Goal: Transaction & Acquisition: Download file/media

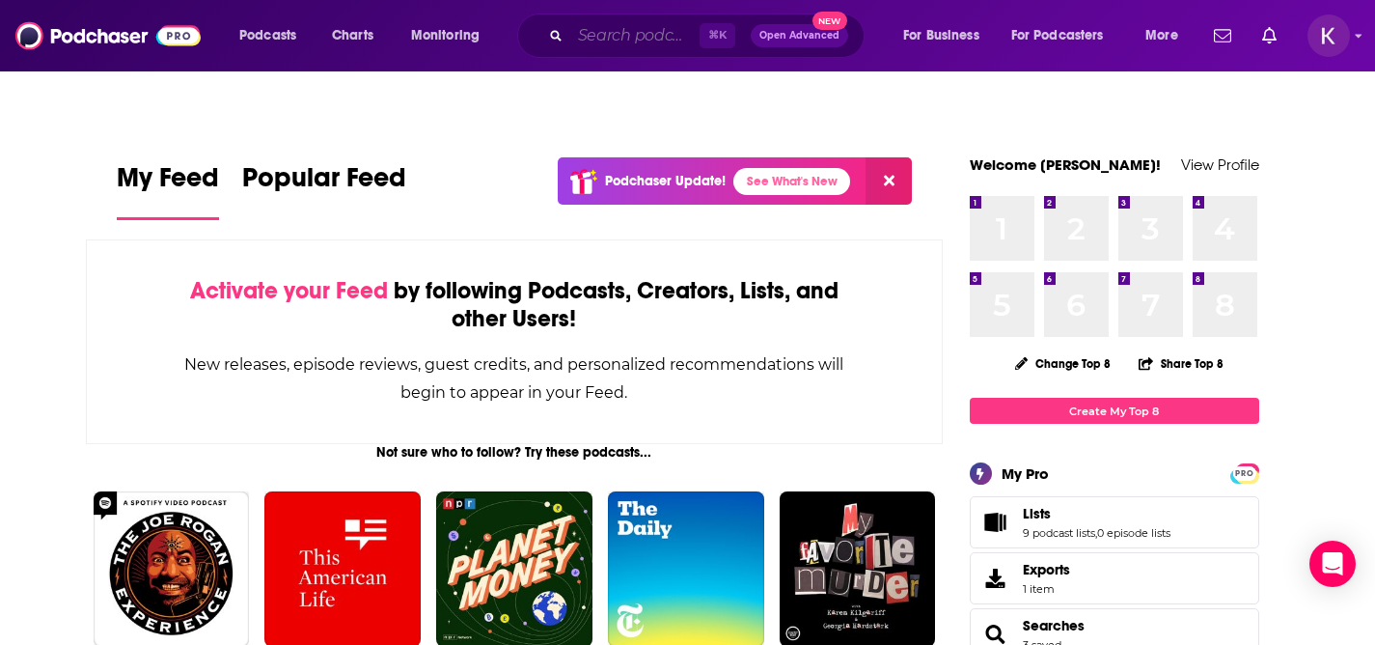
click at [631, 23] on input "Search podcasts, credits, & more..." at bounding box center [634, 35] width 129 height 31
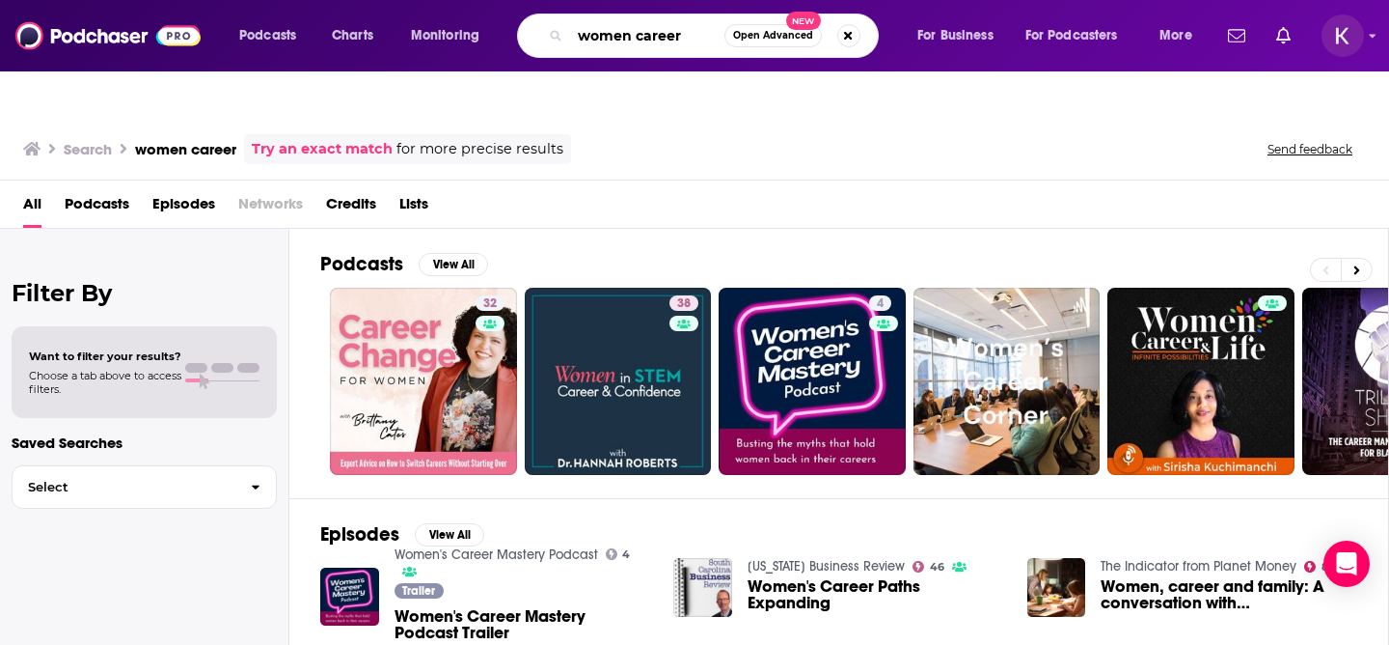
click at [663, 26] on input "women career" at bounding box center [647, 35] width 154 height 31
click at [665, 35] on input "women career" at bounding box center [647, 35] width 154 height 31
type input "women leaders"
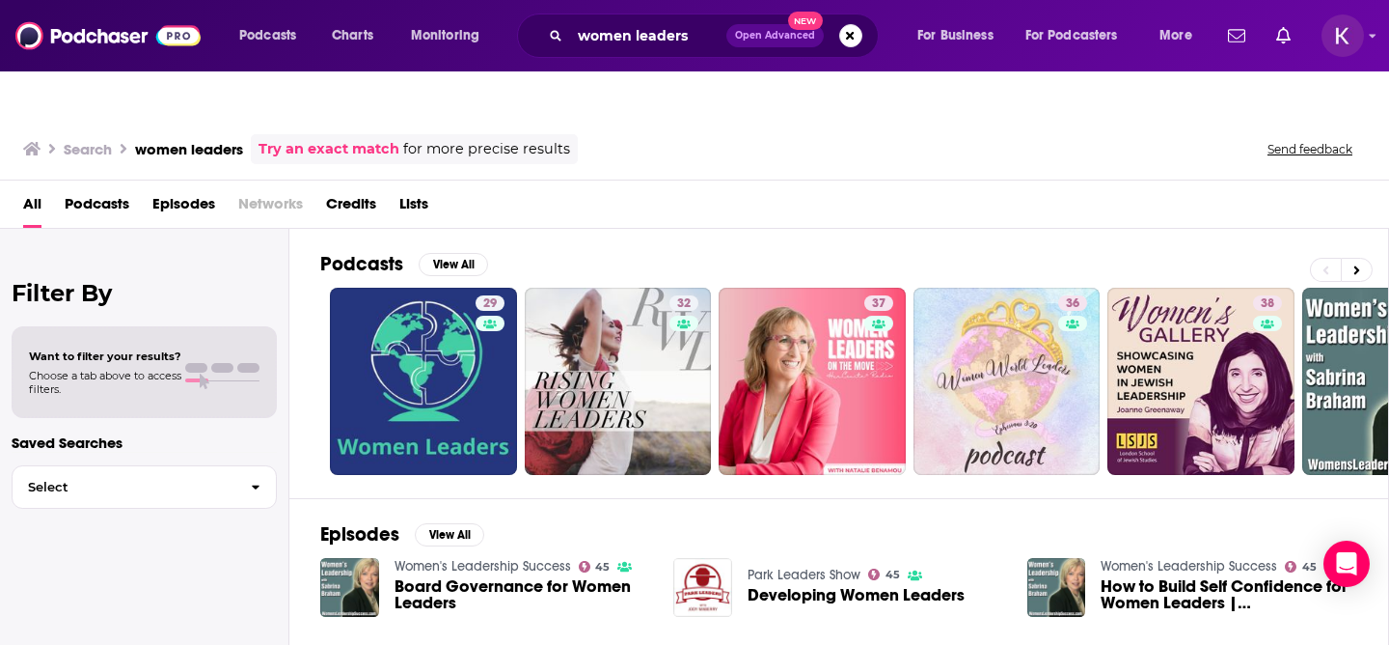
click at [423, 188] on span "Lists" at bounding box center [413, 208] width 29 height 40
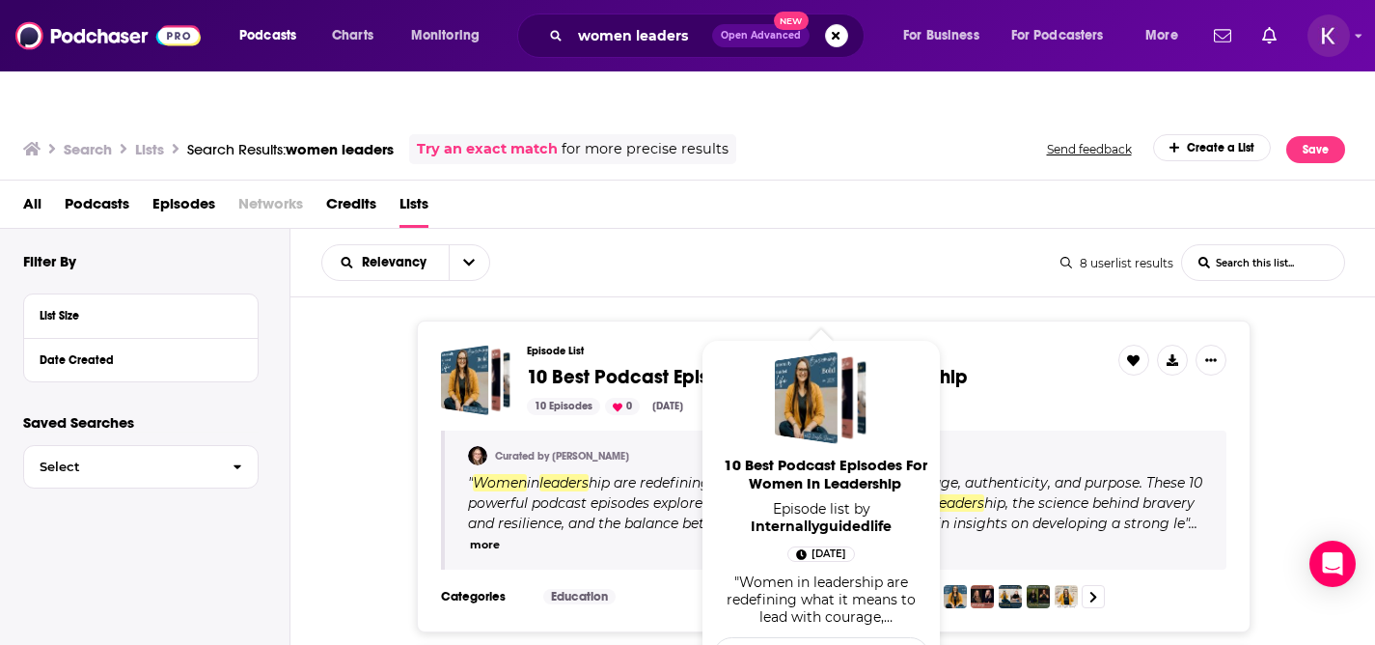
click at [594, 365] on span "10 Best Podcast Episodes For" at bounding box center [656, 377] width 258 height 24
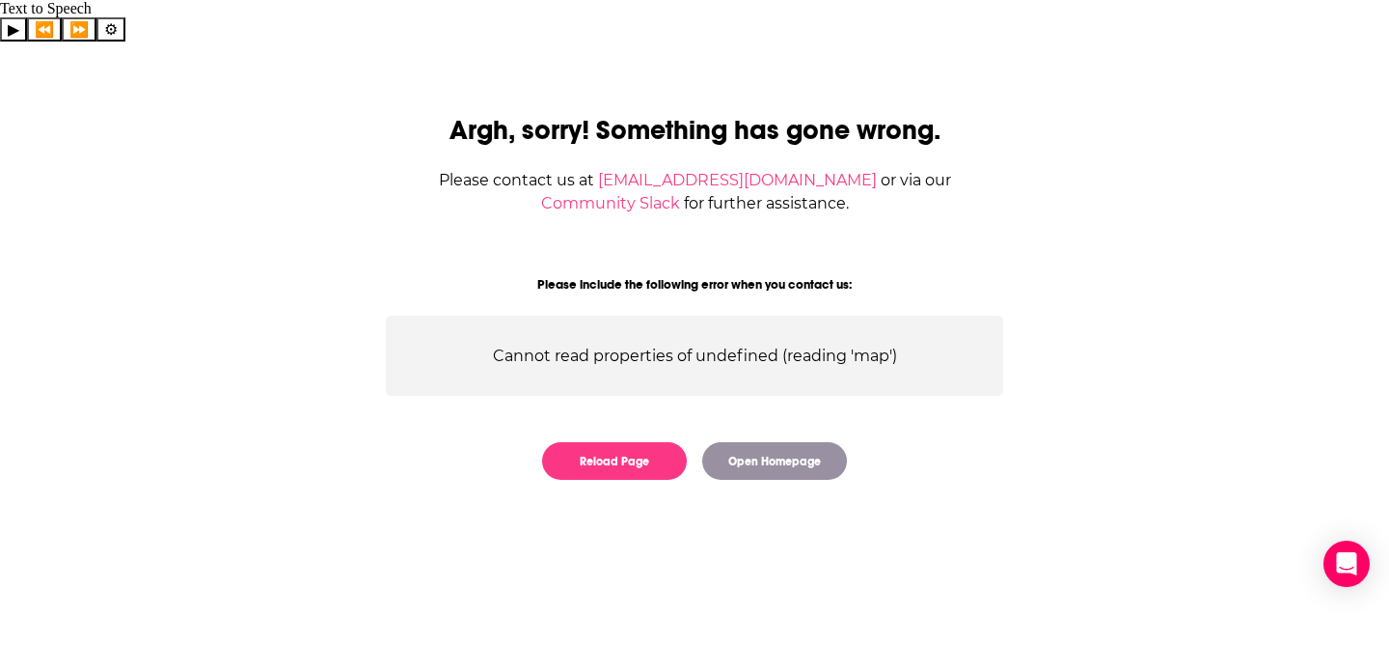
click at [637, 393] on div "Argh, sorry! Something has gone wrong. Please contact us at contact@podchaser.c…" at bounding box center [694, 285] width 679 height 426
click at [637, 442] on button "Reload Page" at bounding box center [614, 461] width 145 height 38
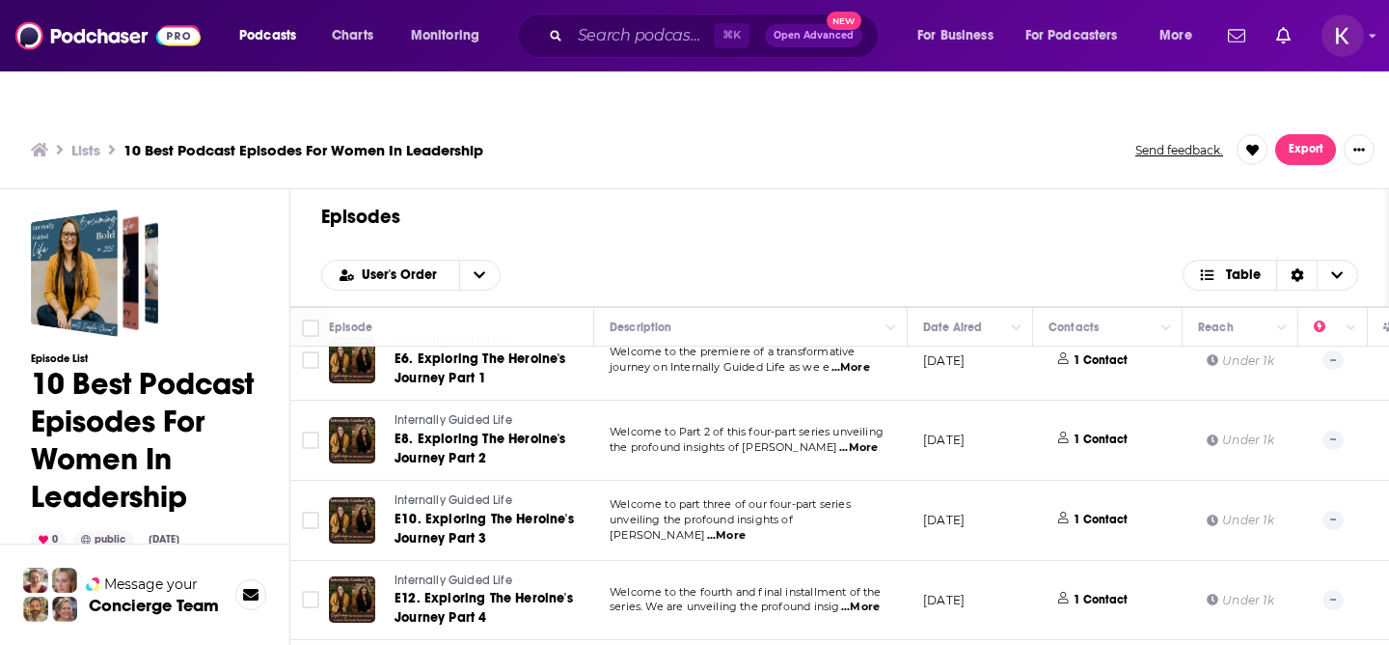
scroll to position [435, 0]
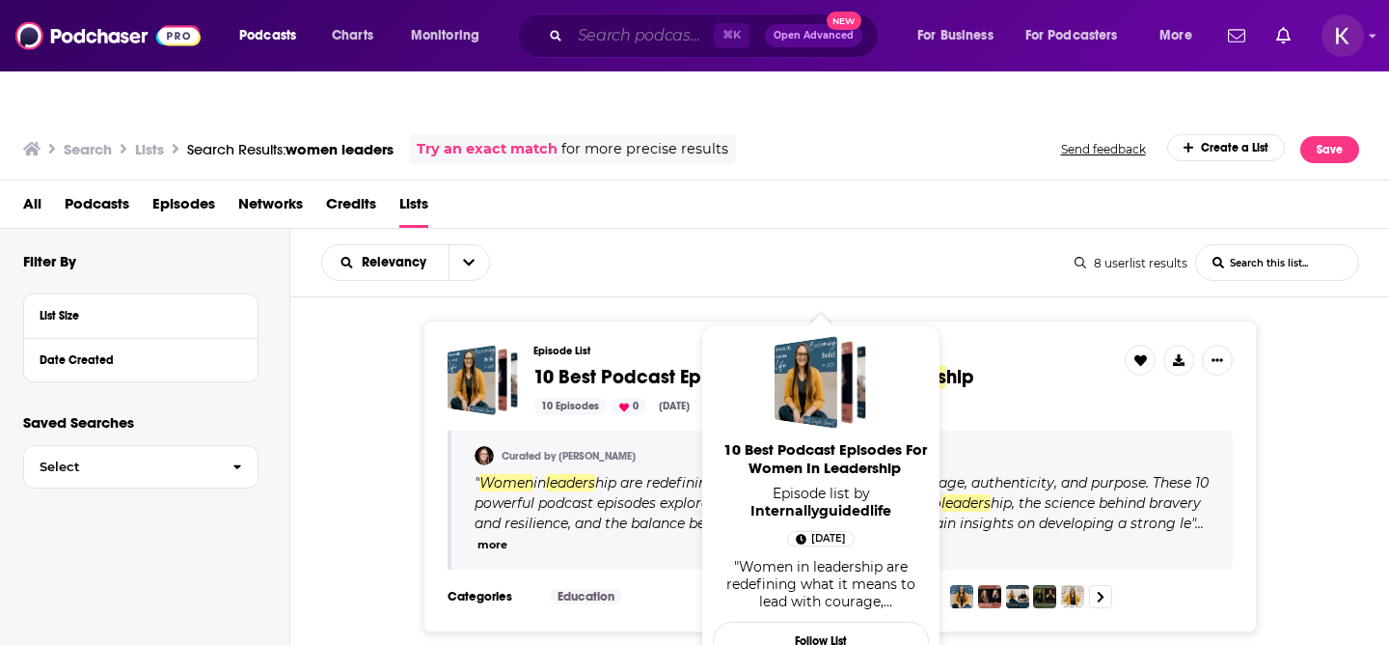
click at [652, 38] on input "Search podcasts, credits, & more..." at bounding box center [642, 35] width 144 height 31
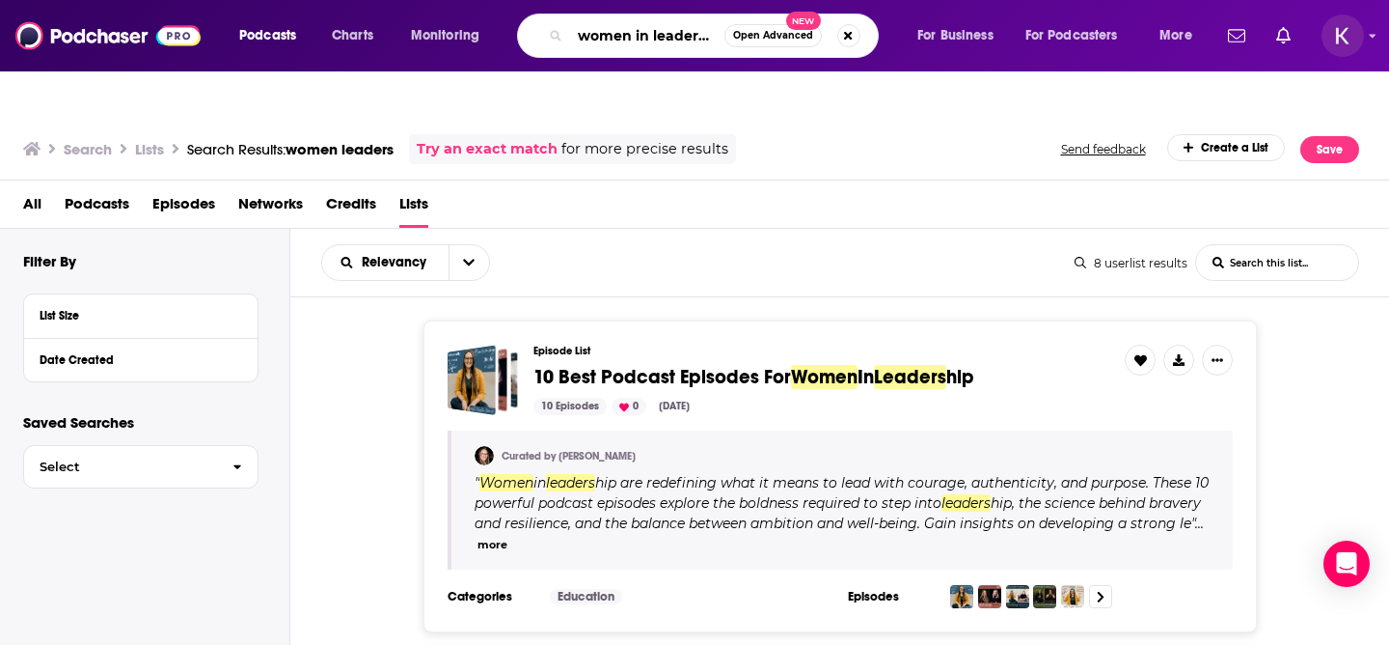
scroll to position [0, 12]
type input "women in leadership"
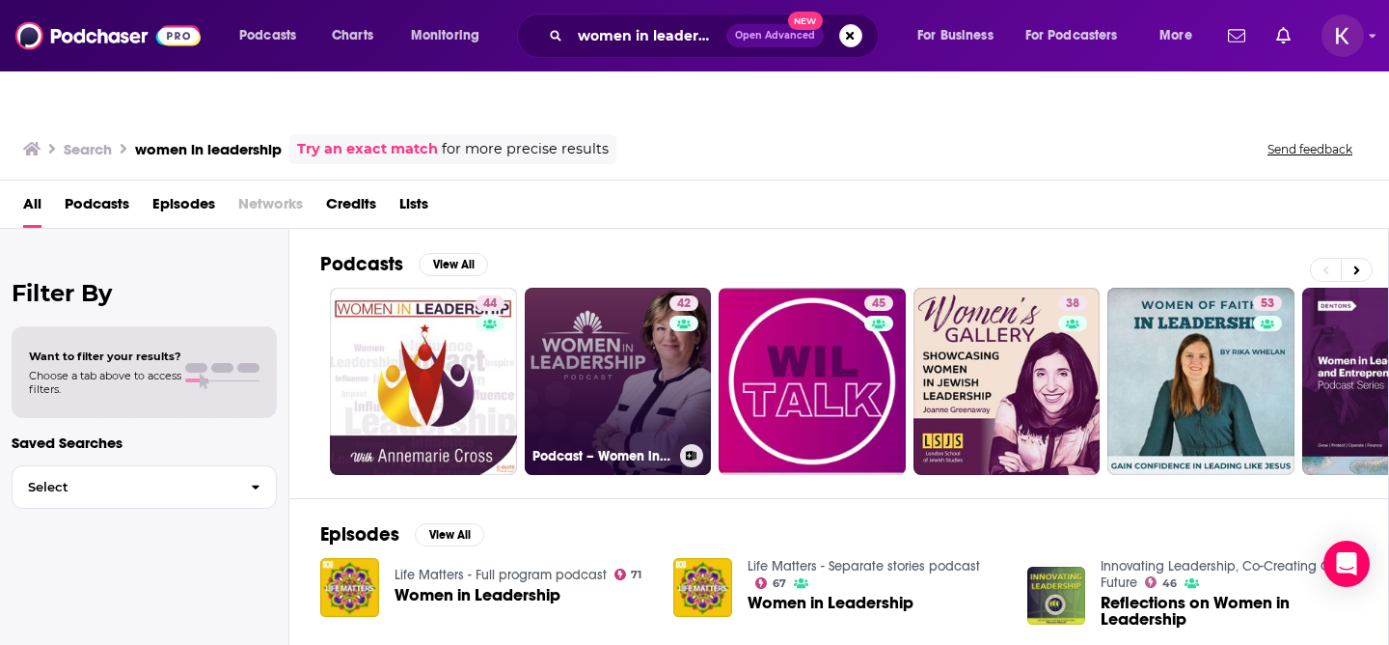
click at [686, 451] on icon at bounding box center [691, 456] width 11 height 10
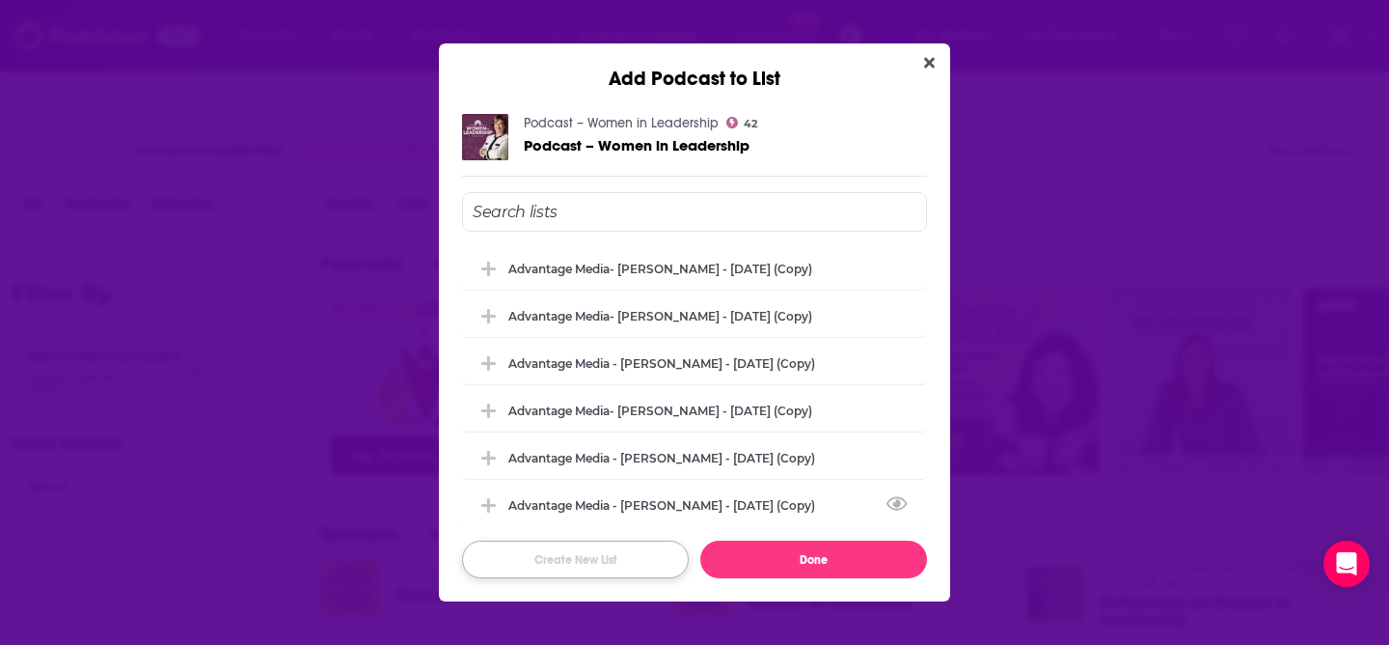
click at [563, 566] on button "Create New List" at bounding box center [575, 559] width 227 height 38
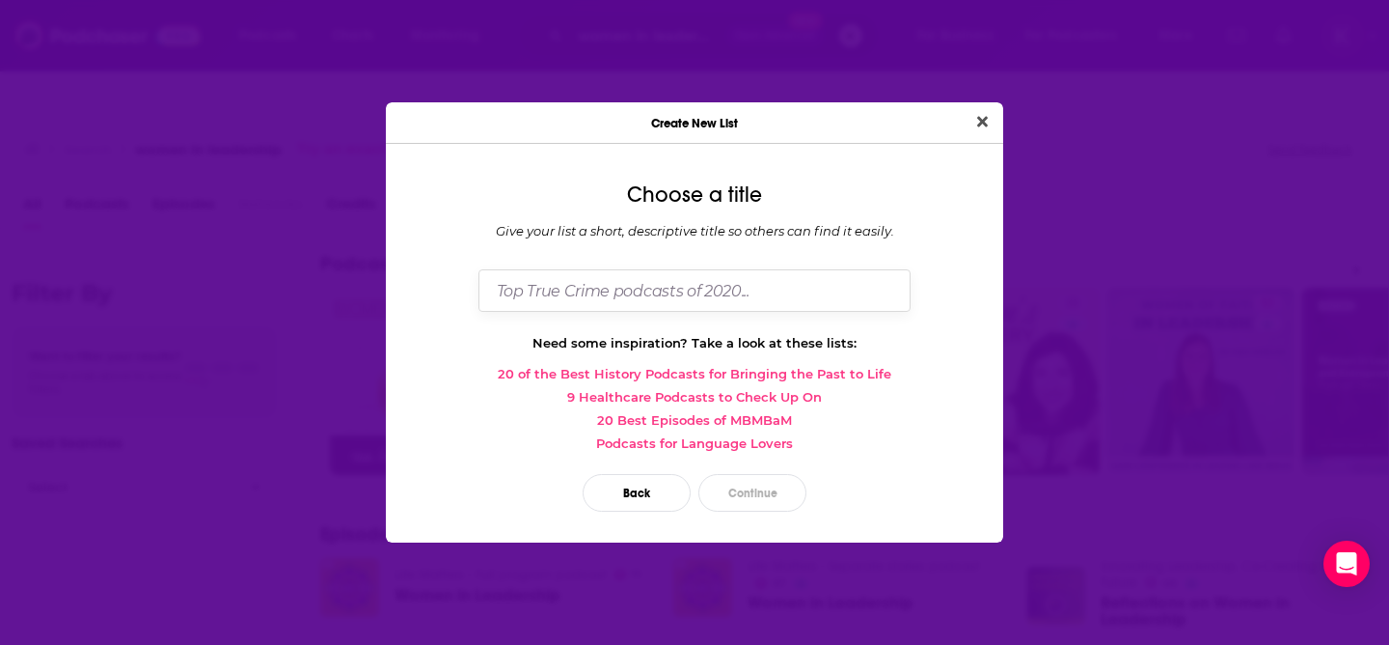
click at [694, 290] on input "Dialog" at bounding box center [695, 289] width 432 height 41
type input "[PERSON_NAME] Eagle"
click at [766, 488] on button "Continue" at bounding box center [753, 493] width 108 height 38
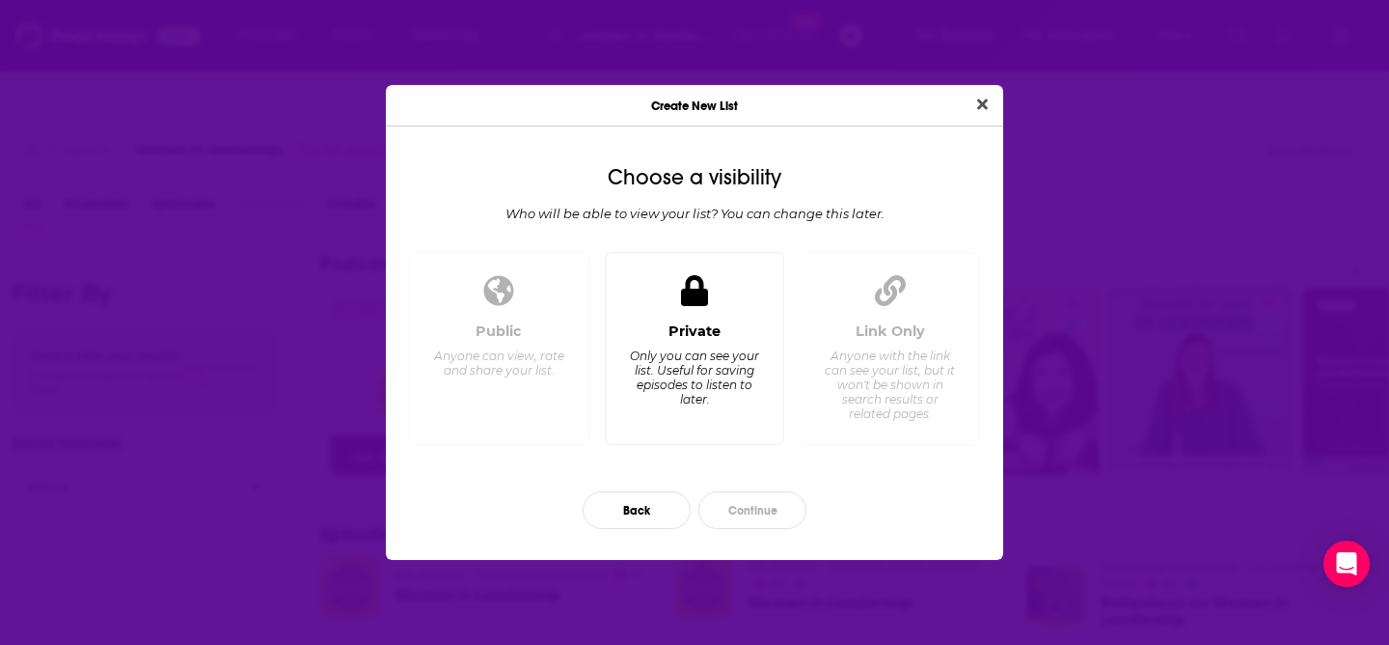
click at [687, 349] on div "Only you can see your list. Useful for saving episodes to listen to later." at bounding box center [694, 377] width 132 height 58
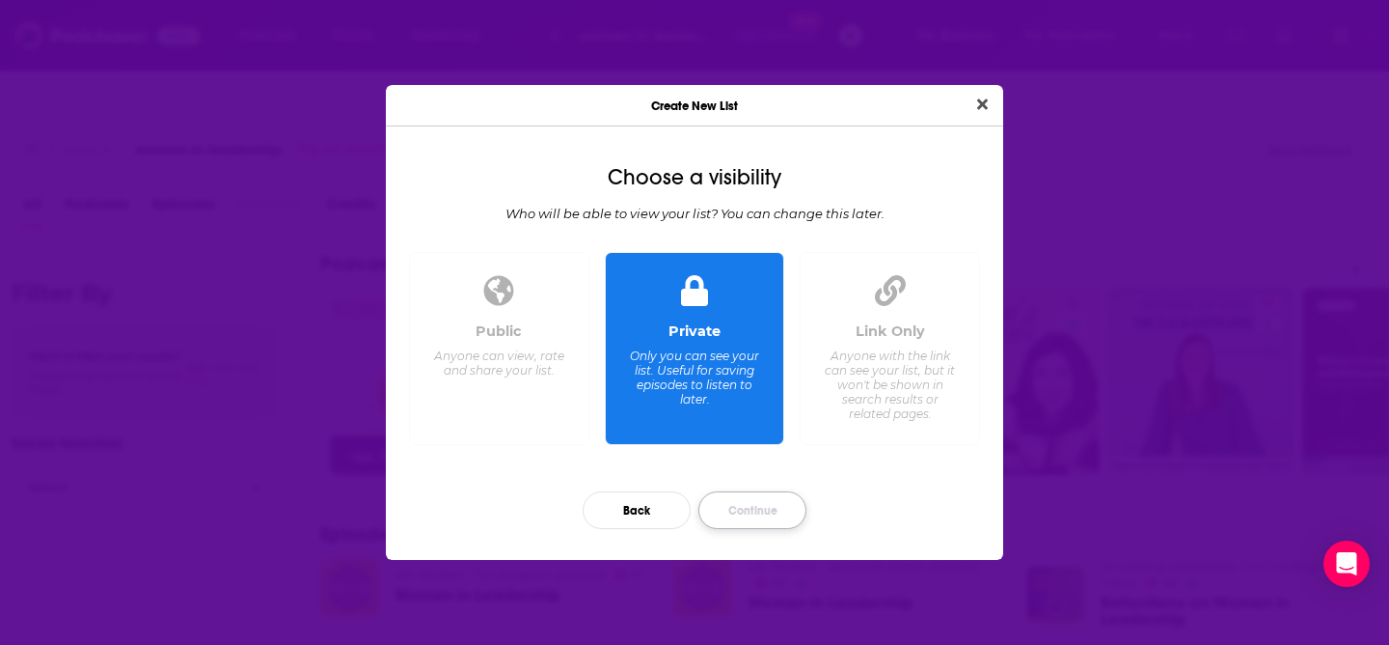
click at [752, 503] on button "Continue" at bounding box center [753, 510] width 108 height 38
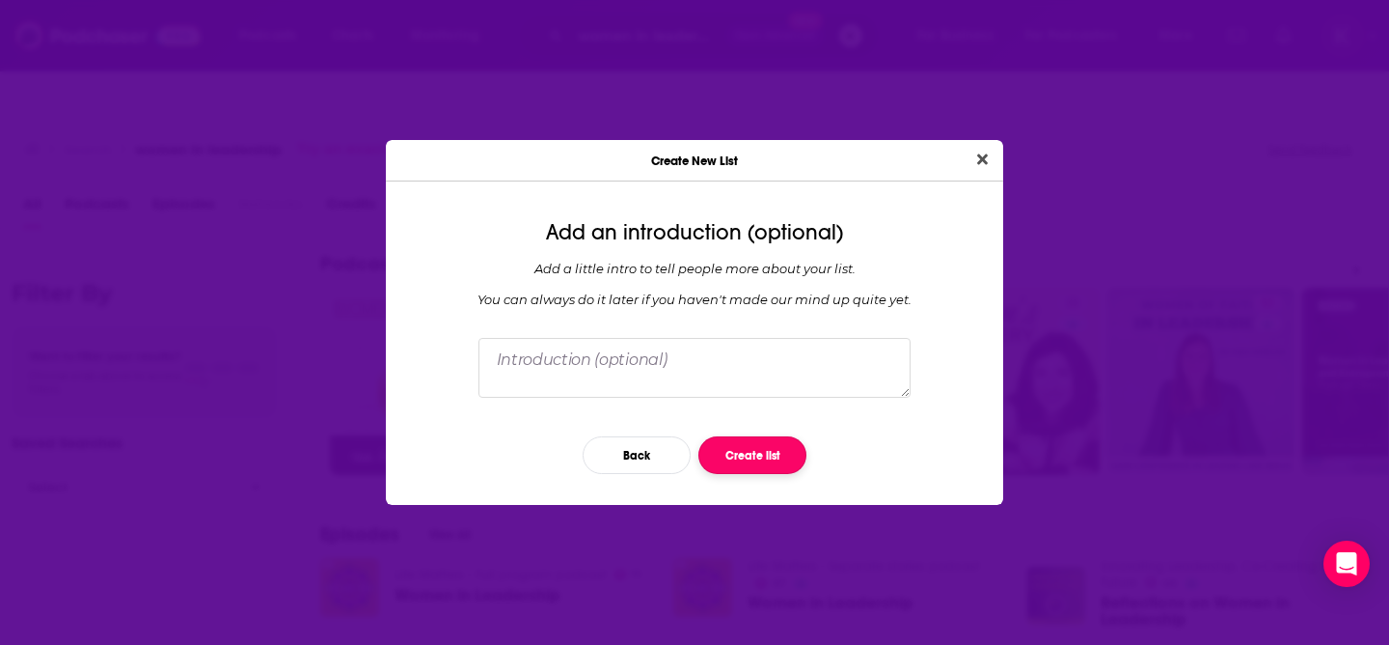
click at [783, 448] on button "Create list" at bounding box center [753, 455] width 108 height 38
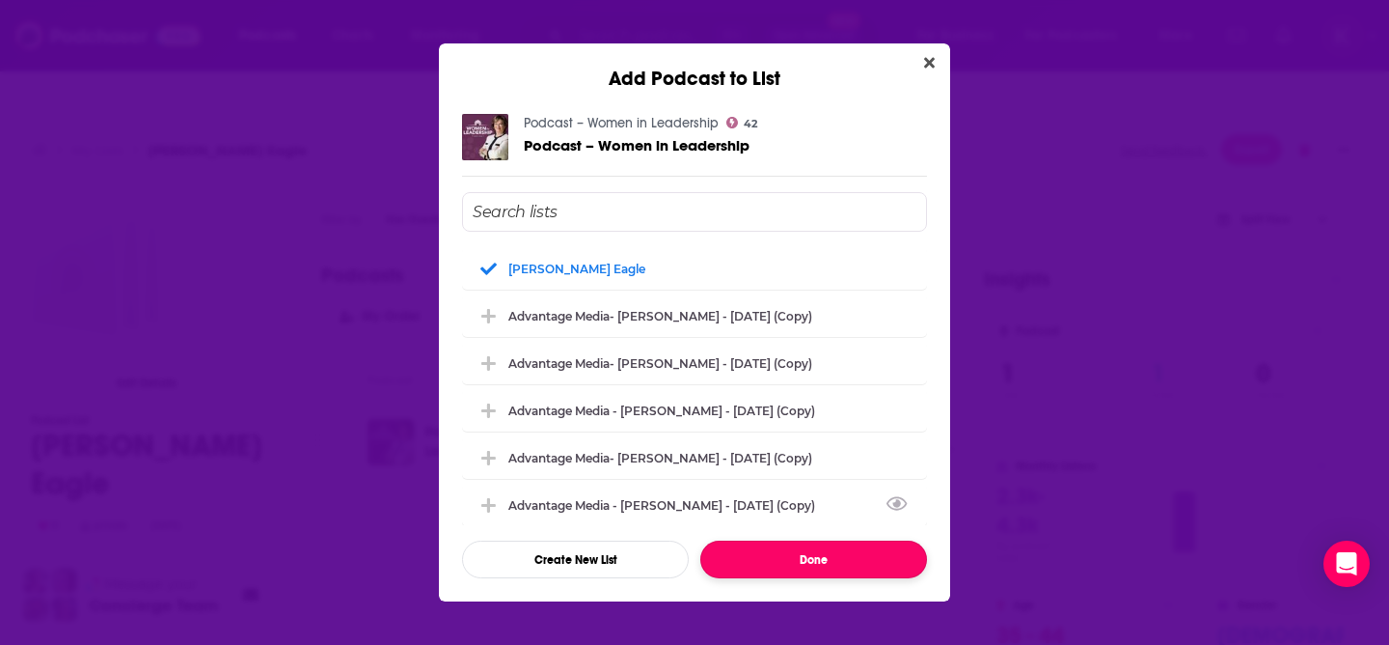
click at [798, 562] on button "Done" at bounding box center [813, 559] width 227 height 38
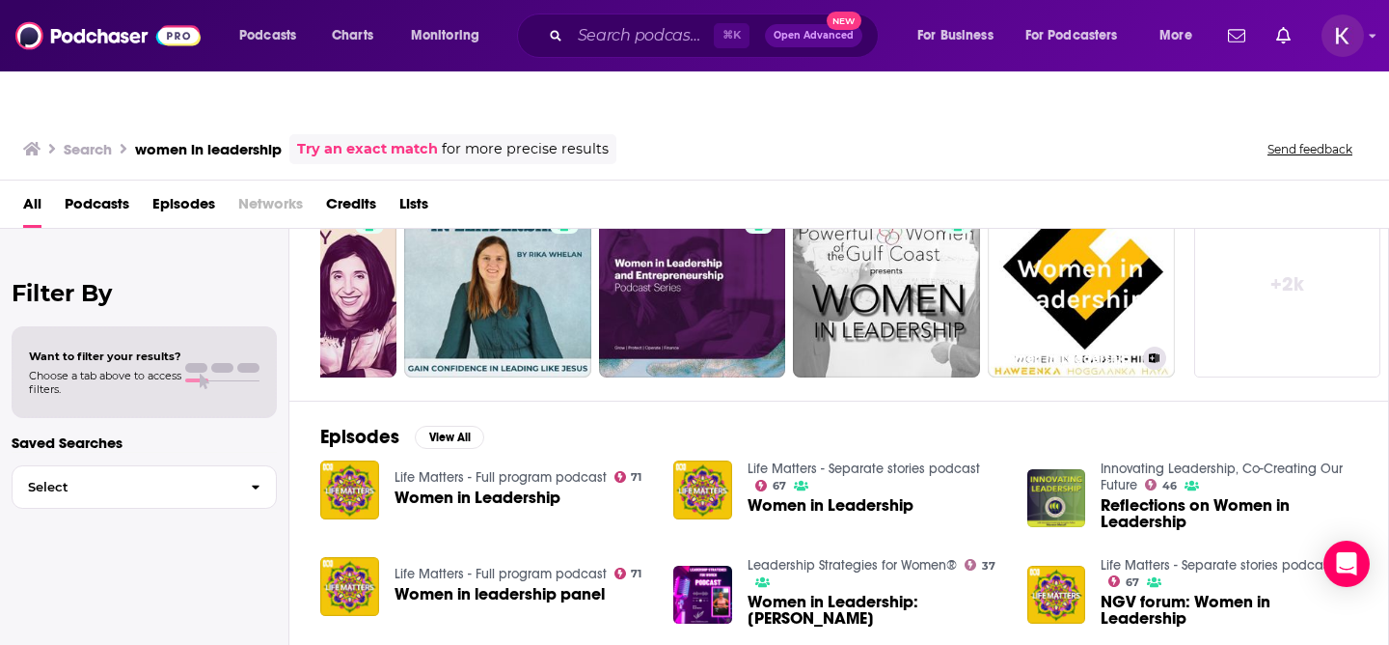
scroll to position [154, 0]
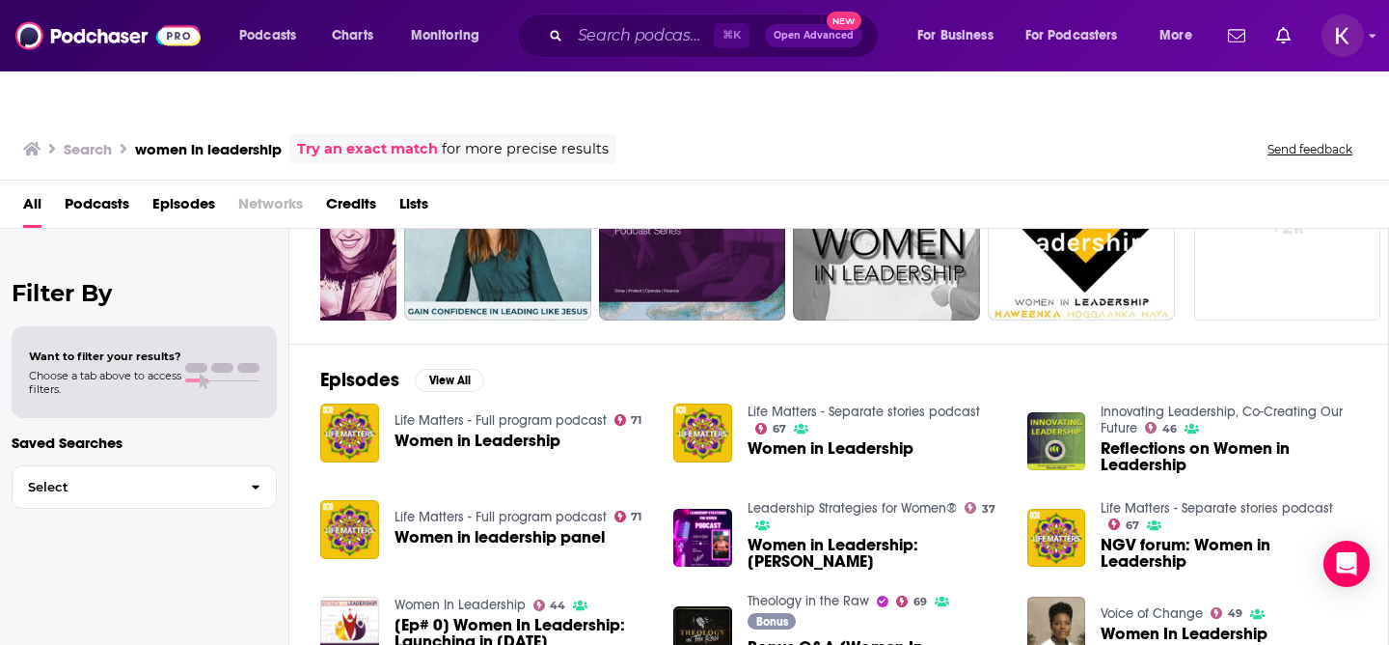
click at [115, 188] on span "Podcasts" at bounding box center [97, 208] width 65 height 40
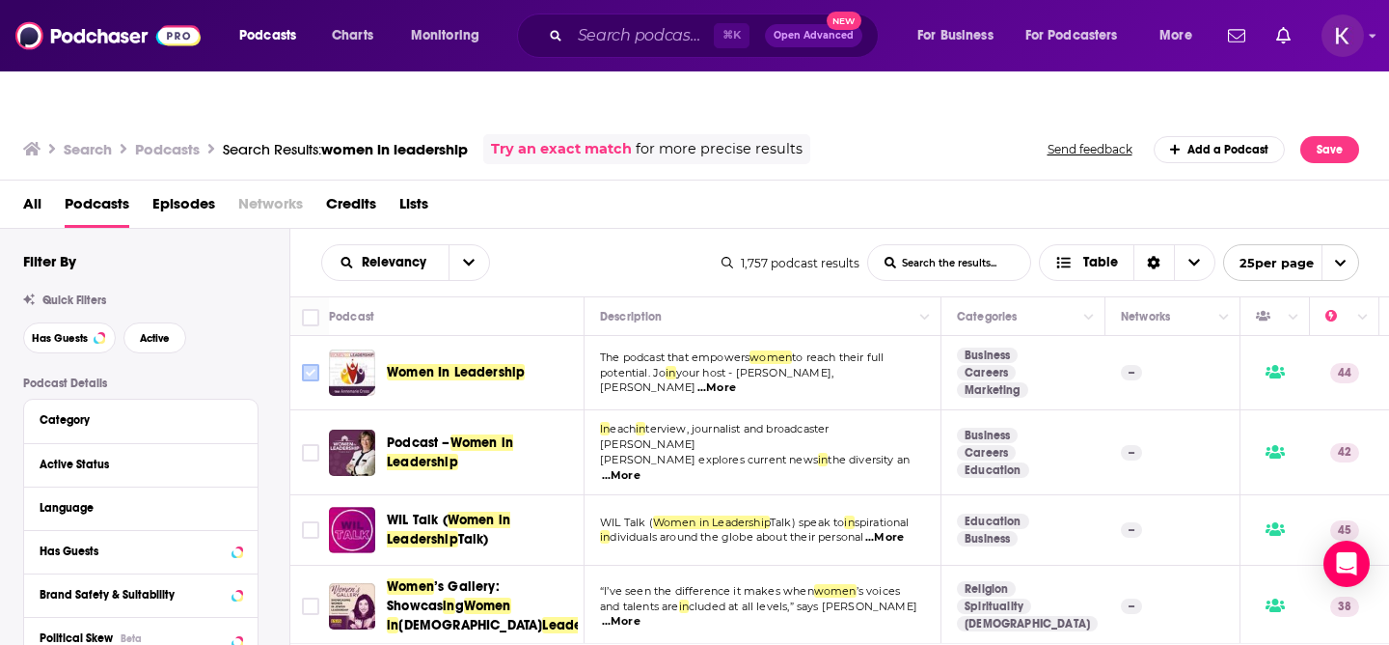
click at [315, 364] on input "Toggle select row" at bounding box center [310, 372] width 17 height 17
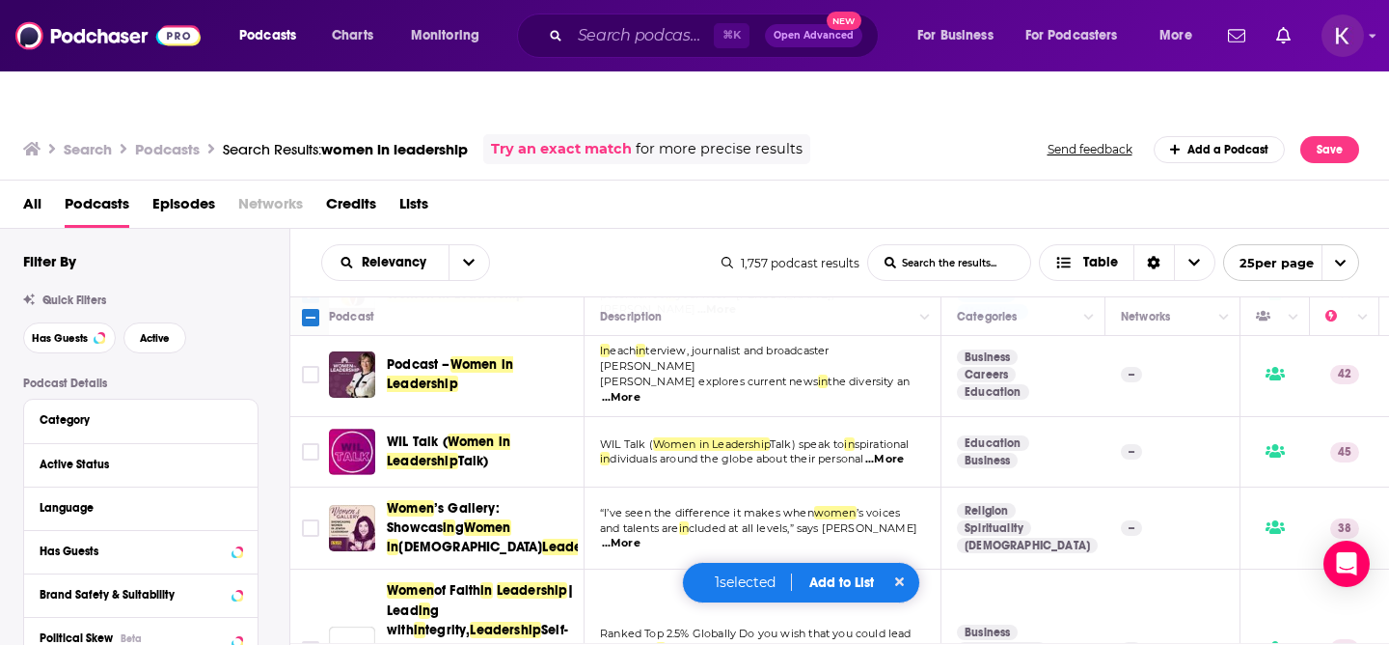
scroll to position [99, 0]
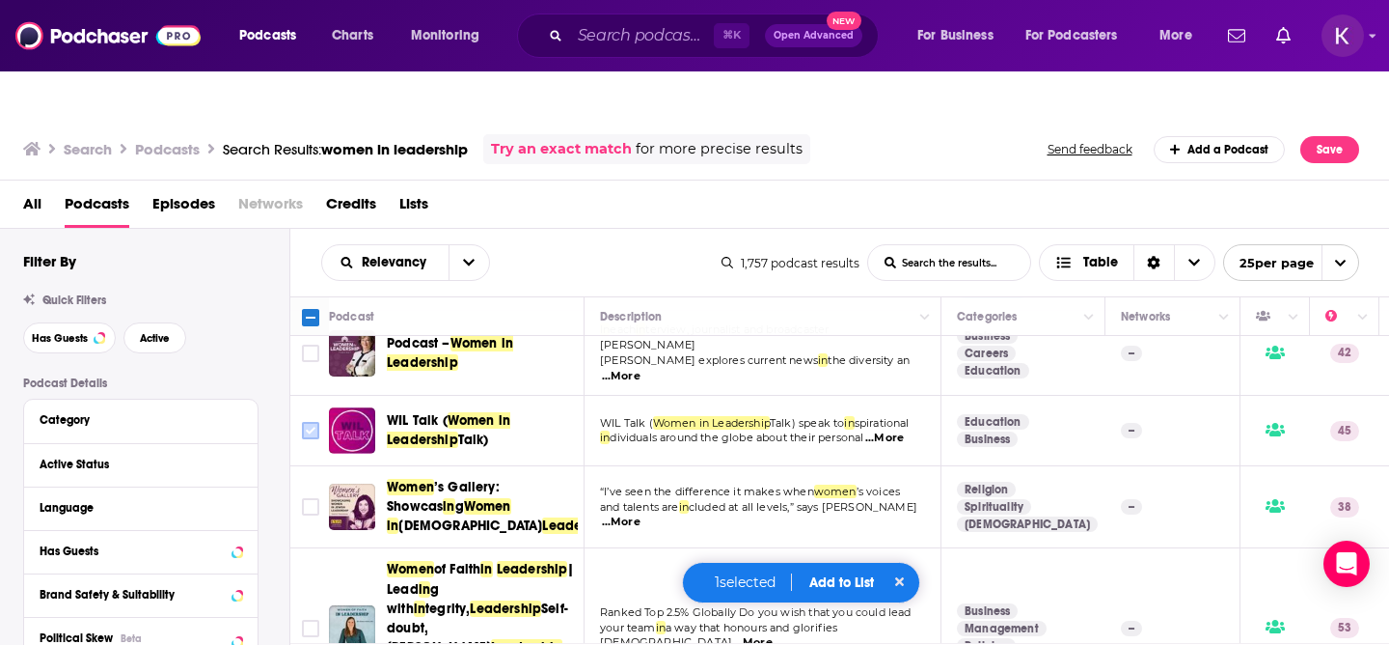
click at [310, 422] on input "Toggle select row" at bounding box center [310, 430] width 17 height 17
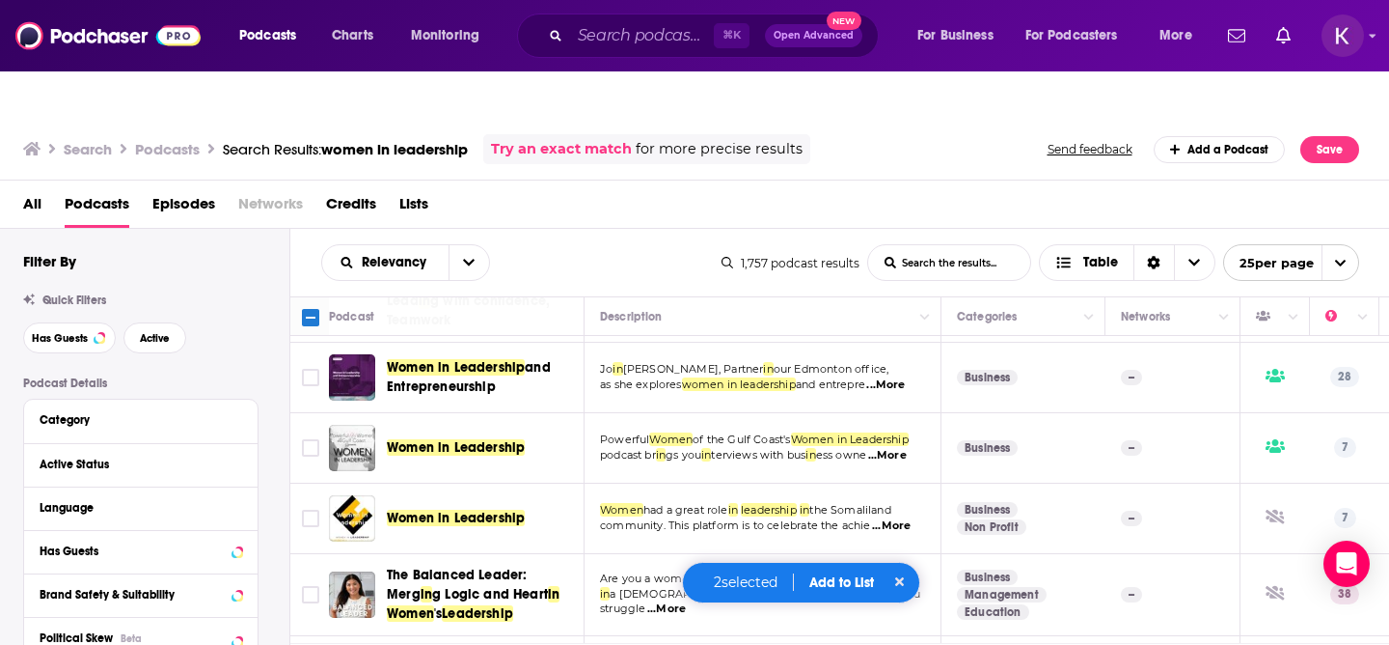
scroll to position [606, 0]
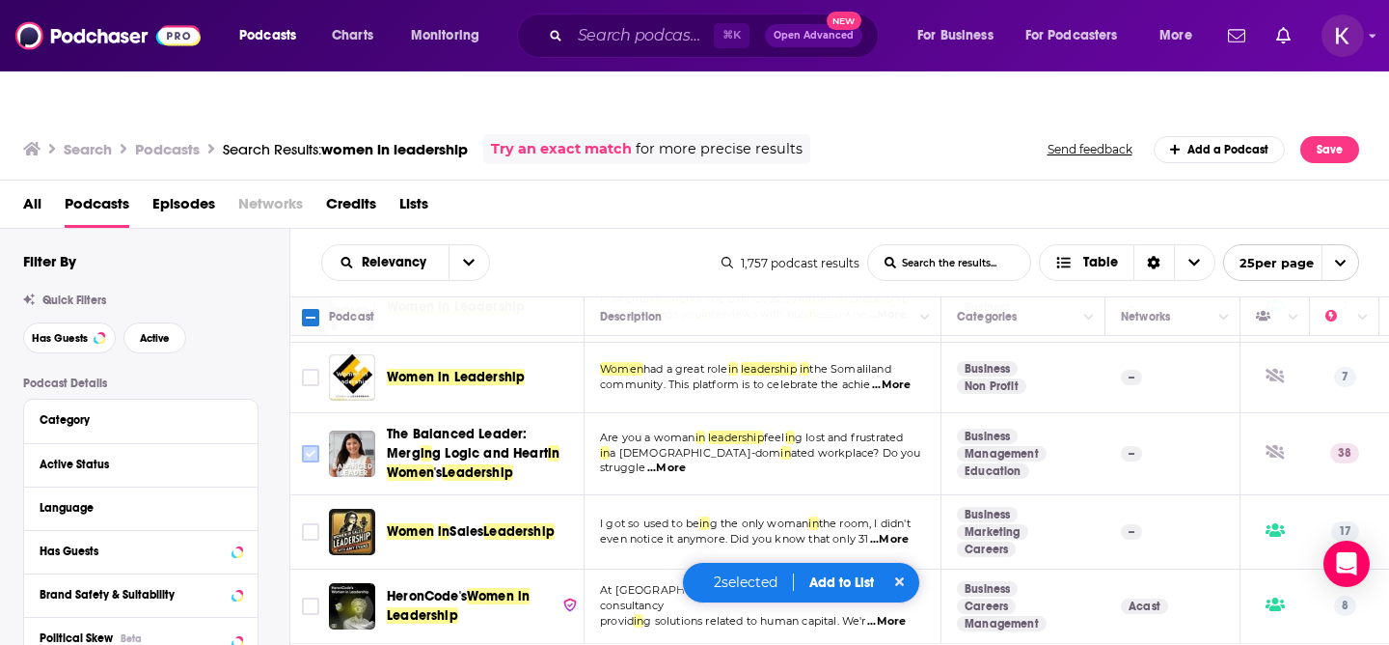
click at [309, 445] on input "Toggle select row" at bounding box center [310, 453] width 17 height 17
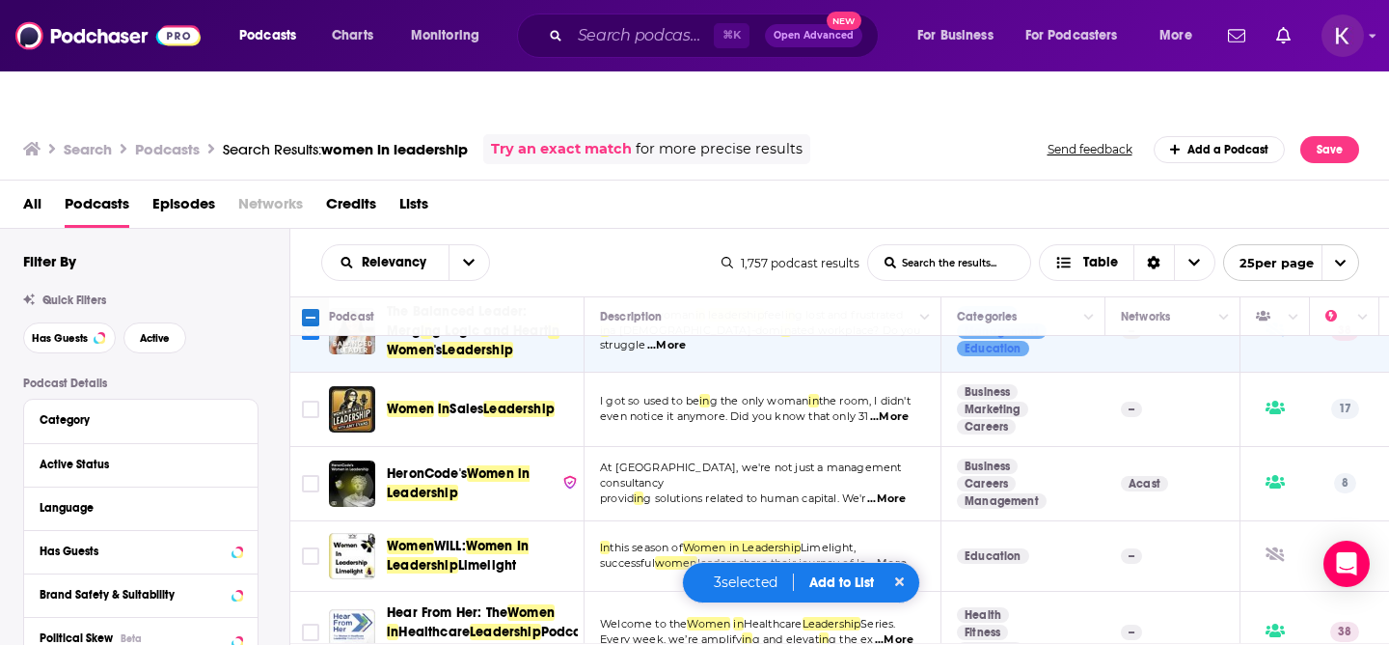
scroll to position [738, 0]
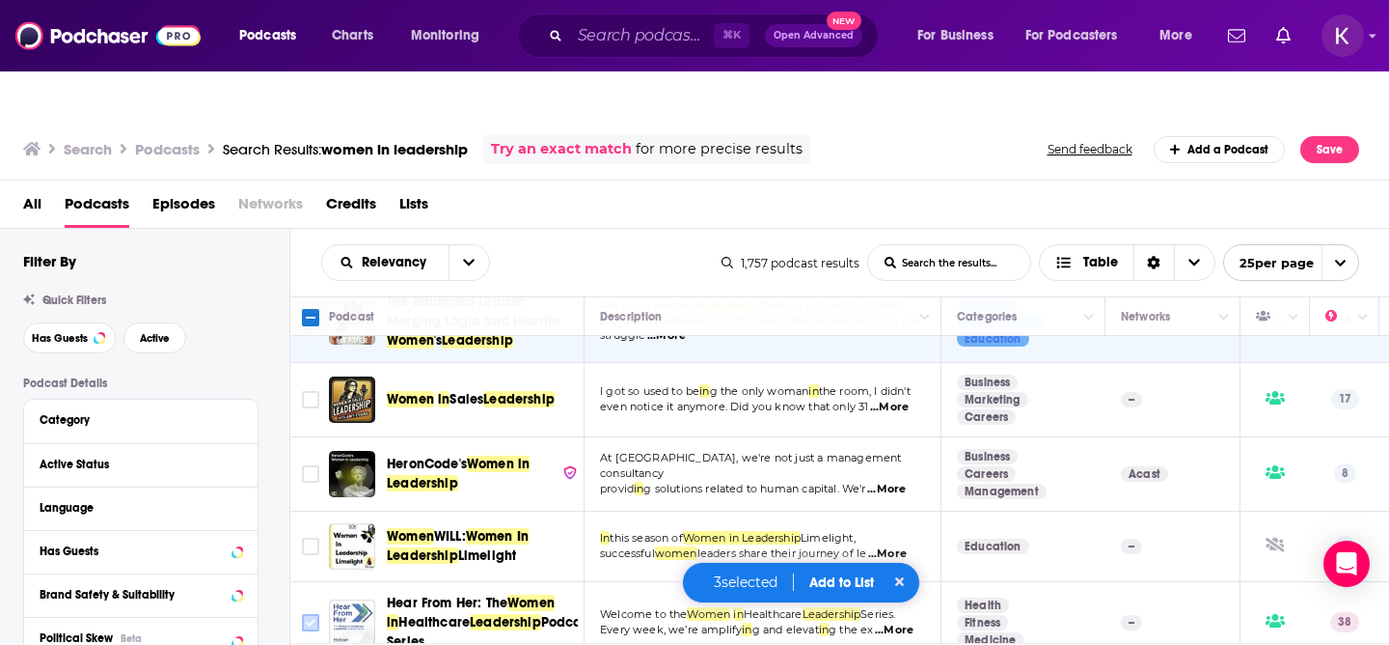
click at [313, 614] on input "Toggle select row" at bounding box center [310, 622] width 17 height 17
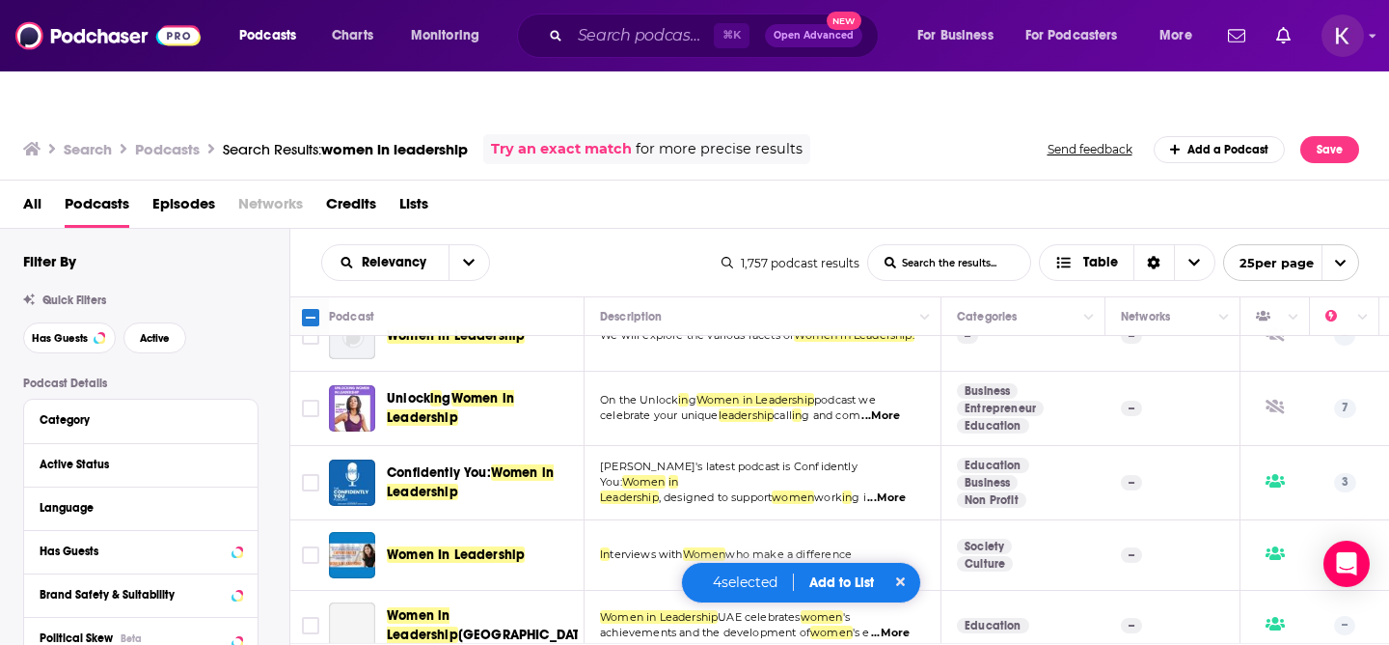
scroll to position [1117, 0]
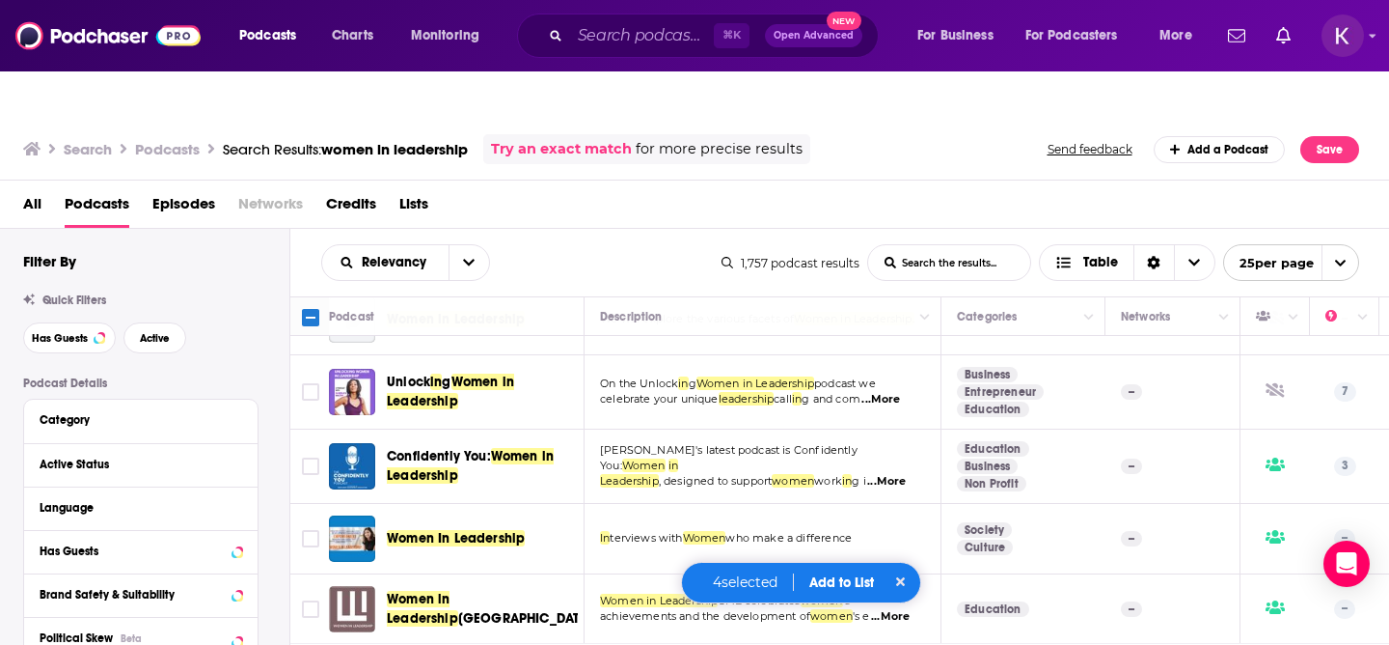
click at [842, 582] on button "Add to List" at bounding box center [842, 582] width 96 height 16
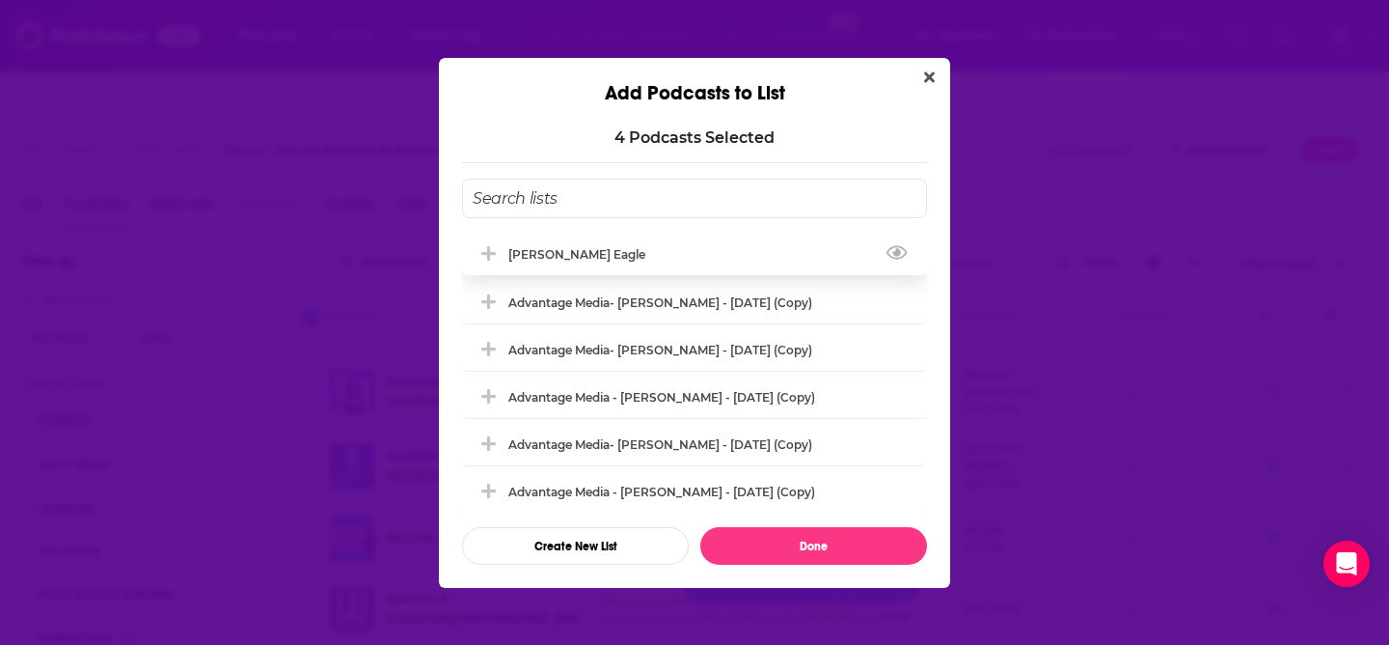
click at [535, 263] on div "[PERSON_NAME] Eagle" at bounding box center [694, 254] width 465 height 42
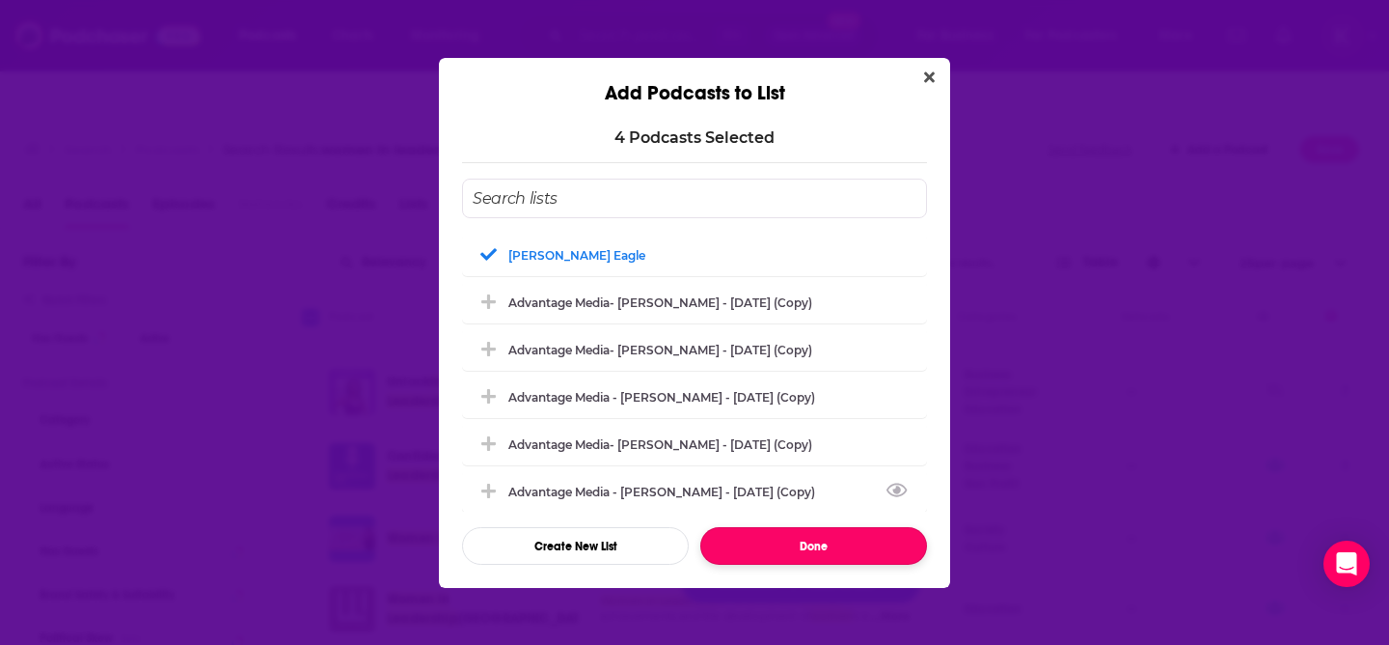
click at [827, 549] on button "Done" at bounding box center [813, 546] width 227 height 38
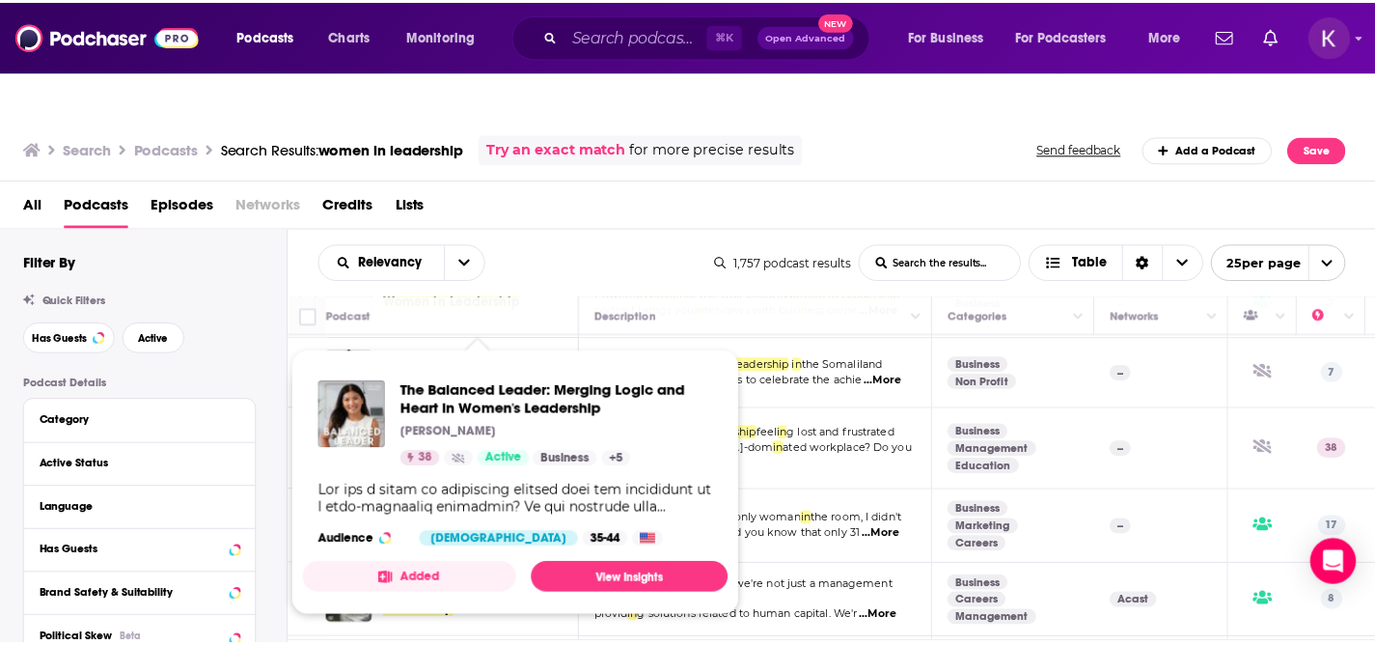
scroll to position [611, 0]
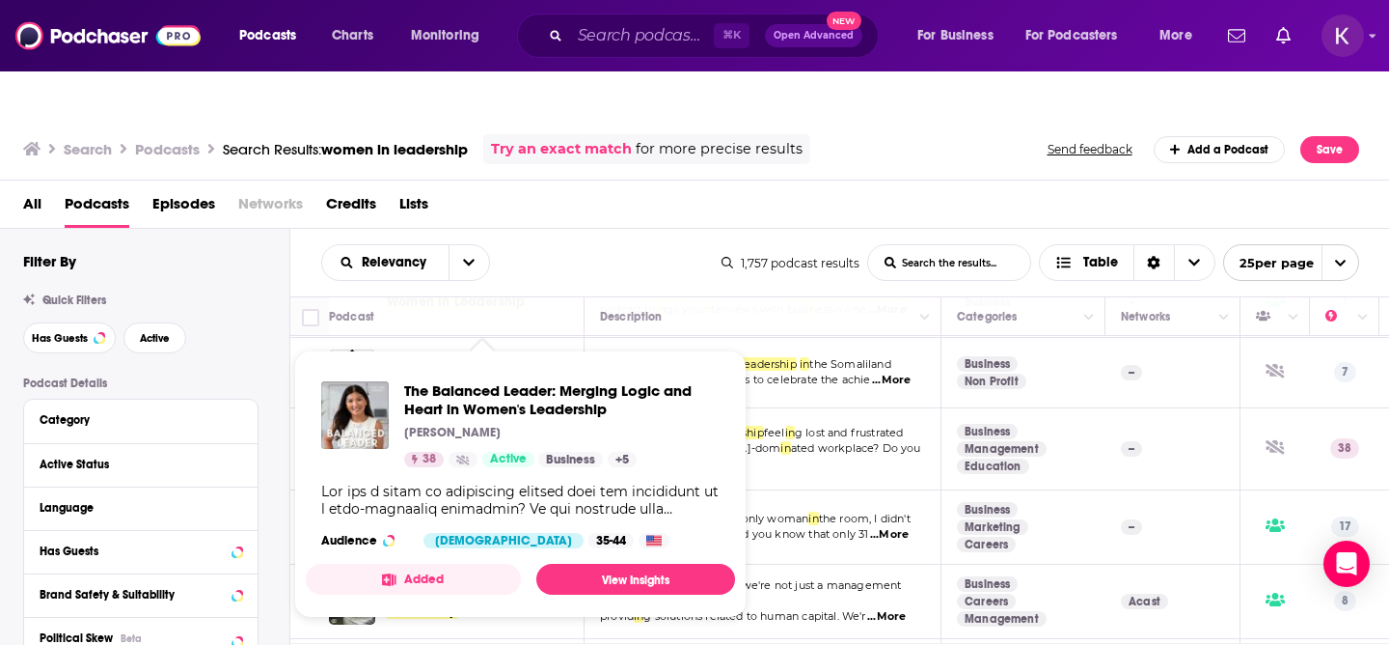
click at [433, 366] on div "Podcasts Charts Monitoring ⌘ K Open Advanced New For Business For Podcasters Mo…" at bounding box center [694, 363] width 1389 height 645
click at [476, 381] on span "The Balanced Leader: Merging Logic and Heart in Women's Leadership" at bounding box center [561, 399] width 315 height 37
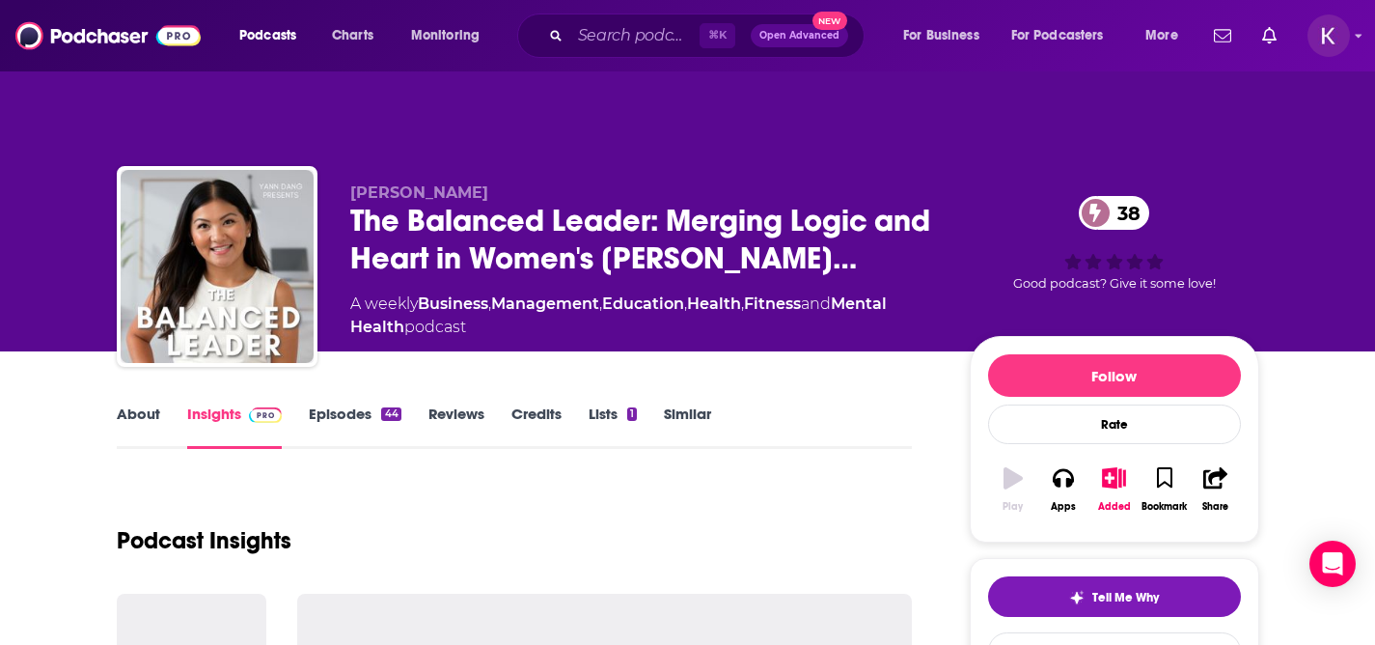
scroll to position [3, 0]
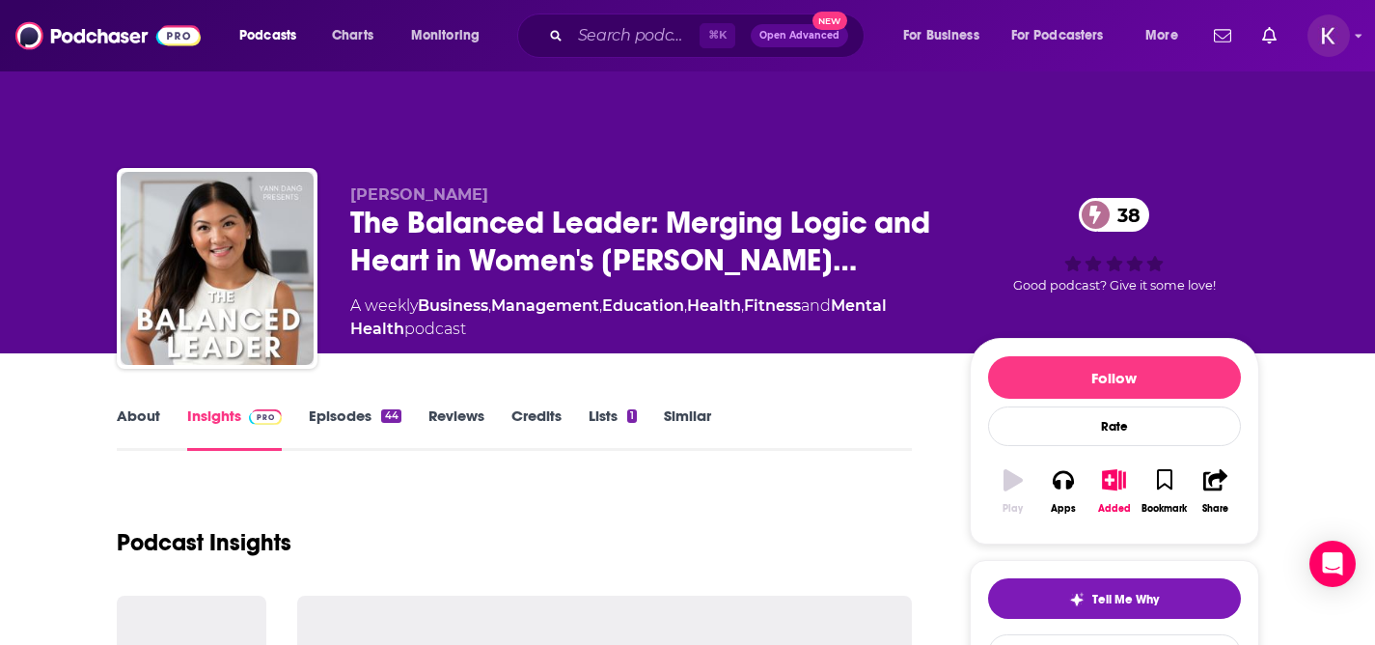
click at [691, 406] on link "Similar" at bounding box center [687, 428] width 47 height 44
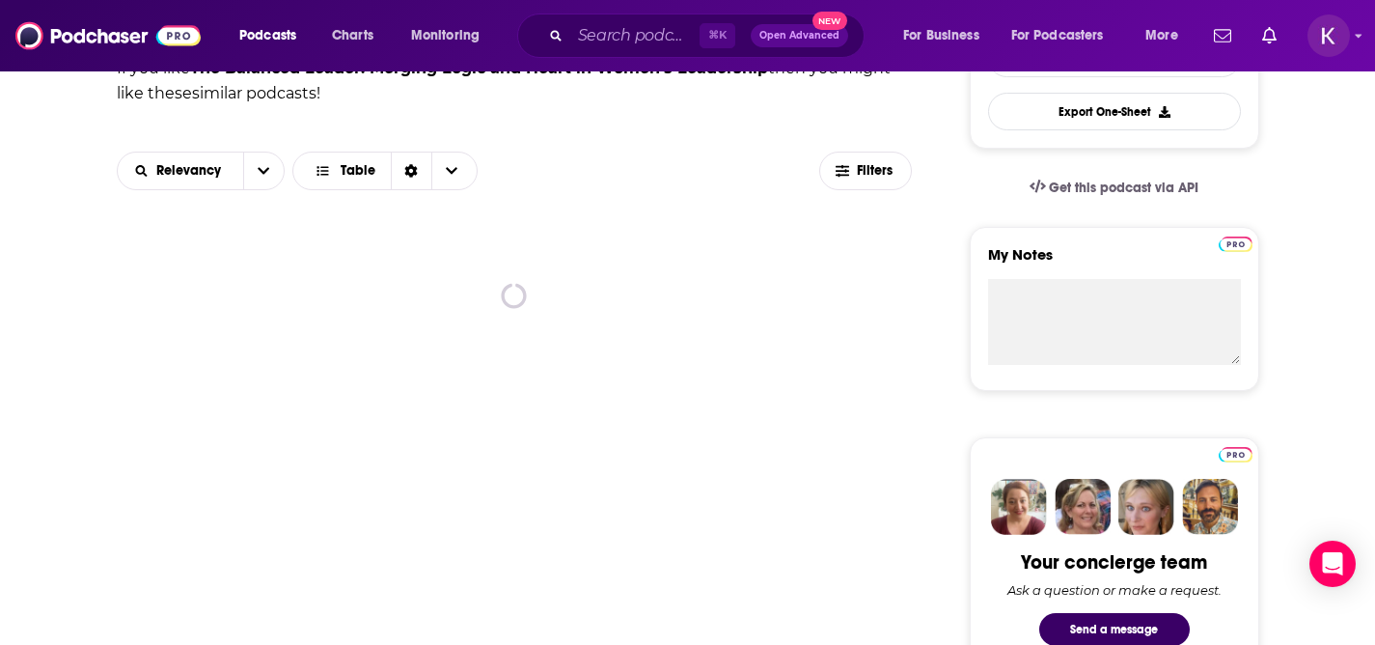
scroll to position [603, 0]
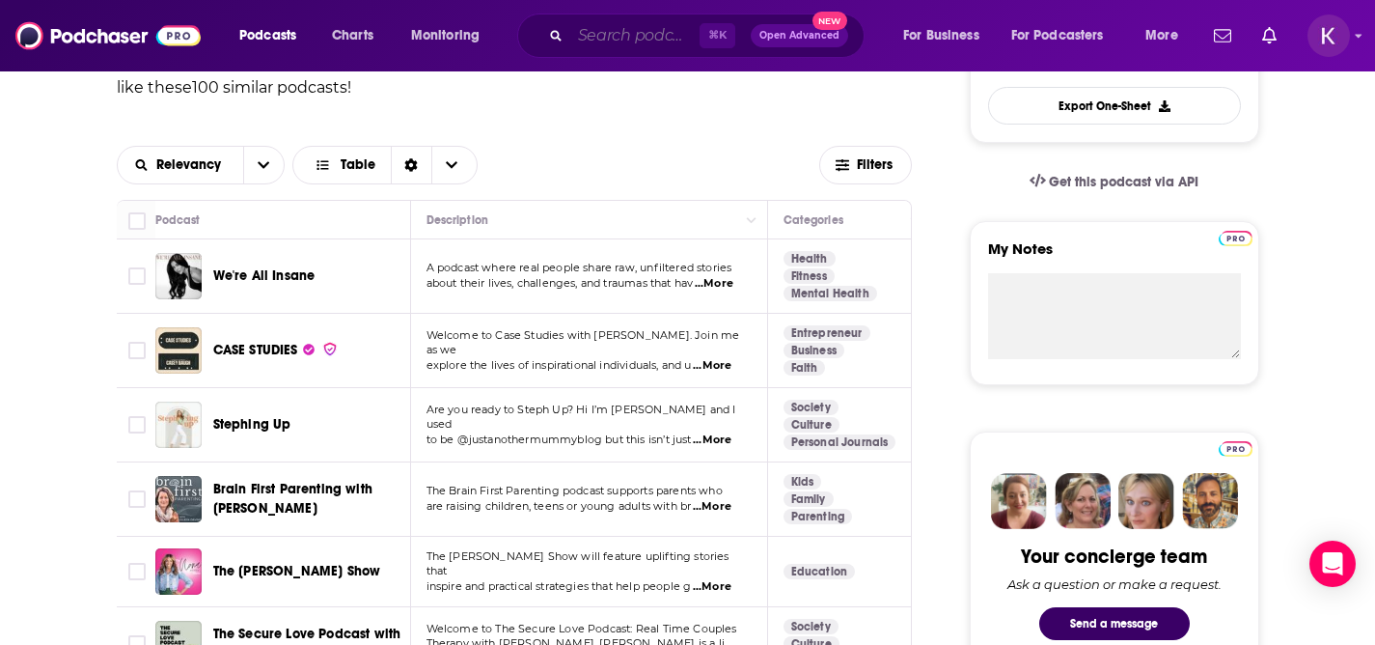
click at [616, 35] on input "Search podcasts, credits, & more..." at bounding box center [634, 35] width 129 height 31
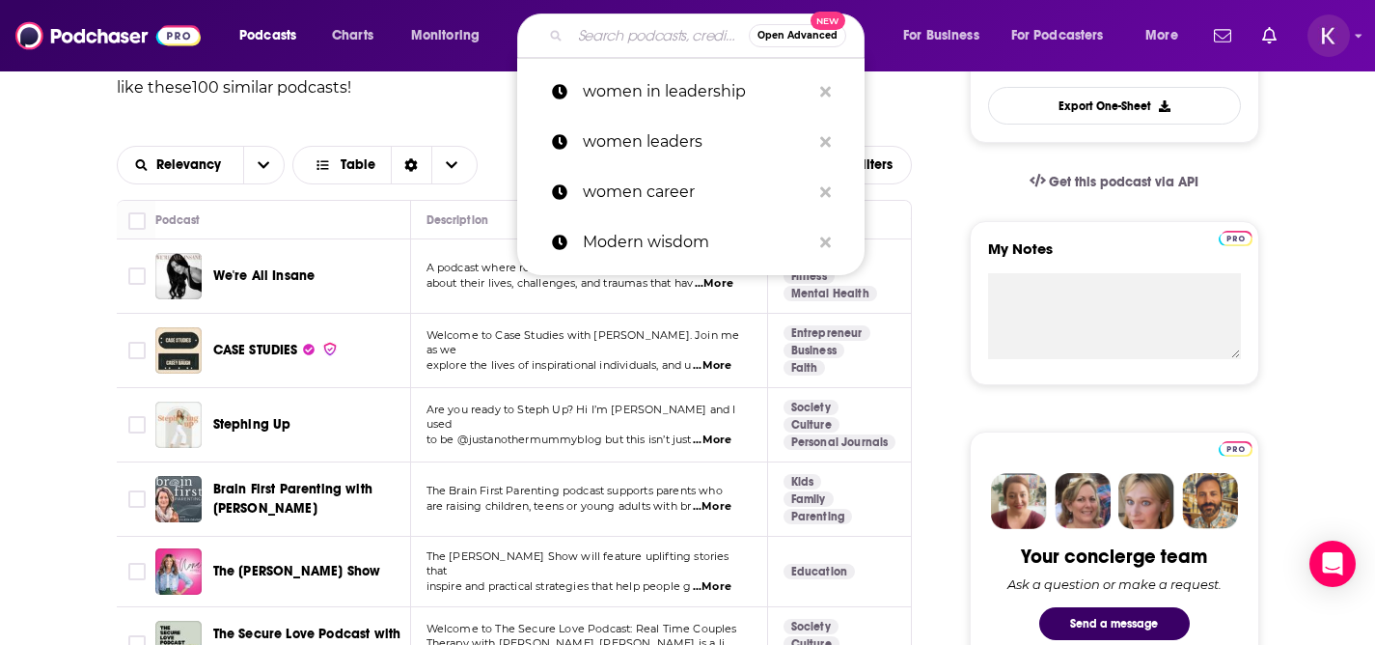
paste input "[PERSON_NAME]"
type input "[PERSON_NAME]"
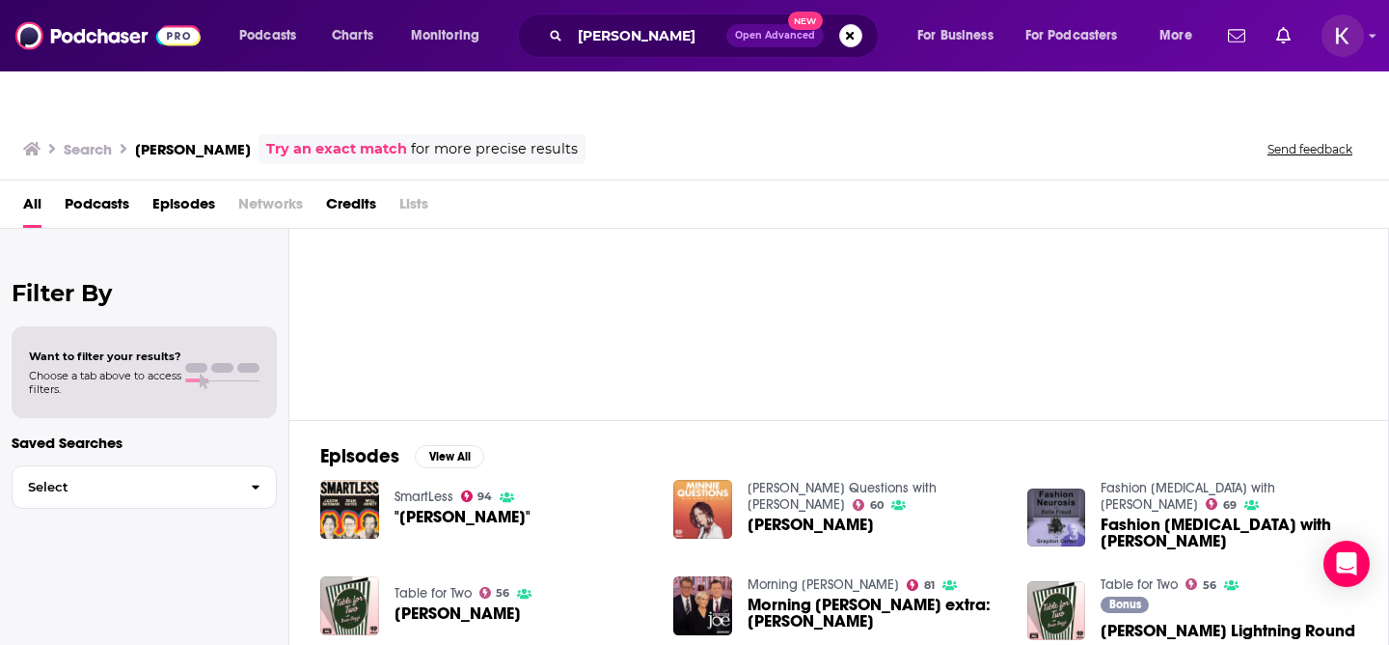
scroll to position [93, 0]
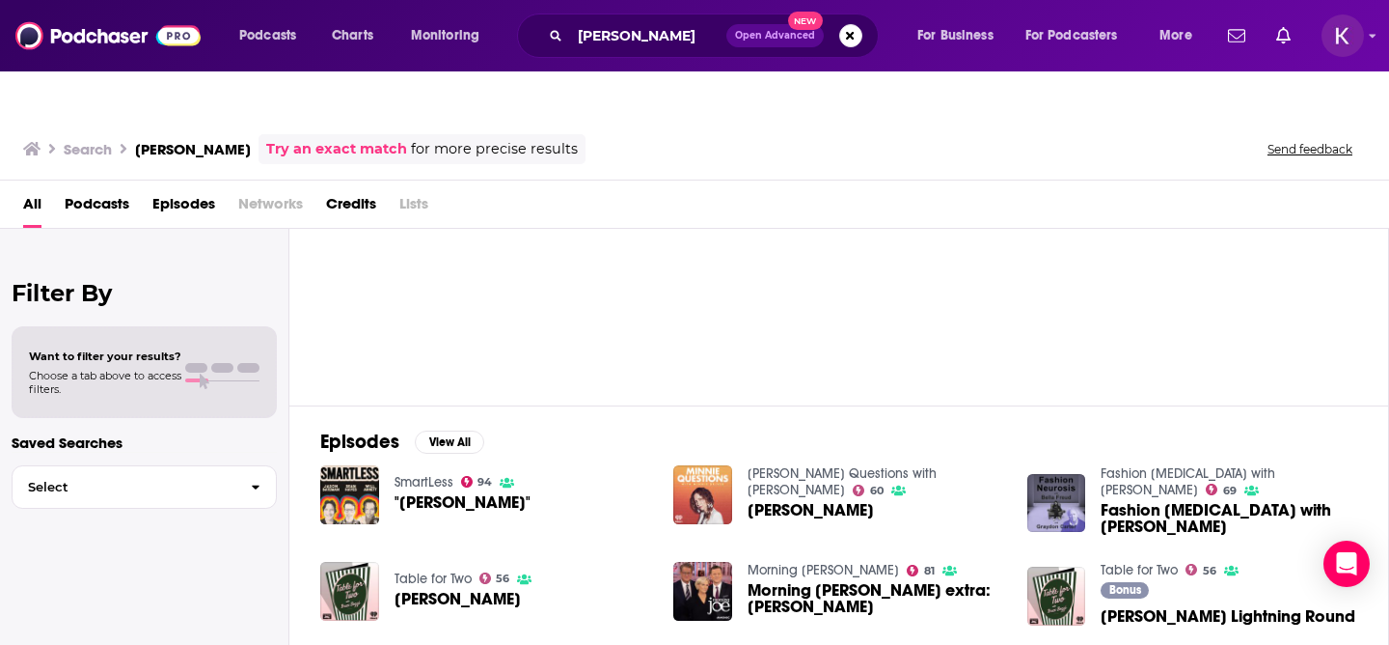
click at [106, 188] on span "Podcasts" at bounding box center [97, 208] width 65 height 40
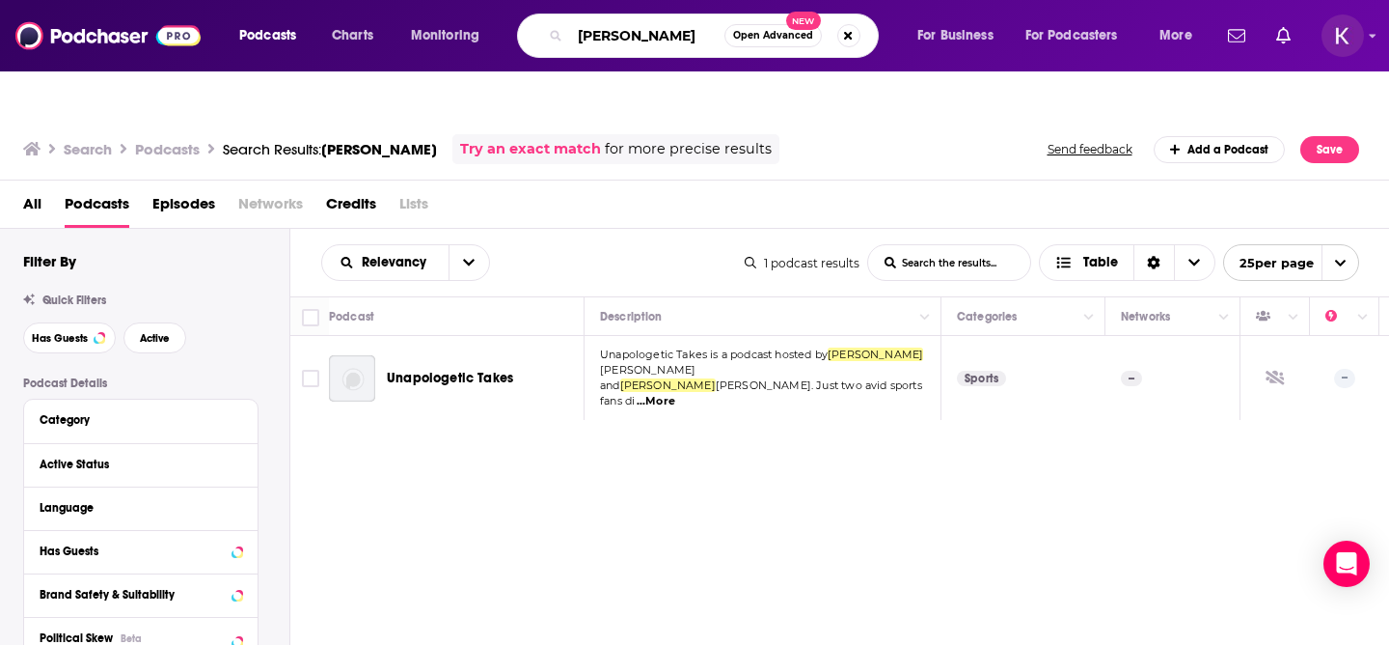
click at [659, 41] on input "[PERSON_NAME]" at bounding box center [647, 35] width 154 height 31
paste input "Her CEO Journey"
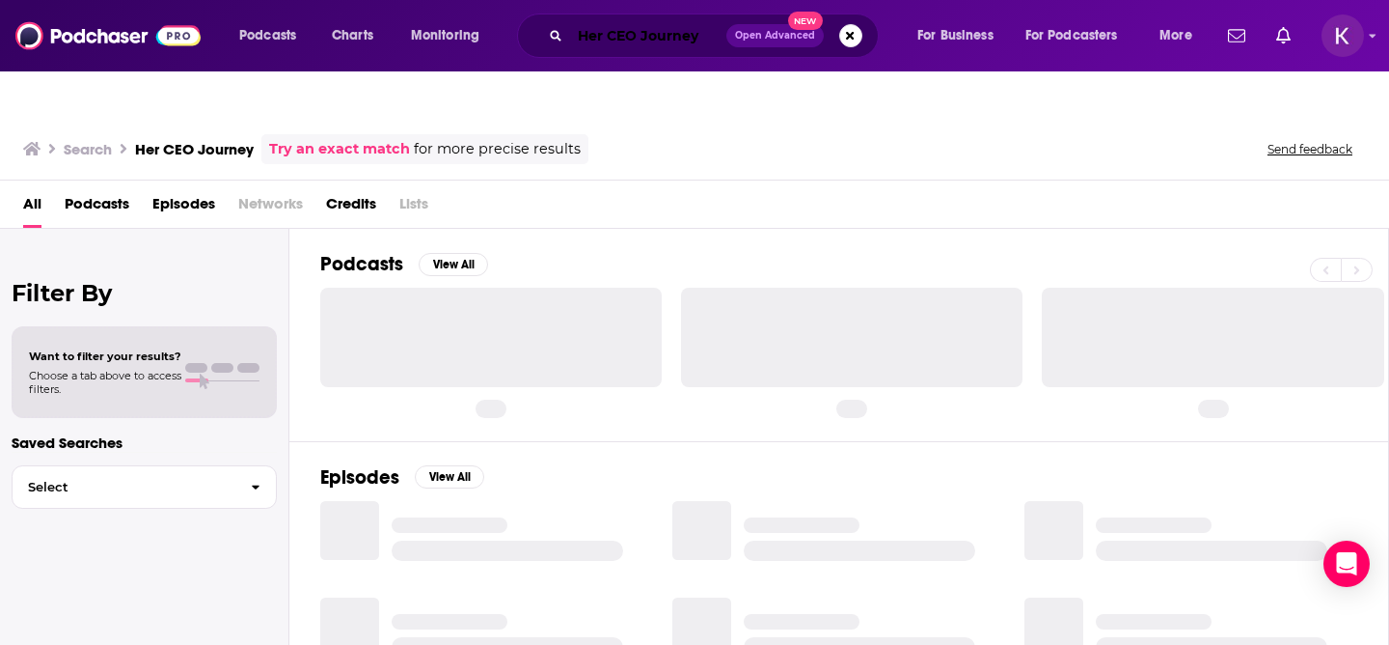
click at [609, 38] on input "Her CEO Journey" at bounding box center [648, 35] width 156 height 31
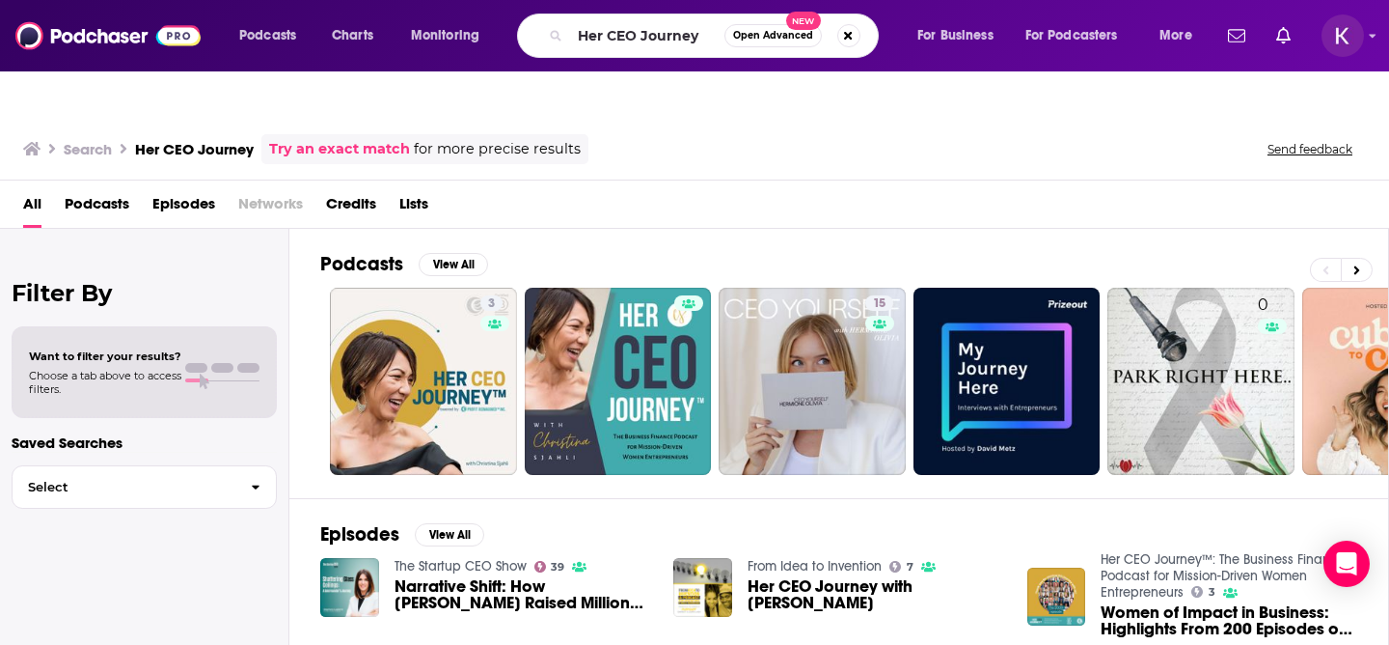
click at [87, 188] on span "Podcasts" at bounding box center [97, 208] width 65 height 40
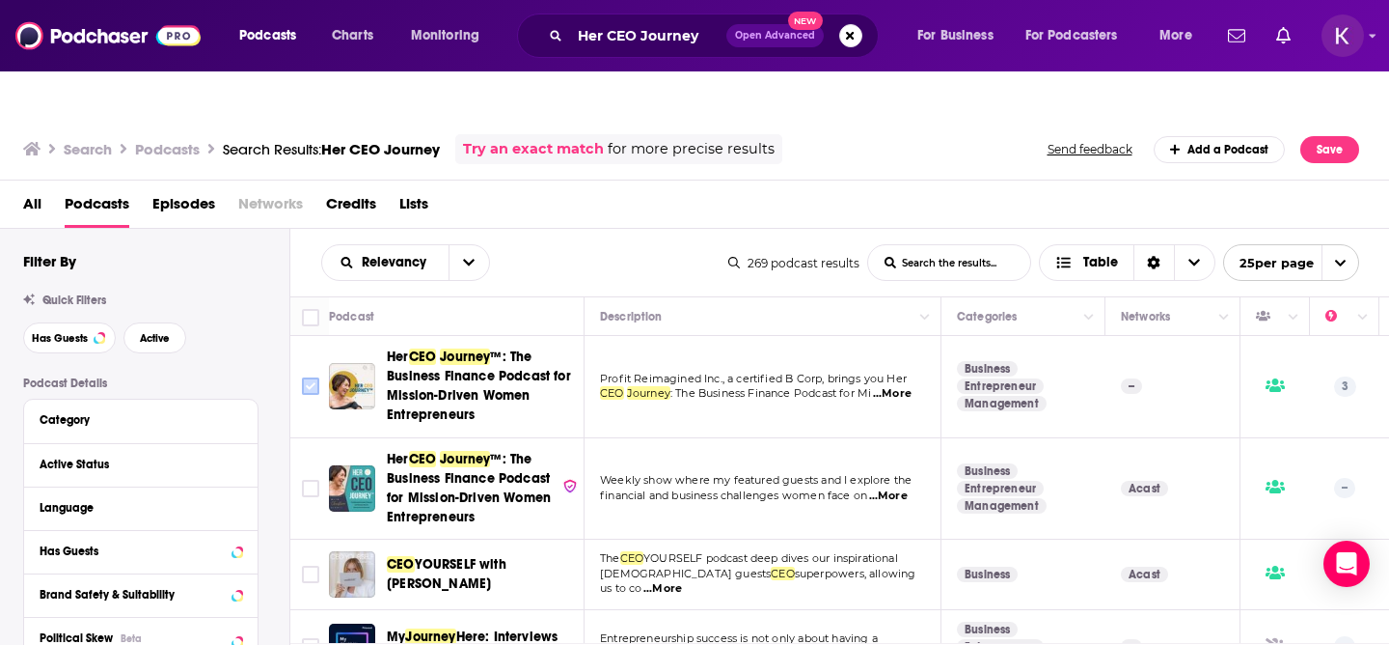
click at [312, 377] on input "Toggle select row" at bounding box center [310, 385] width 17 height 17
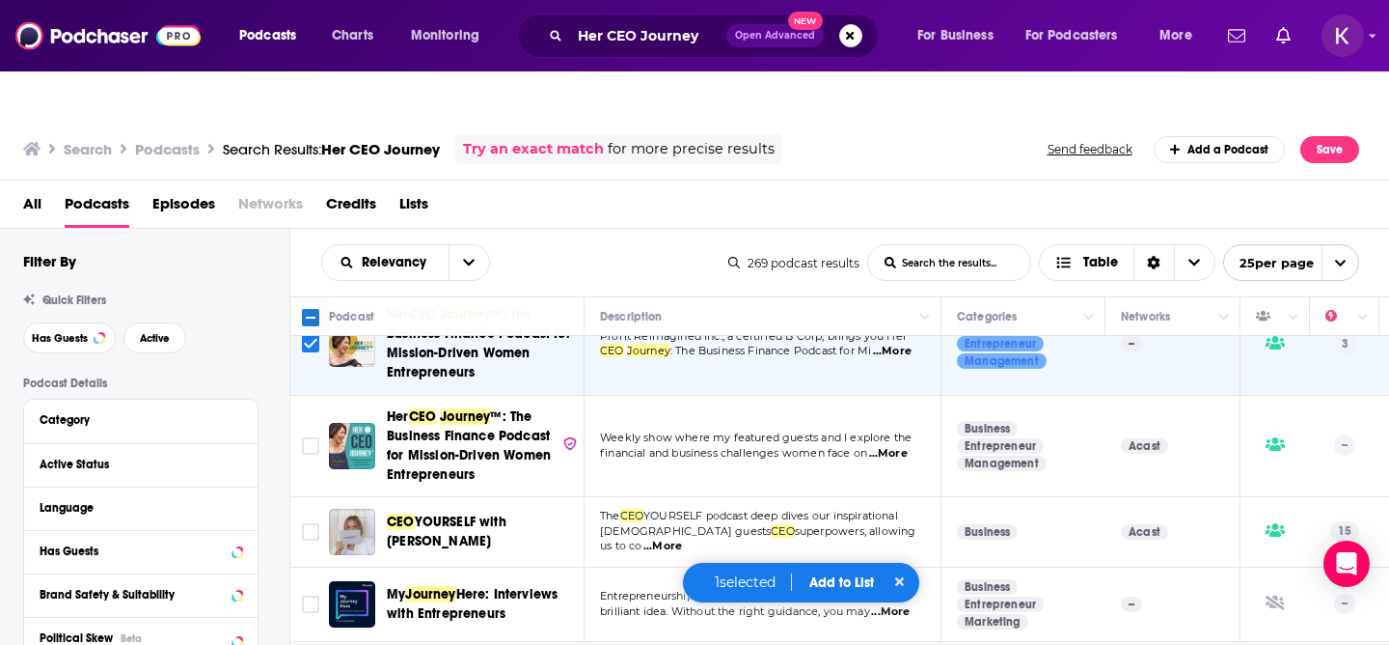
scroll to position [43, 0]
click at [308, 436] on input "Toggle select row" at bounding box center [310, 444] width 17 height 17
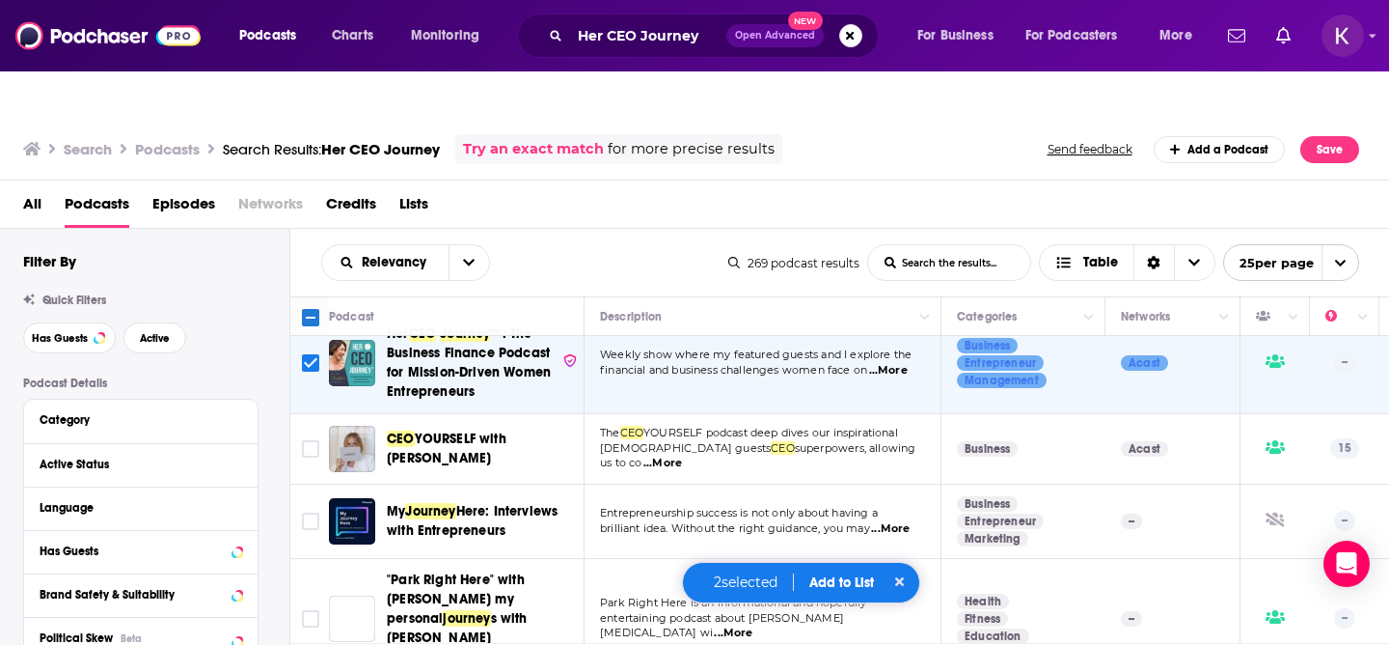
scroll to position [128, 0]
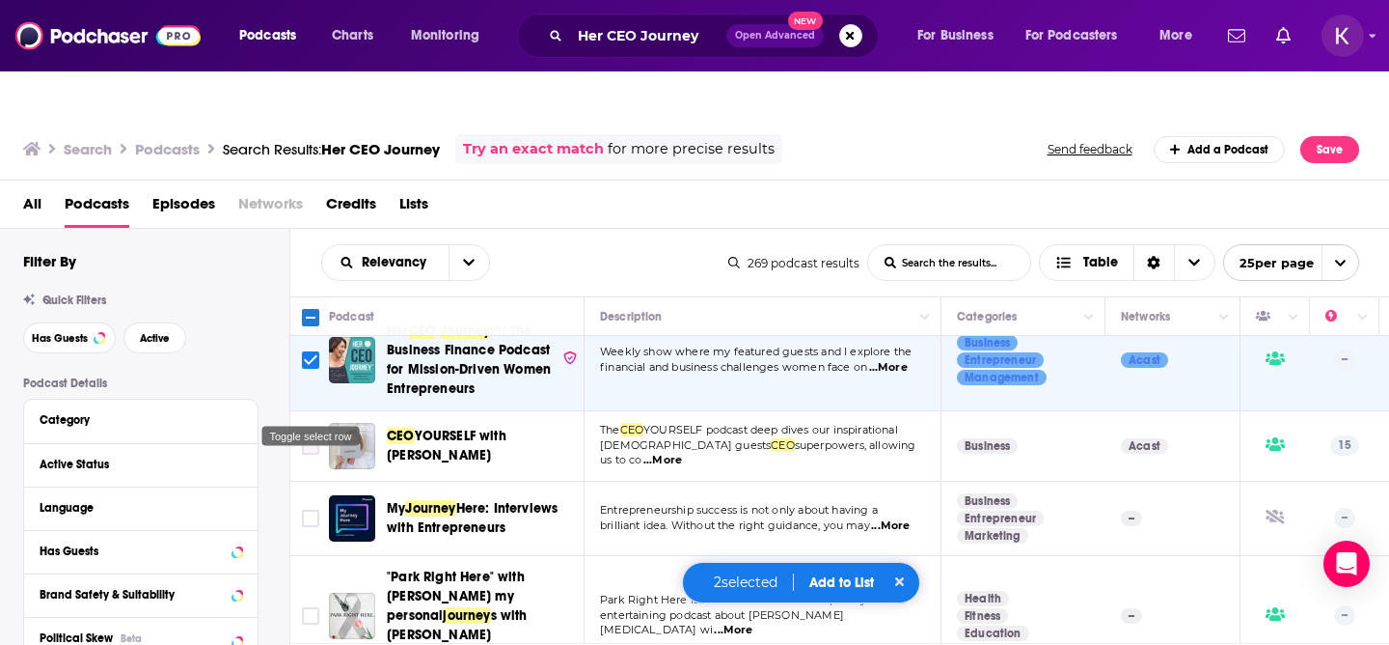
click at [308, 437] on input "Toggle select row" at bounding box center [310, 445] width 17 height 17
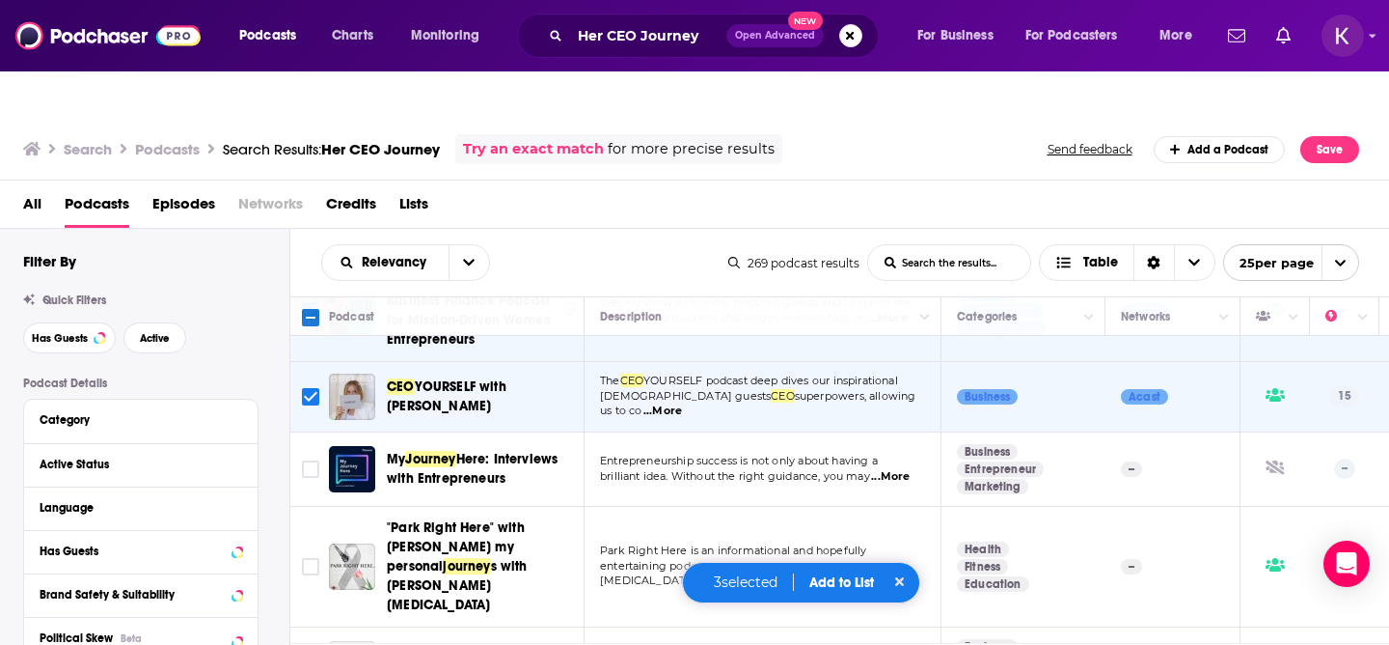
scroll to position [191, 0]
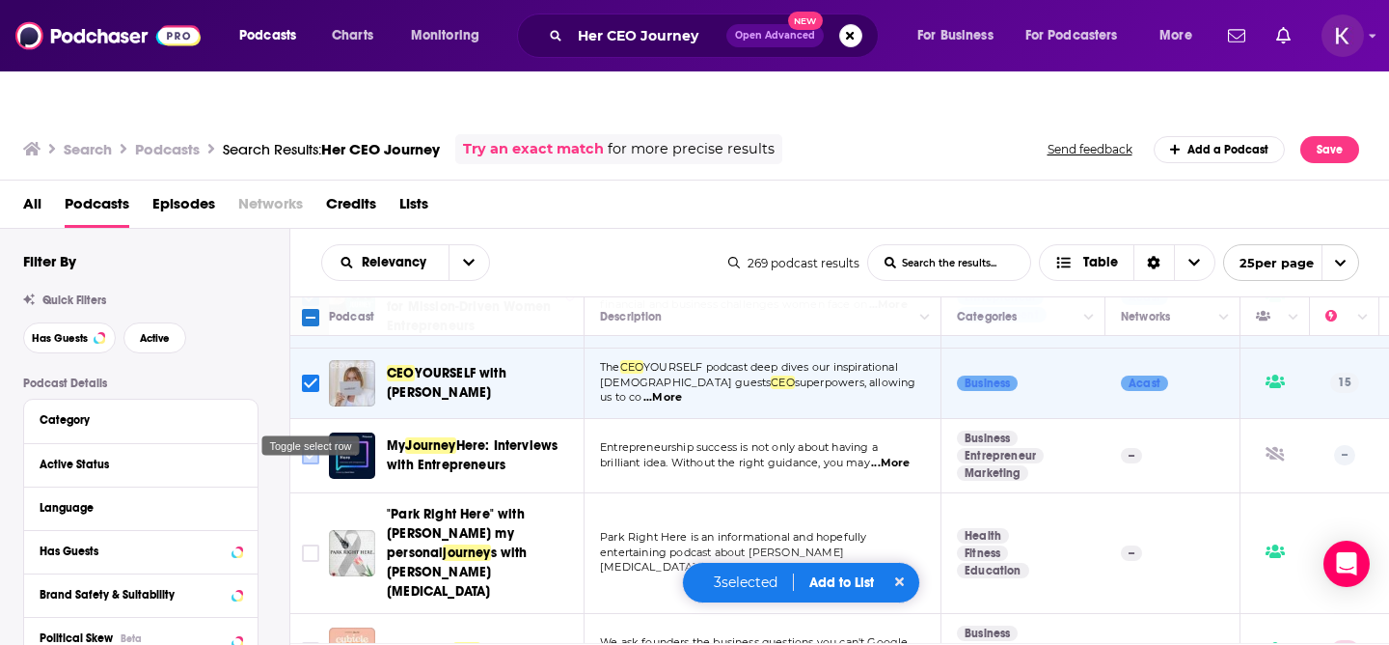
click at [309, 447] on input "Toggle select row" at bounding box center [310, 455] width 17 height 17
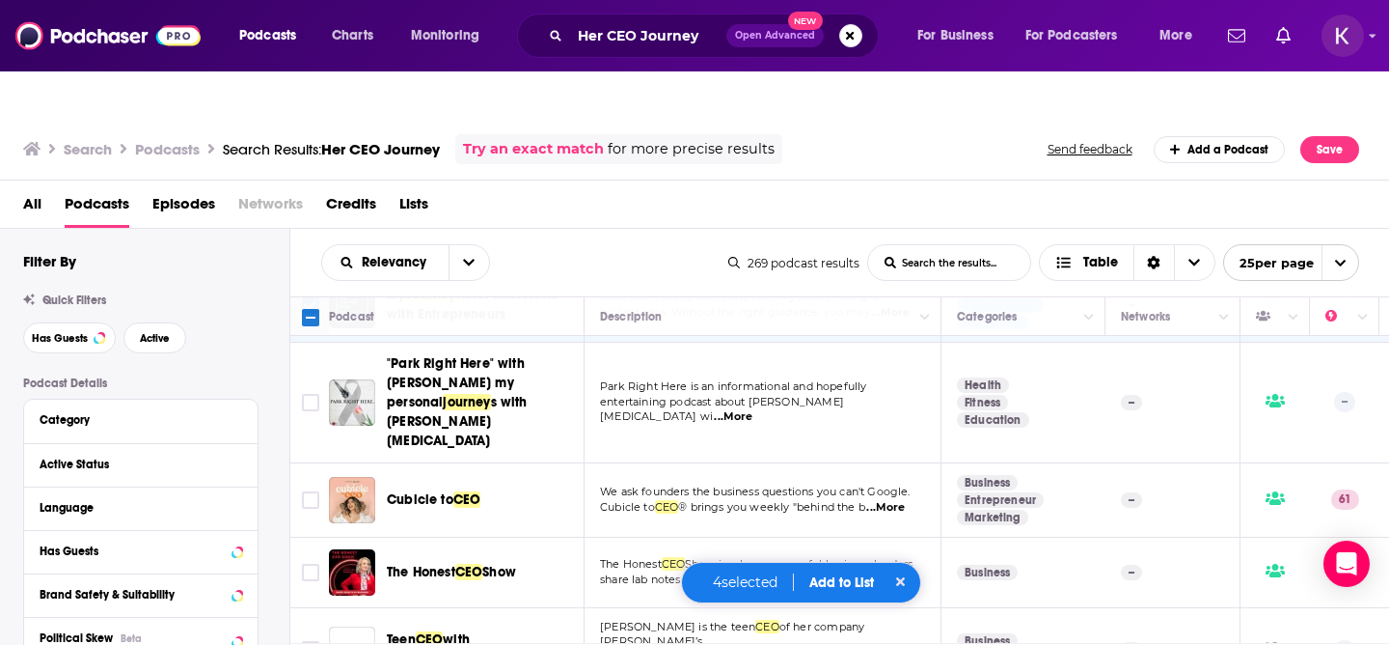
scroll to position [353, 0]
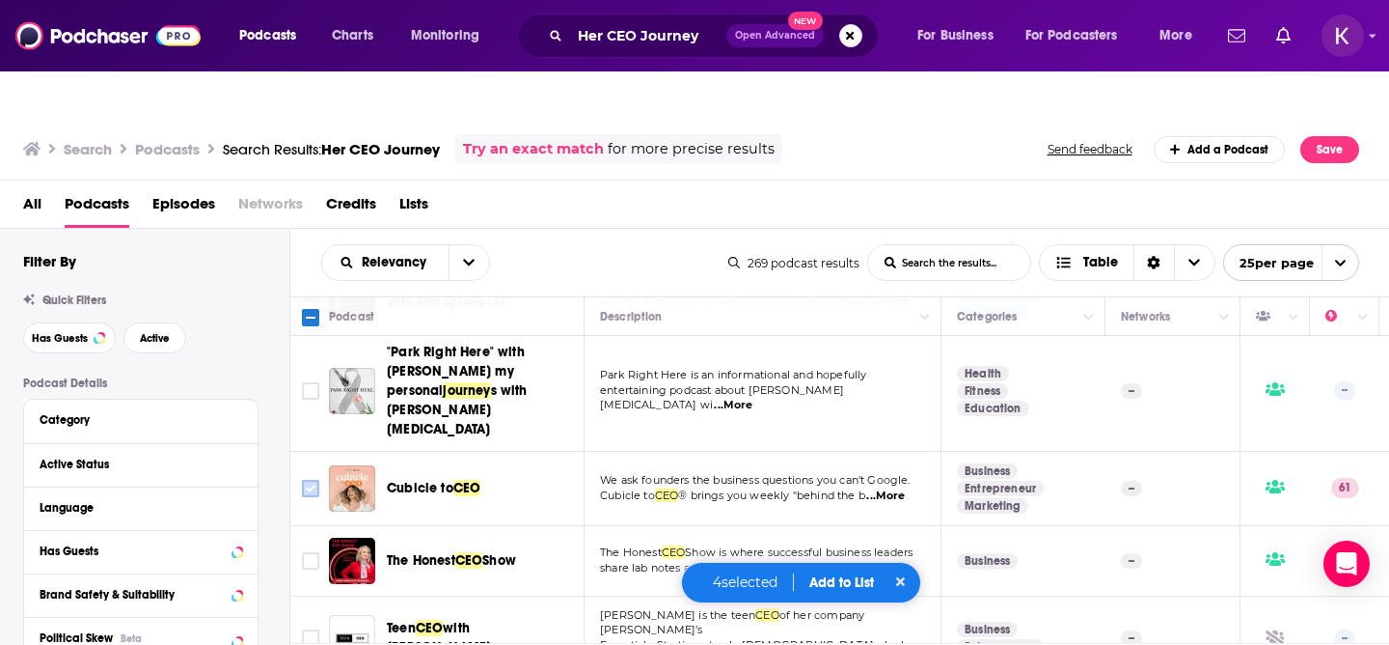
click at [311, 480] on input "Toggle select row" at bounding box center [310, 488] width 17 height 17
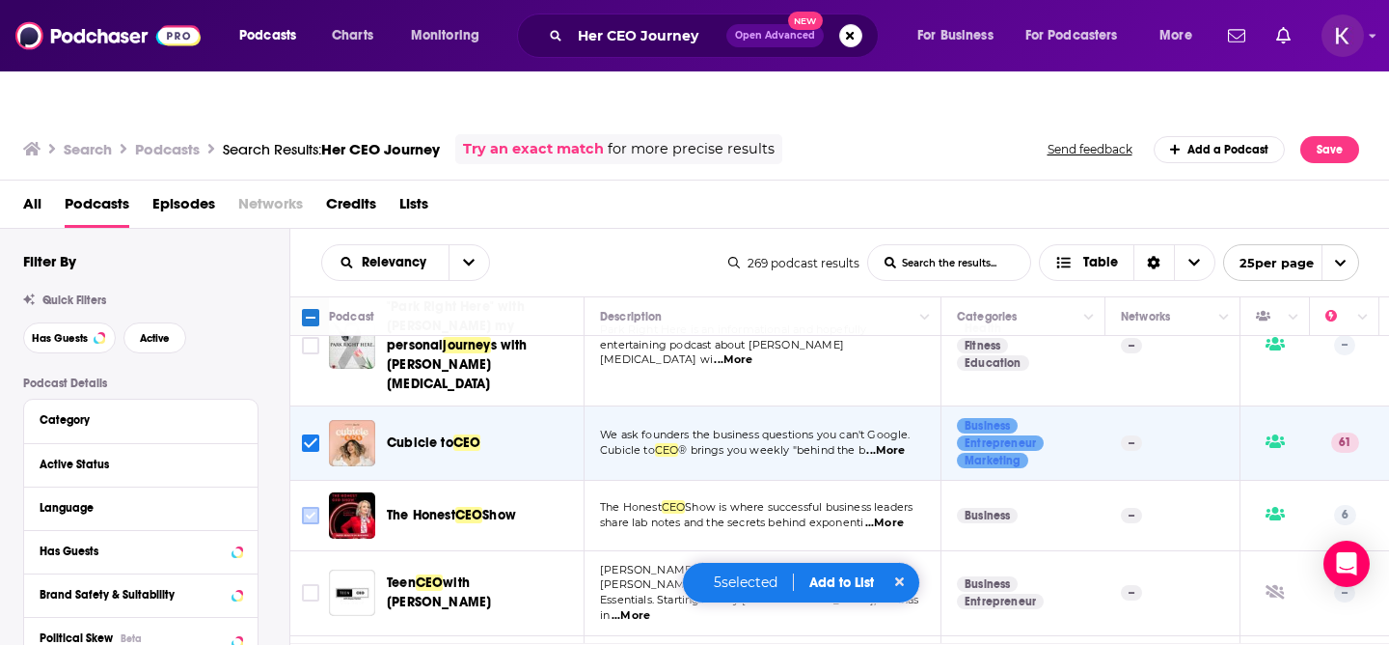
click at [312, 507] on input "Toggle select row" at bounding box center [310, 515] width 17 height 17
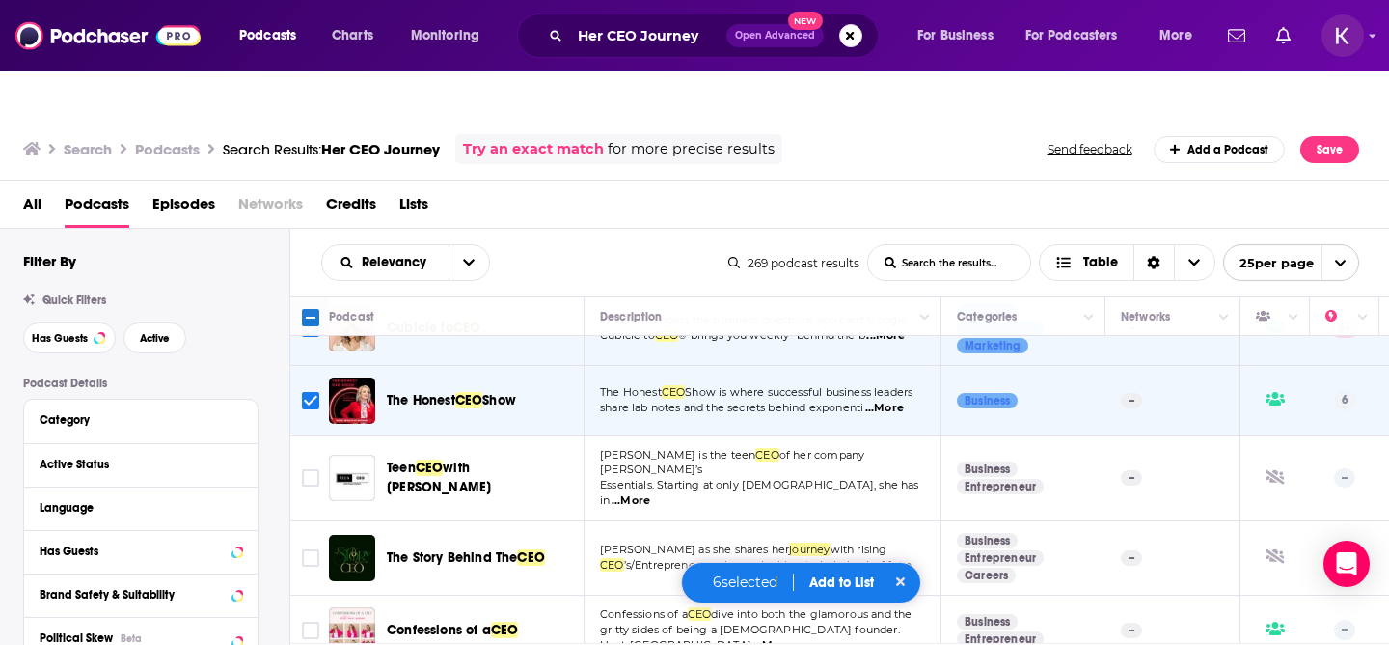
scroll to position [519, 0]
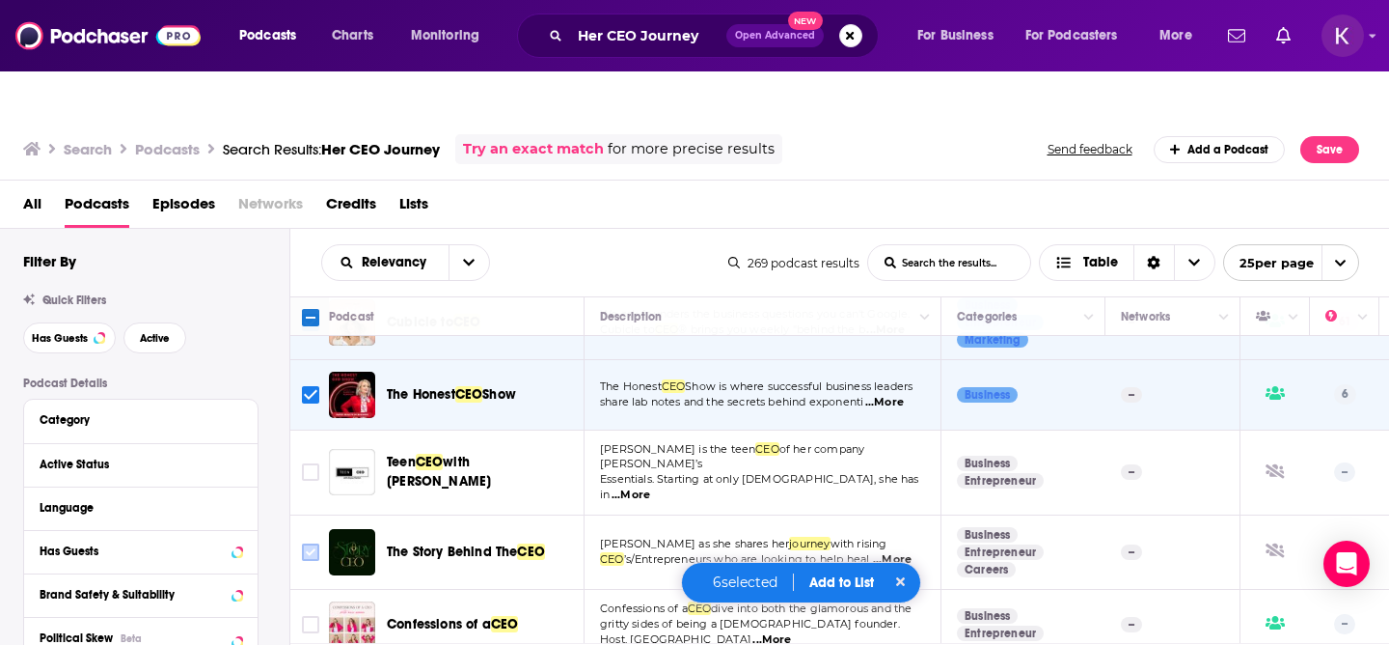
click at [304, 543] on input "Toggle select row" at bounding box center [310, 551] width 17 height 17
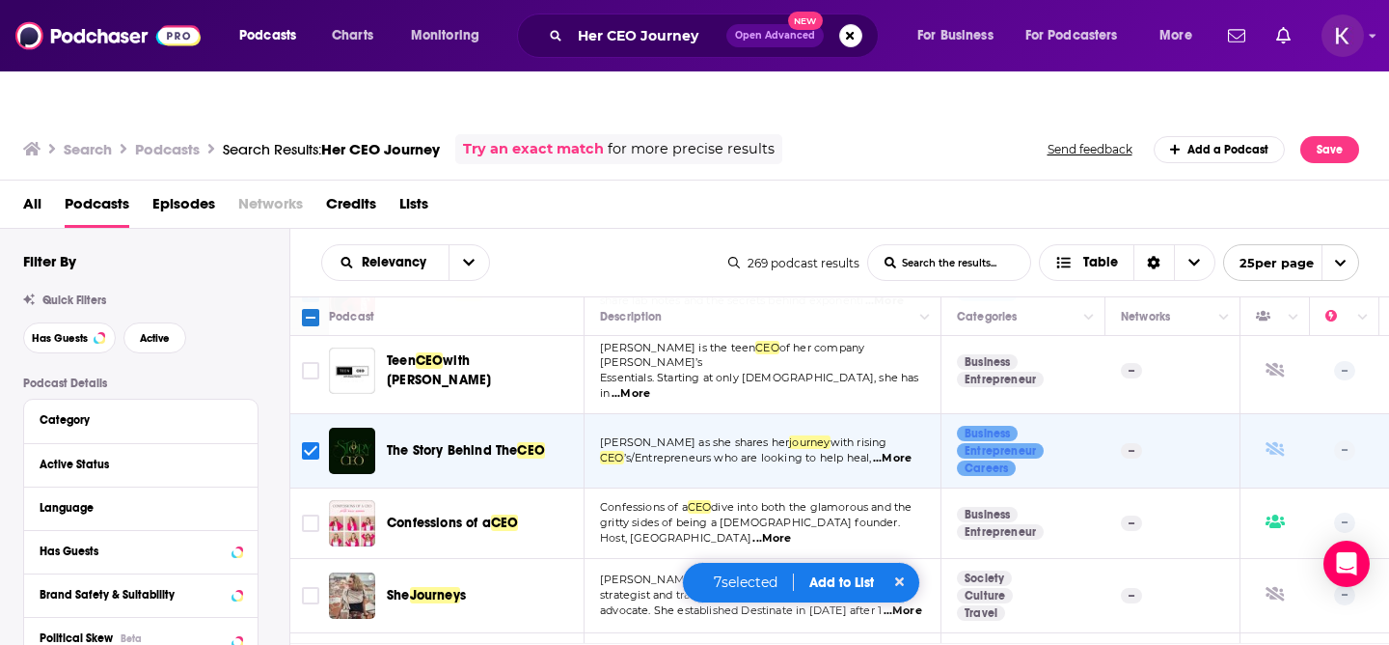
scroll to position [637, 0]
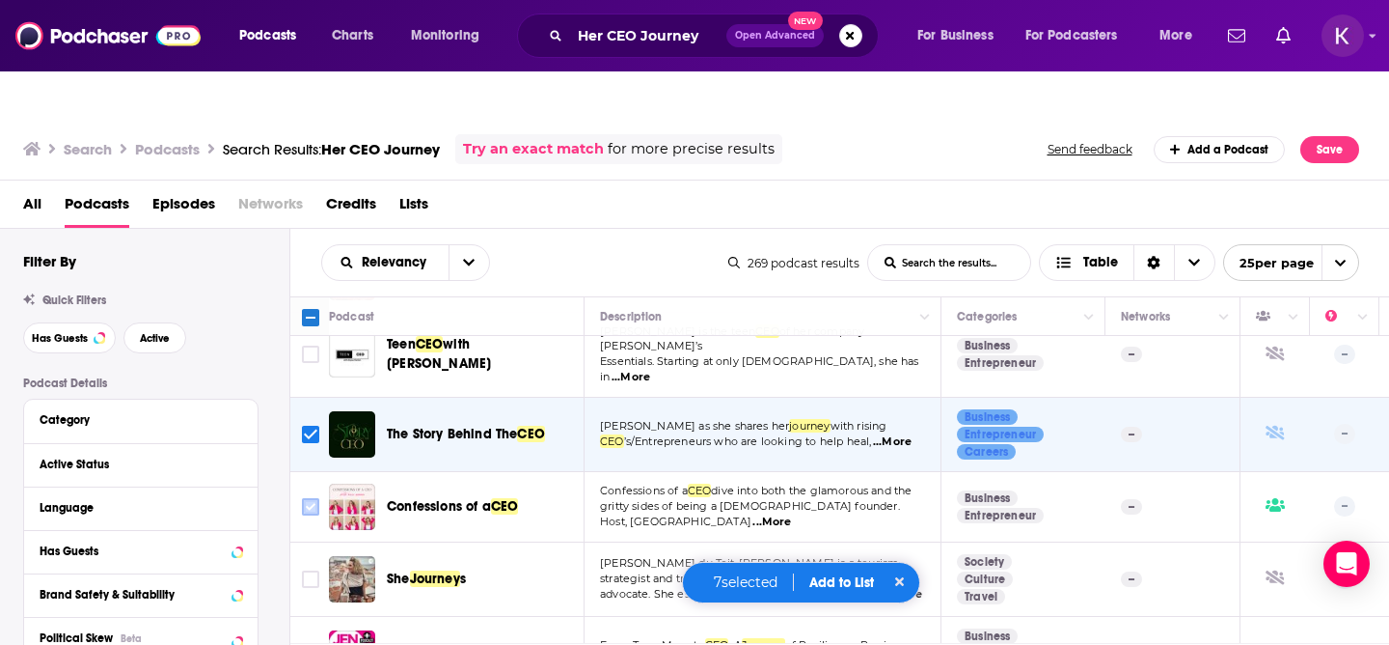
click at [308, 498] on input "Toggle select row" at bounding box center [310, 506] width 17 height 17
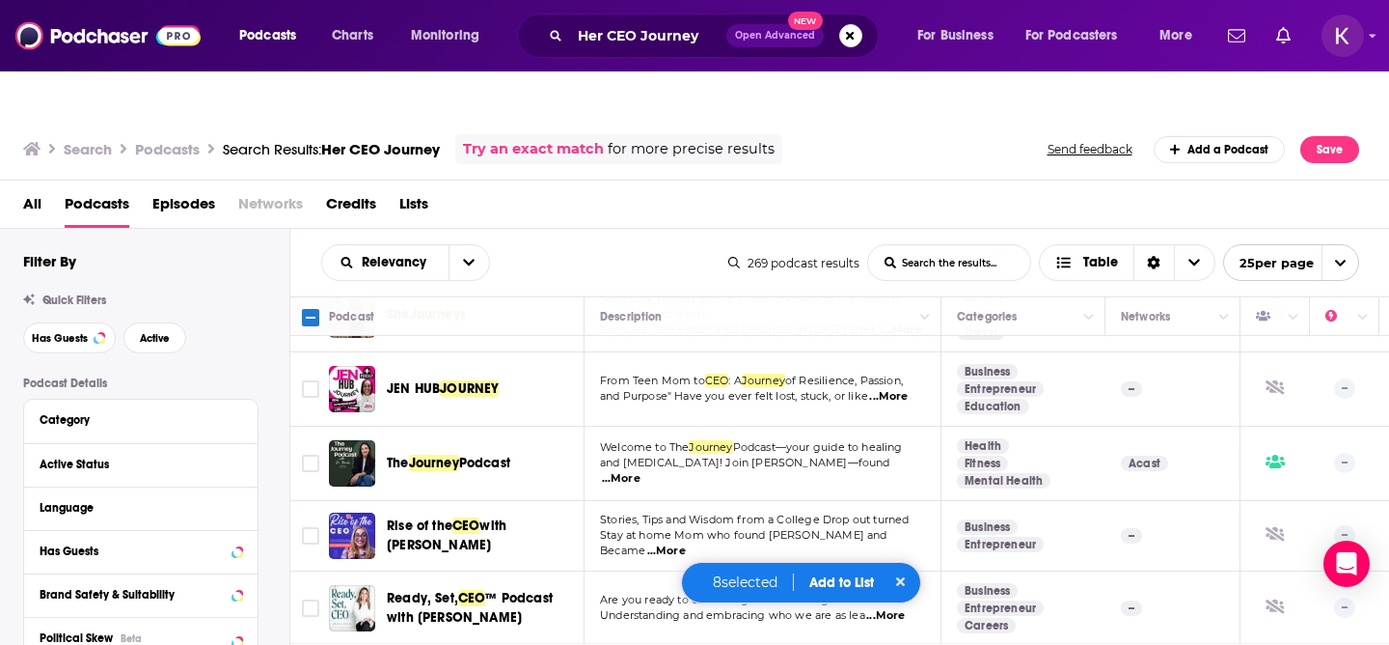
scroll to position [958, 0]
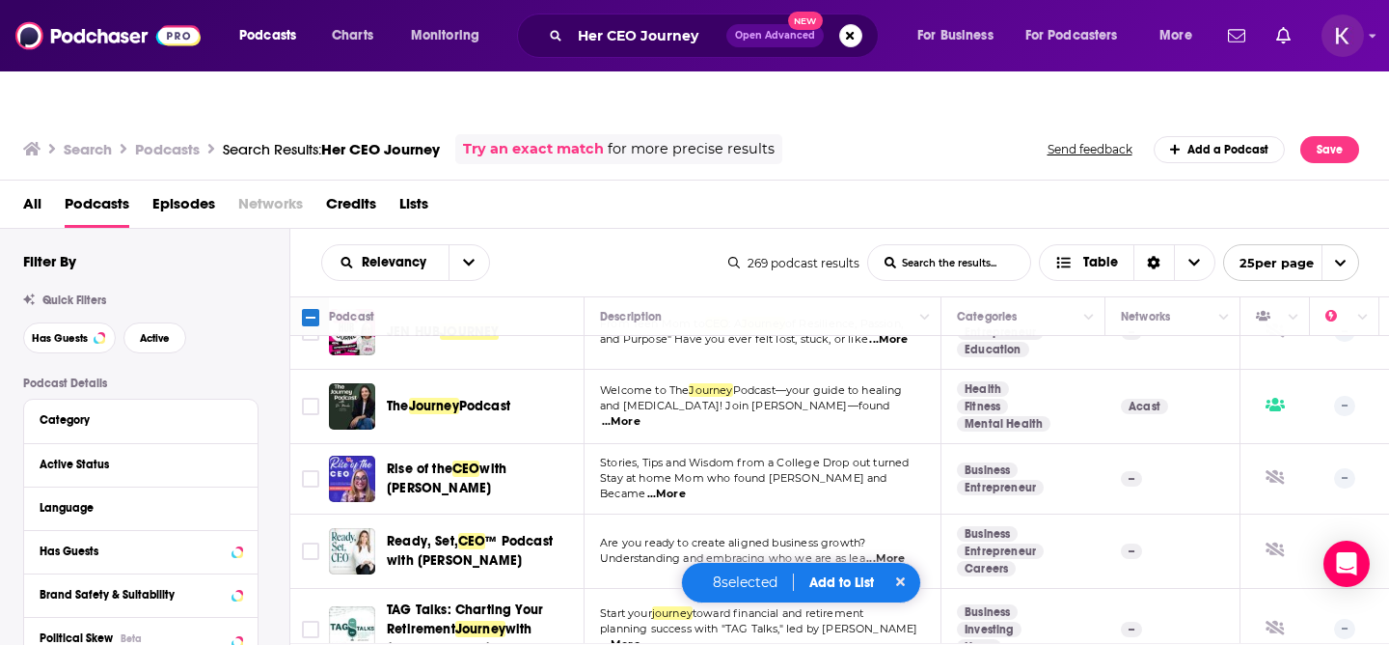
click at [868, 579] on button "Add to List" at bounding box center [842, 582] width 96 height 16
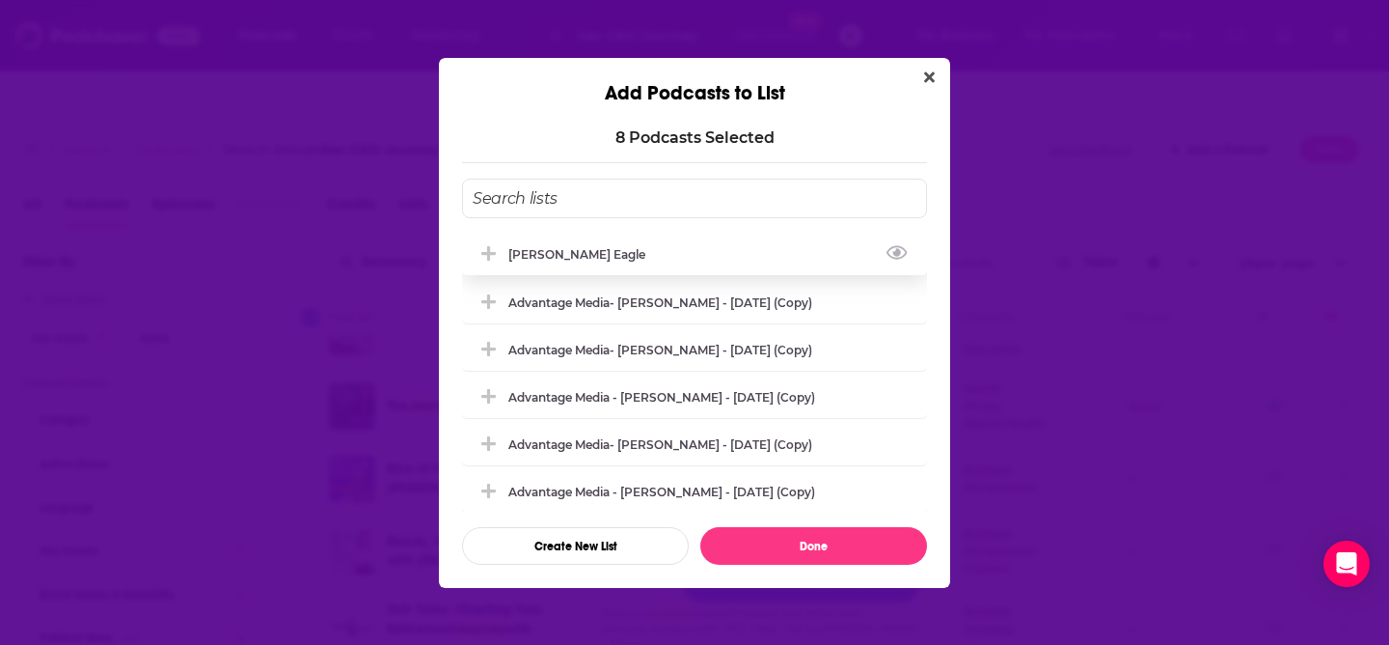
click at [560, 250] on div "[PERSON_NAME] Eagle" at bounding box center [582, 254] width 149 height 14
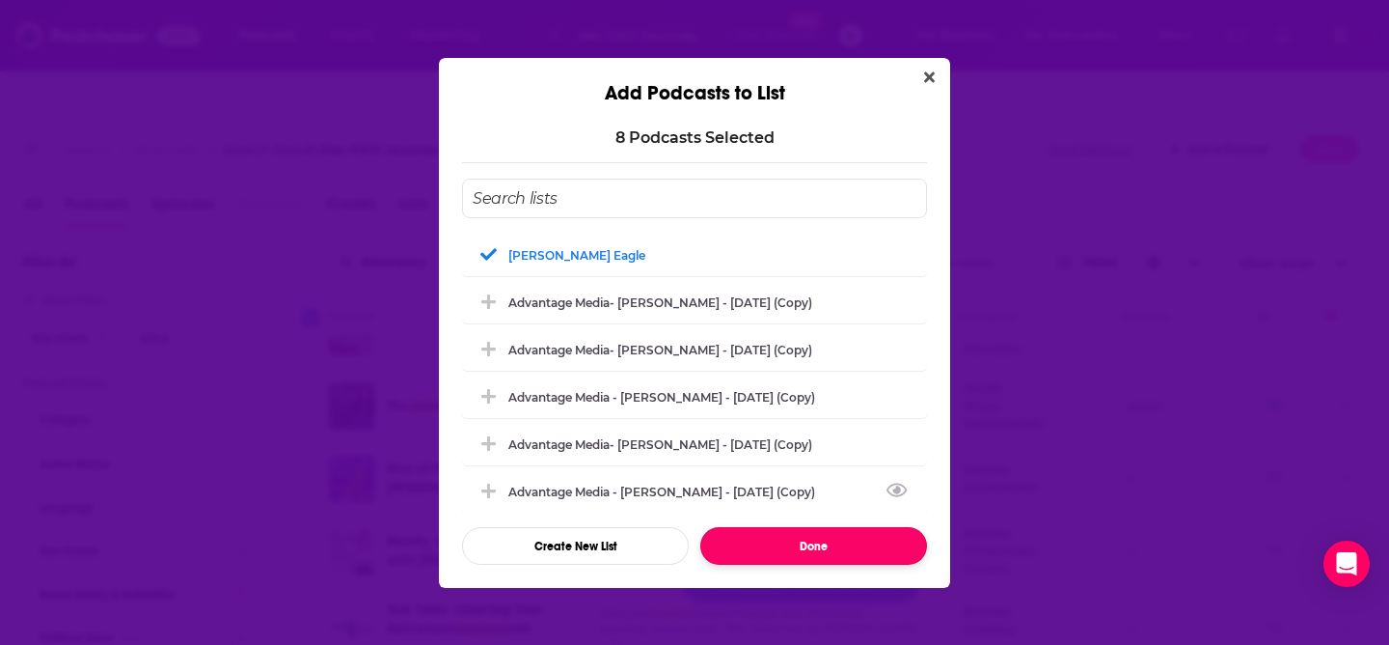
click at [807, 540] on button "Done" at bounding box center [813, 546] width 227 height 38
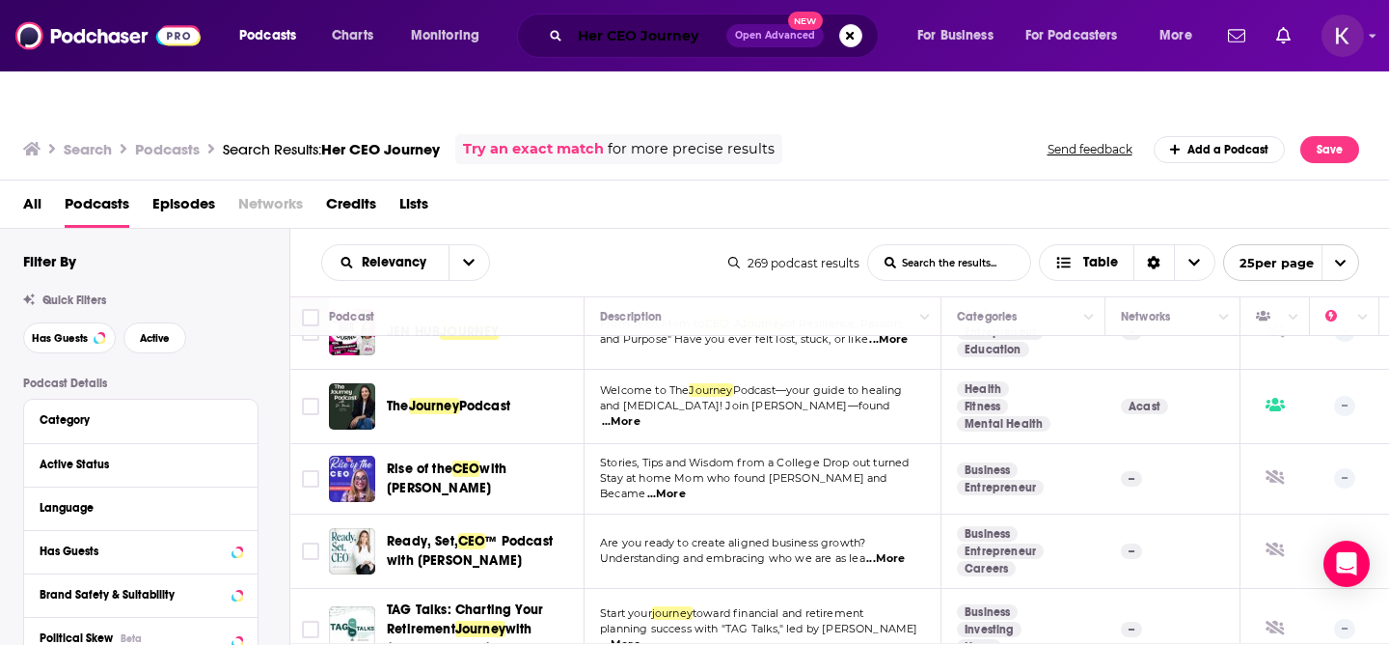
click at [606, 30] on input "Her CEO Journey" at bounding box center [648, 35] width 156 height 31
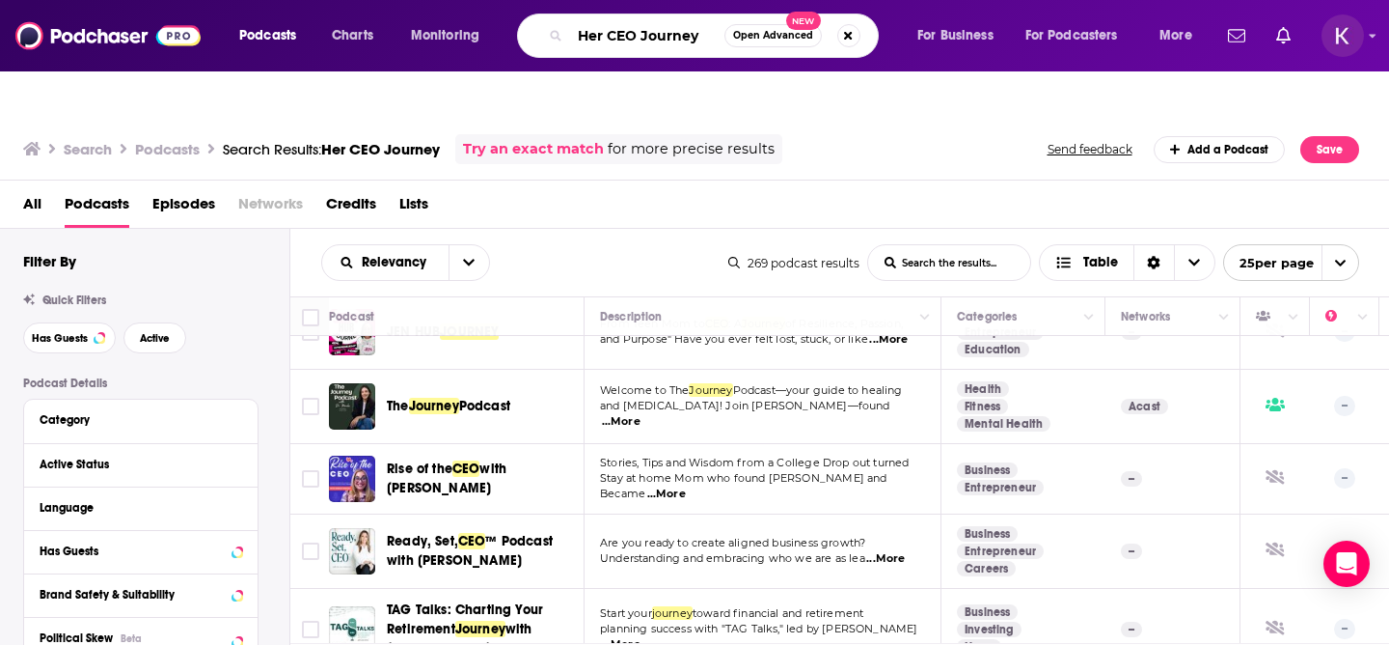
click at [606, 30] on input "Her CEO Journey" at bounding box center [647, 35] width 154 height 31
paste input "The Ellevate Podcast"
type input "The Ellevate Podcast"
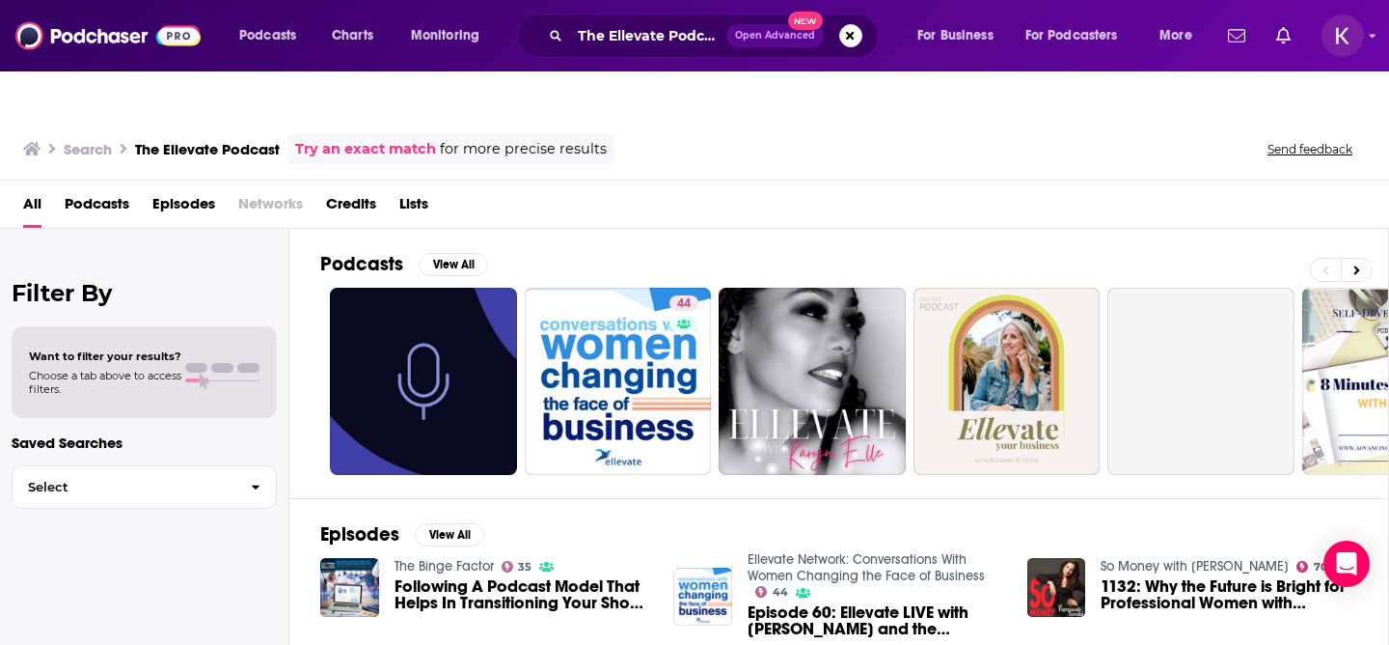
click at [110, 188] on span "Podcasts" at bounding box center [97, 208] width 65 height 40
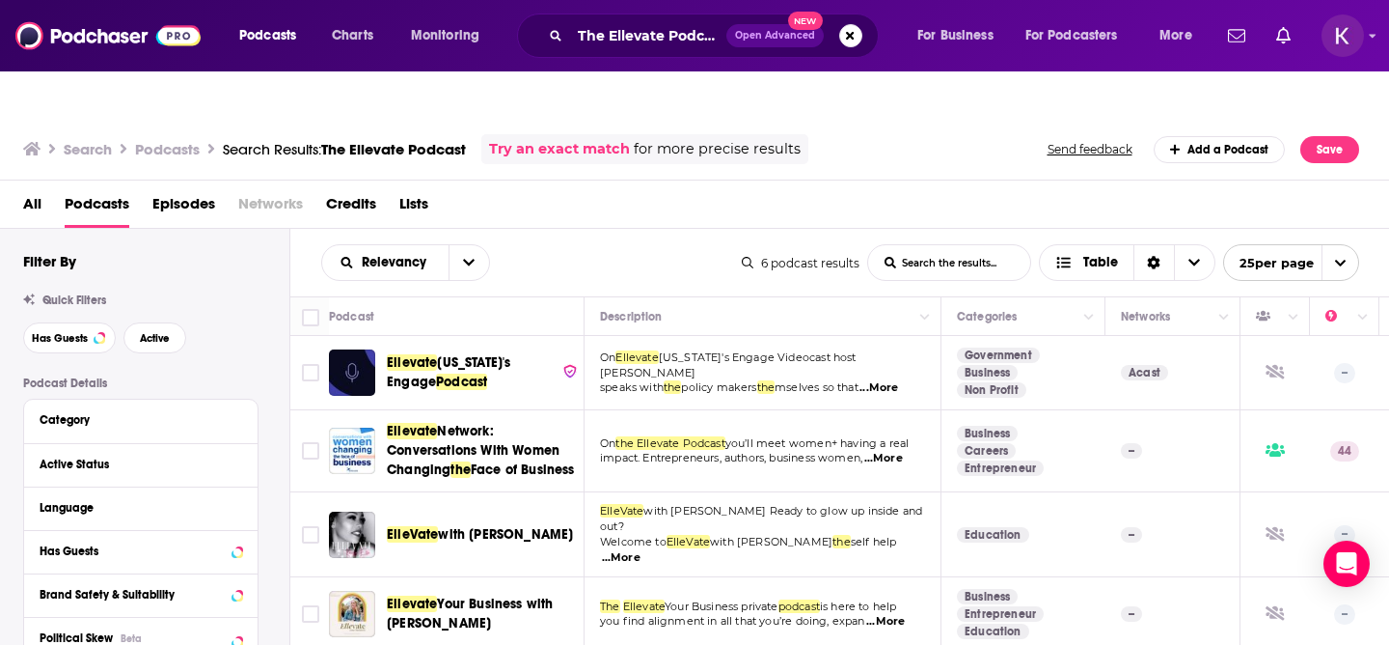
click at [111, 188] on span "Podcasts" at bounding box center [97, 208] width 65 height 40
click at [314, 442] on input "Toggle select row" at bounding box center [310, 450] width 17 height 17
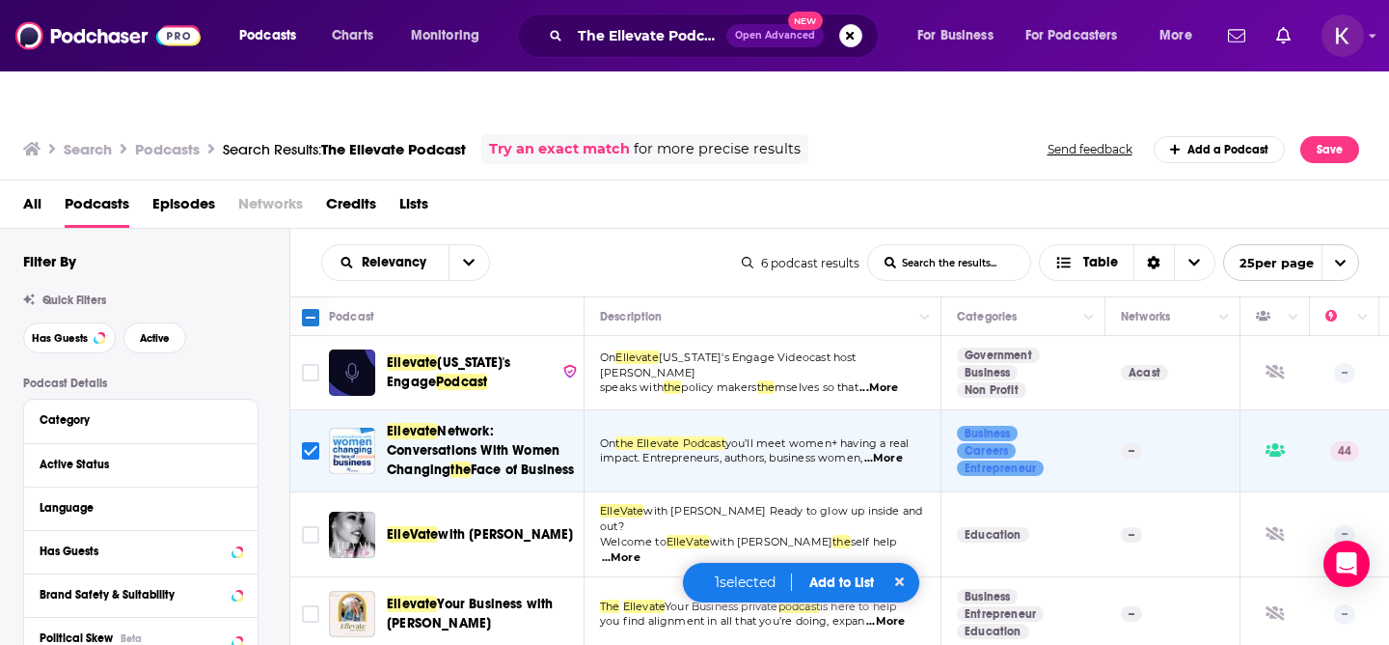
click at [862, 578] on button "Add to List" at bounding box center [842, 582] width 96 height 16
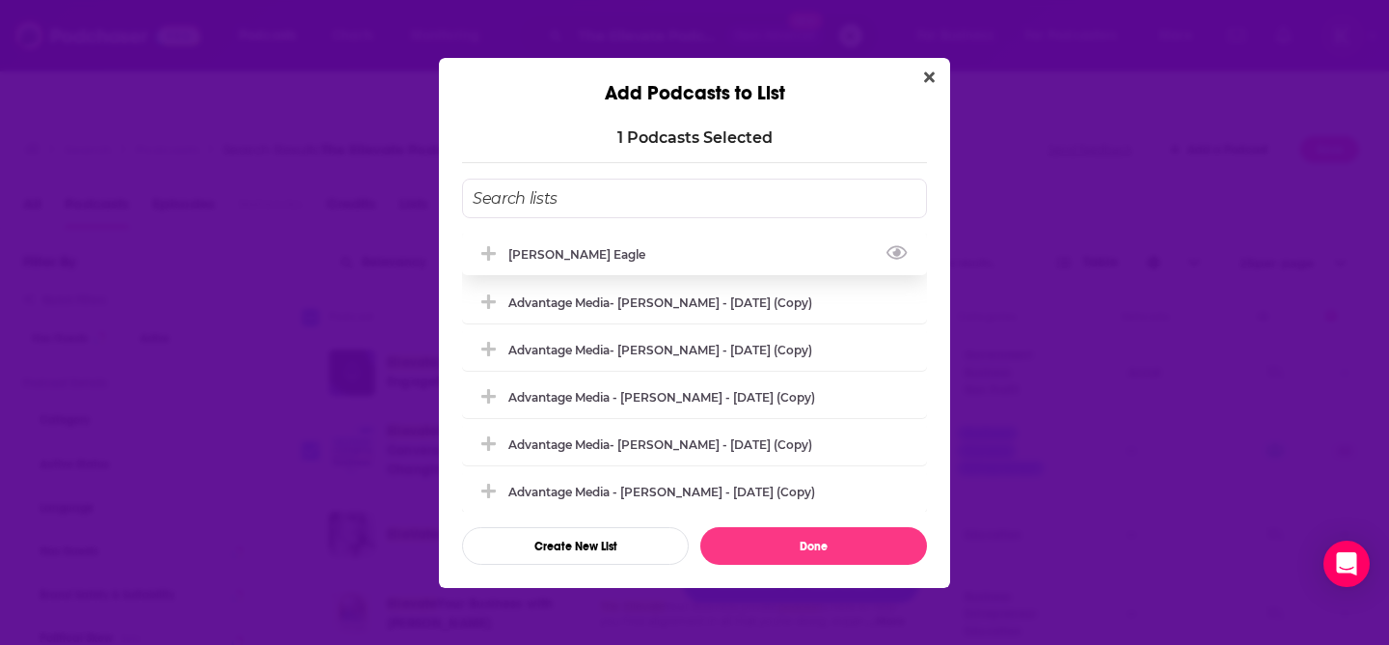
click at [617, 255] on div "[PERSON_NAME] Eagle" at bounding box center [694, 254] width 465 height 42
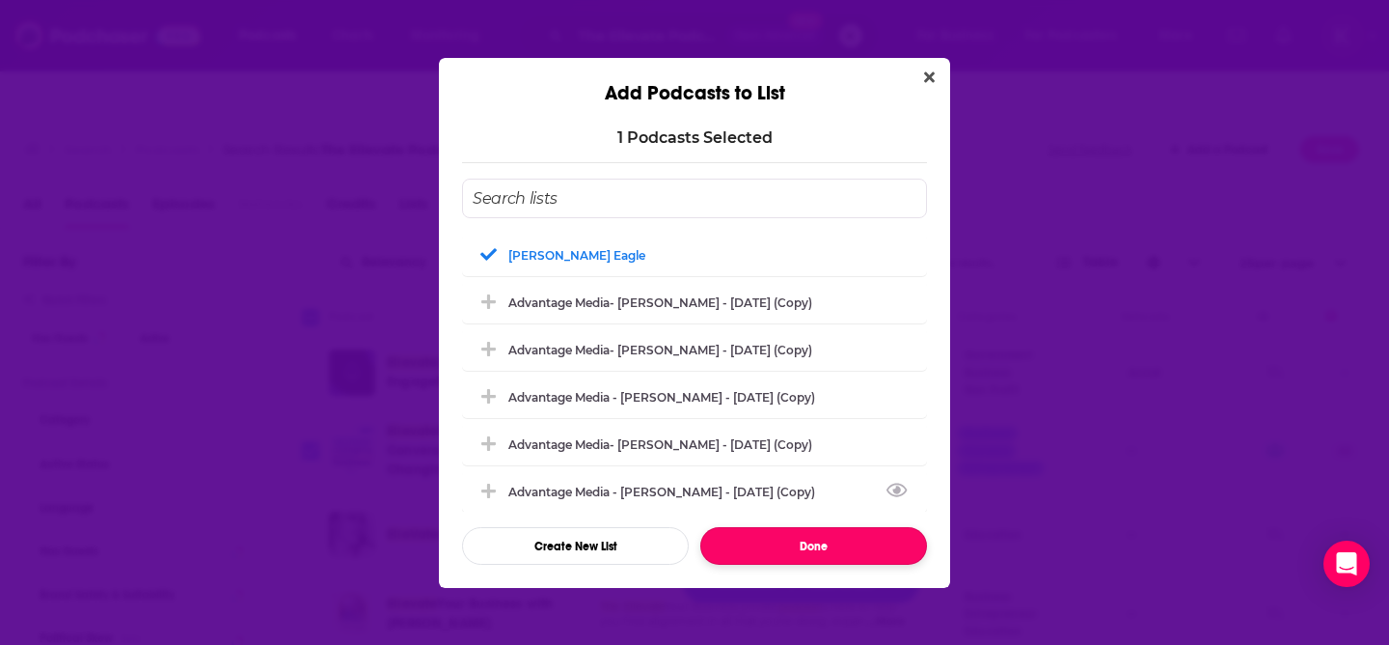
click at [825, 542] on button "Done" at bounding box center [813, 546] width 227 height 38
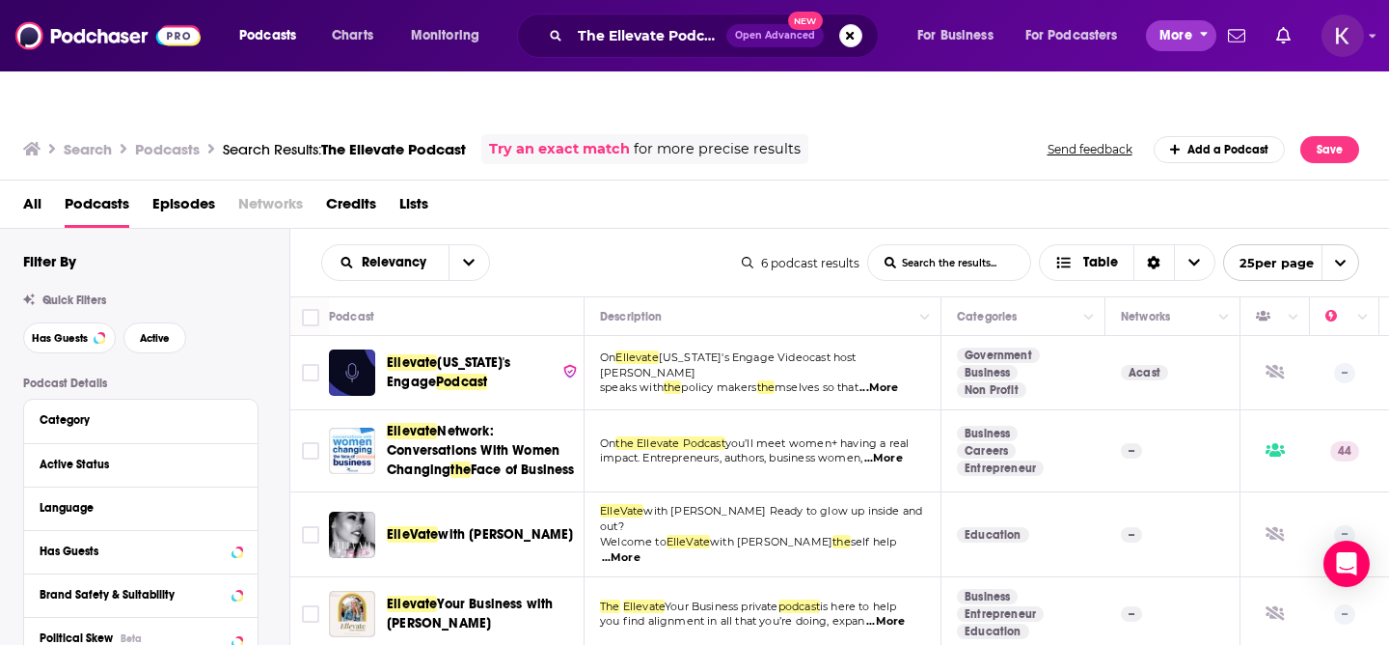
click at [1195, 32] on button "More" at bounding box center [1181, 35] width 70 height 31
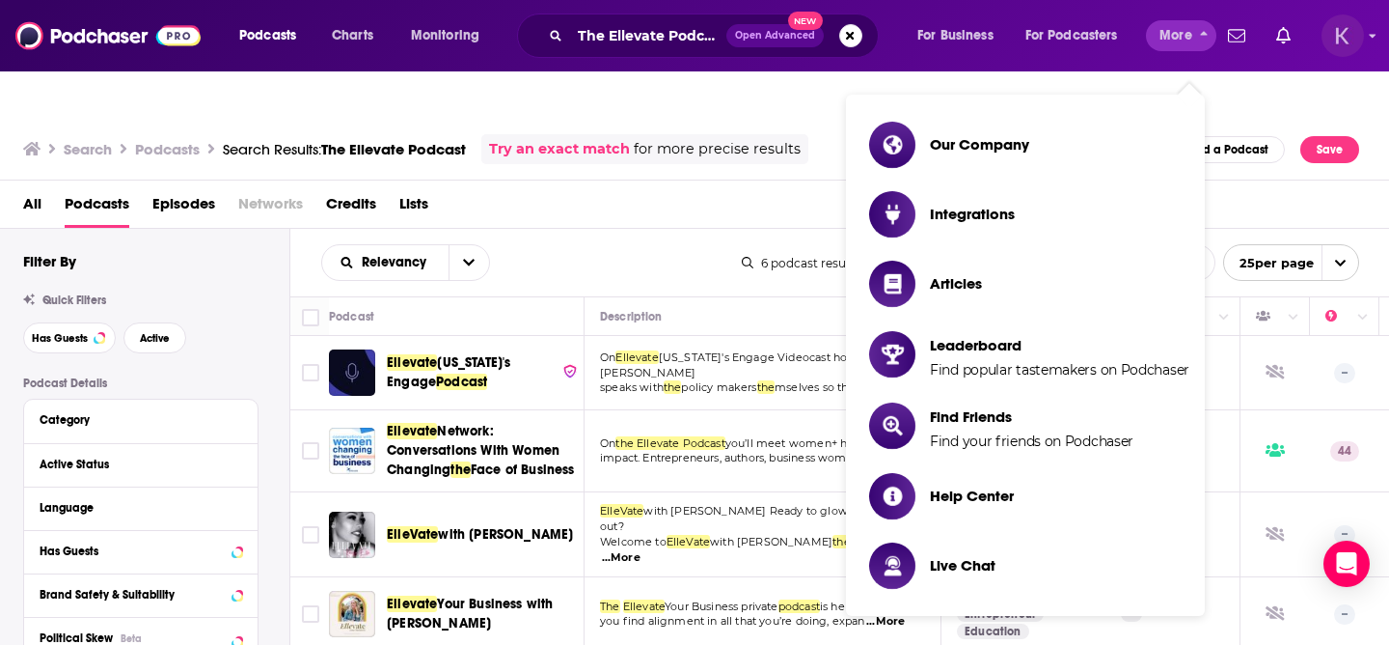
click at [1361, 41] on img "Logged in as kwignall" at bounding box center [1343, 35] width 42 height 42
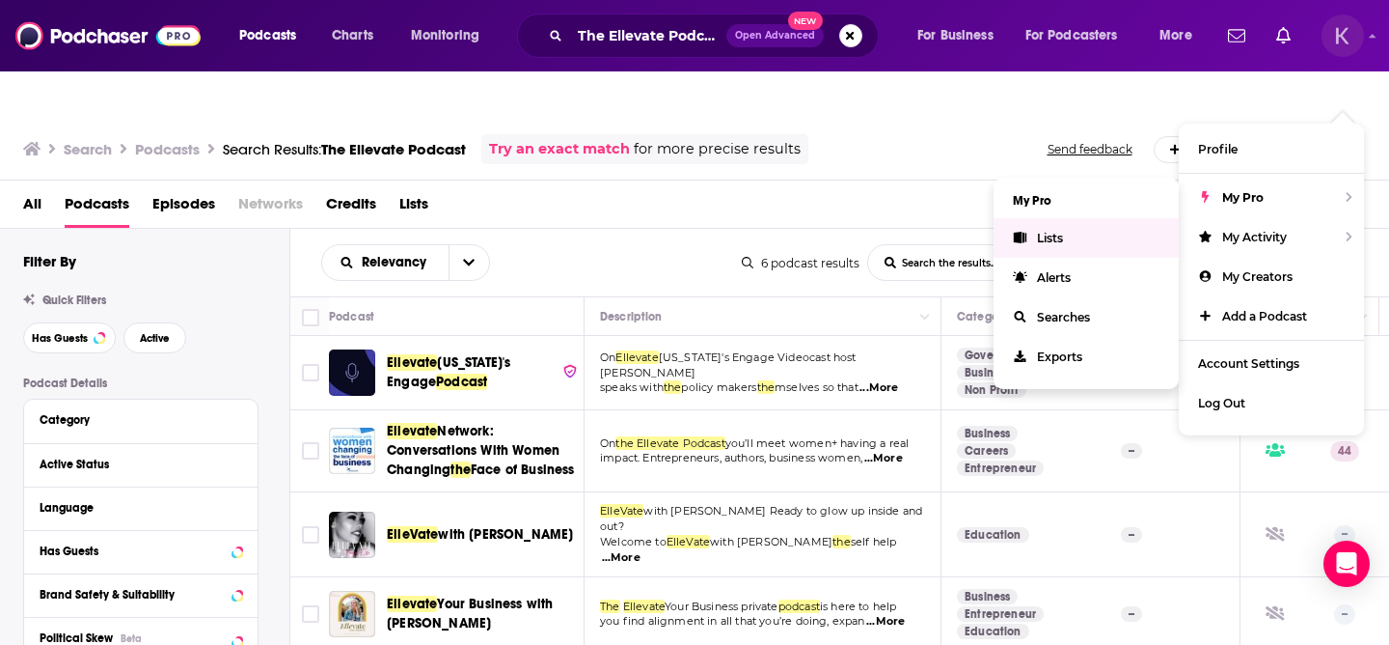
click at [1057, 231] on span "Lists" at bounding box center [1050, 238] width 26 height 14
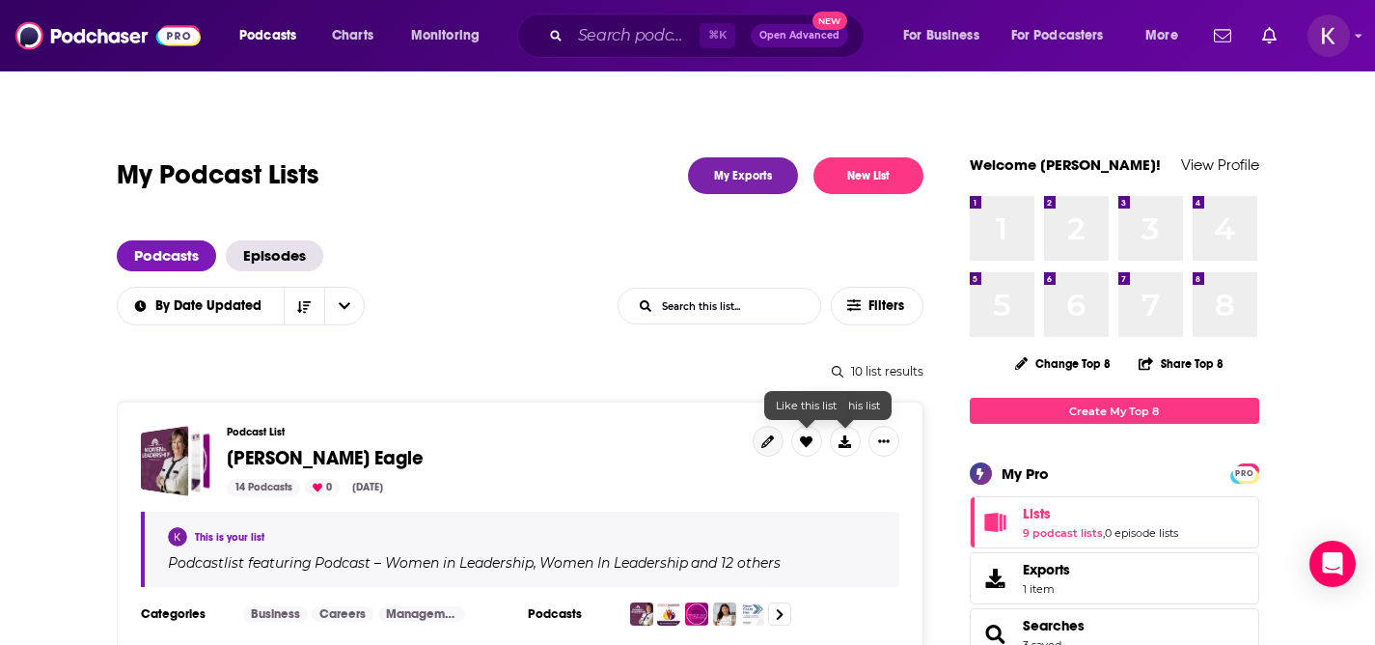
click at [761, 435] on icon at bounding box center [767, 441] width 13 height 13
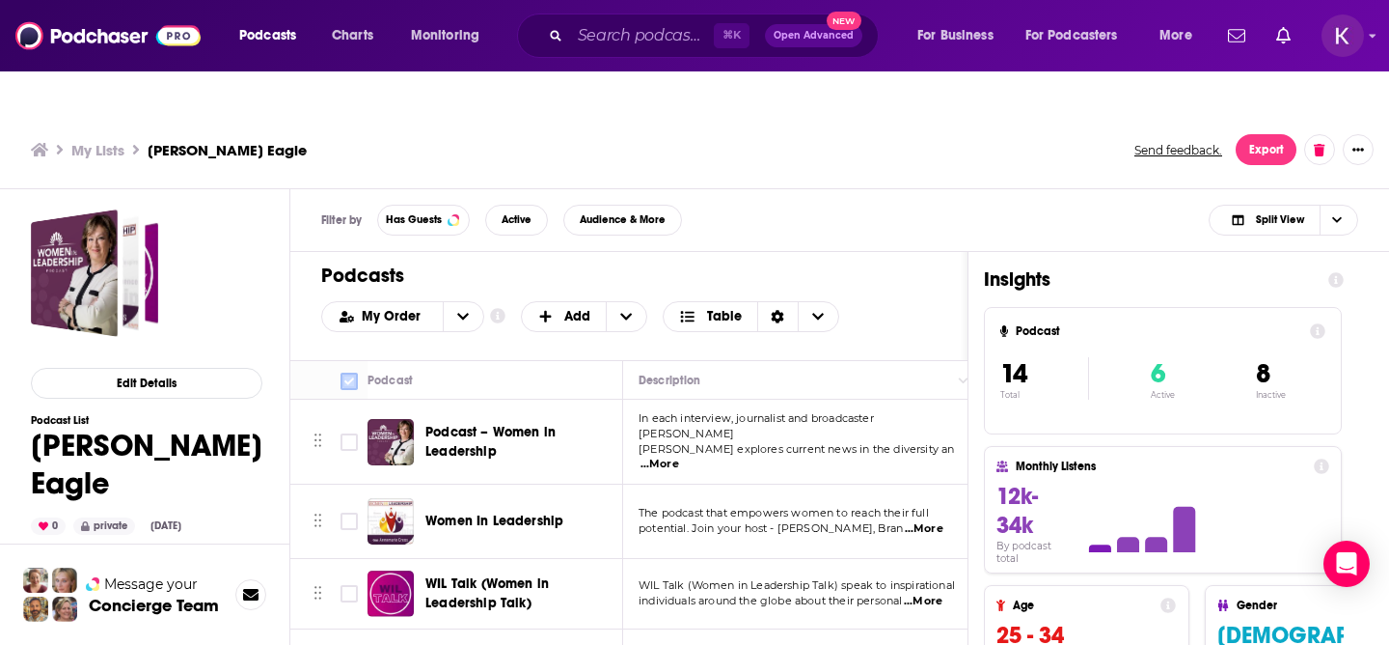
click at [346, 372] on input "Toggle select all" at bounding box center [349, 380] width 17 height 17
checkbox input "true"
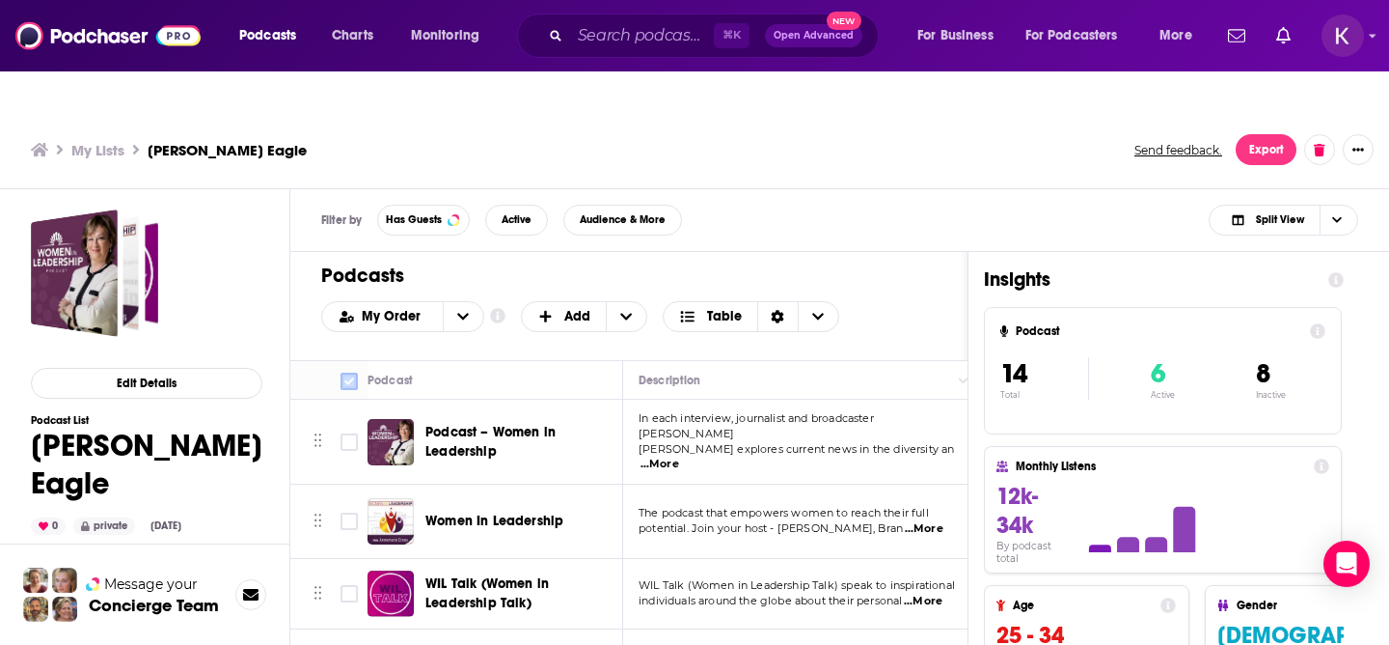
checkbox input "true"
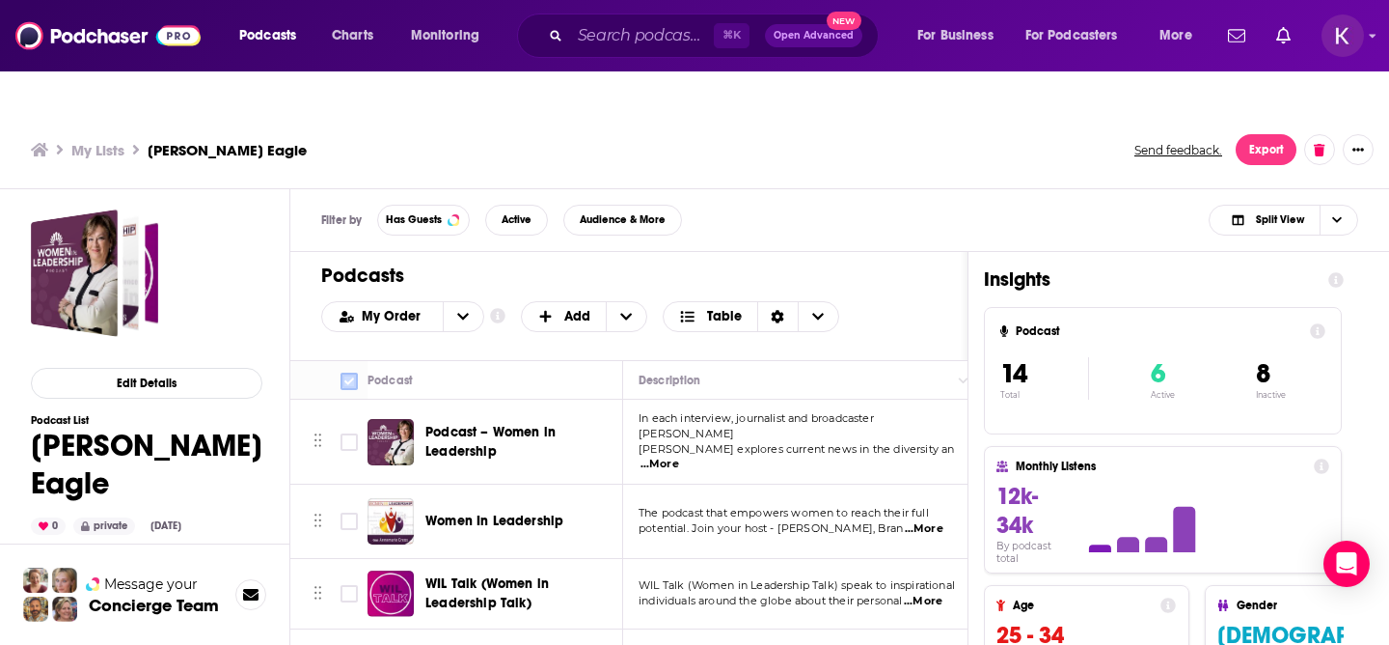
checkbox input "true"
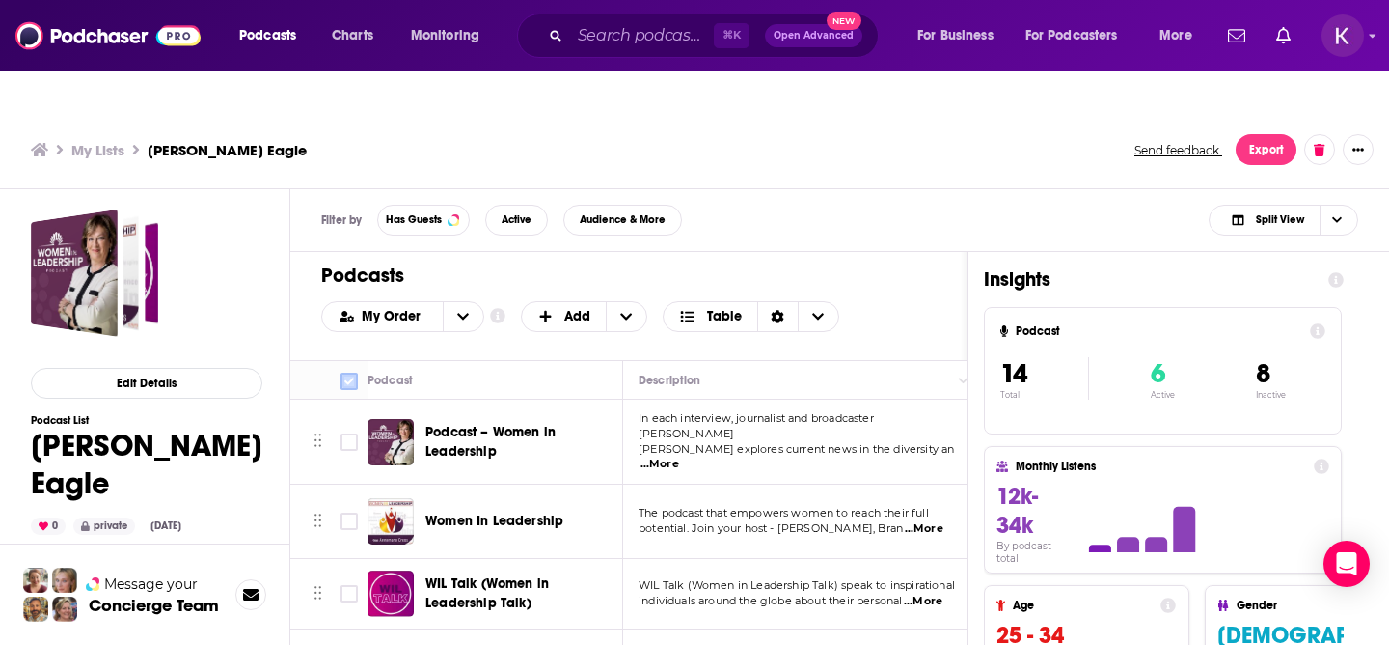
checkbox input "true"
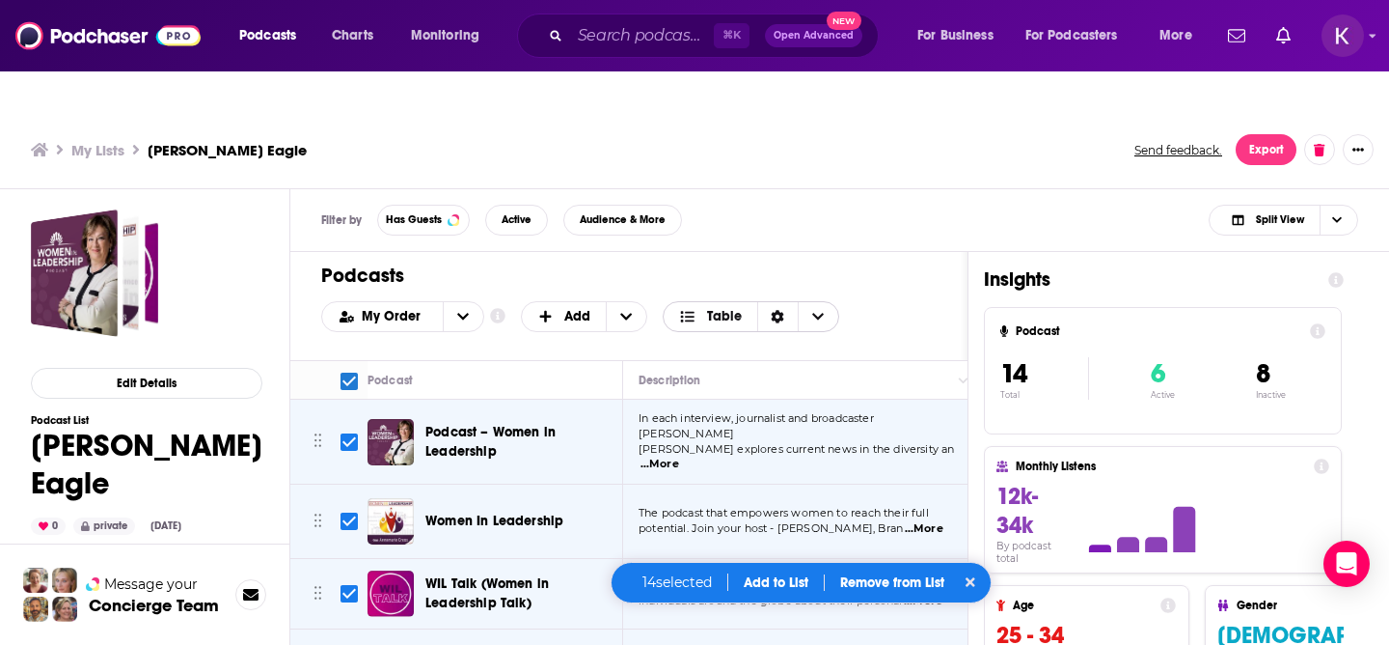
click at [829, 302] on span "Choose View" at bounding box center [818, 316] width 41 height 29
click at [862, 208] on div "Filter by Has Guests Active Audience & More Split View" at bounding box center [839, 220] width 1099 height 63
click at [344, 372] on input "Toggle select all" at bounding box center [349, 380] width 17 height 17
checkbox input "false"
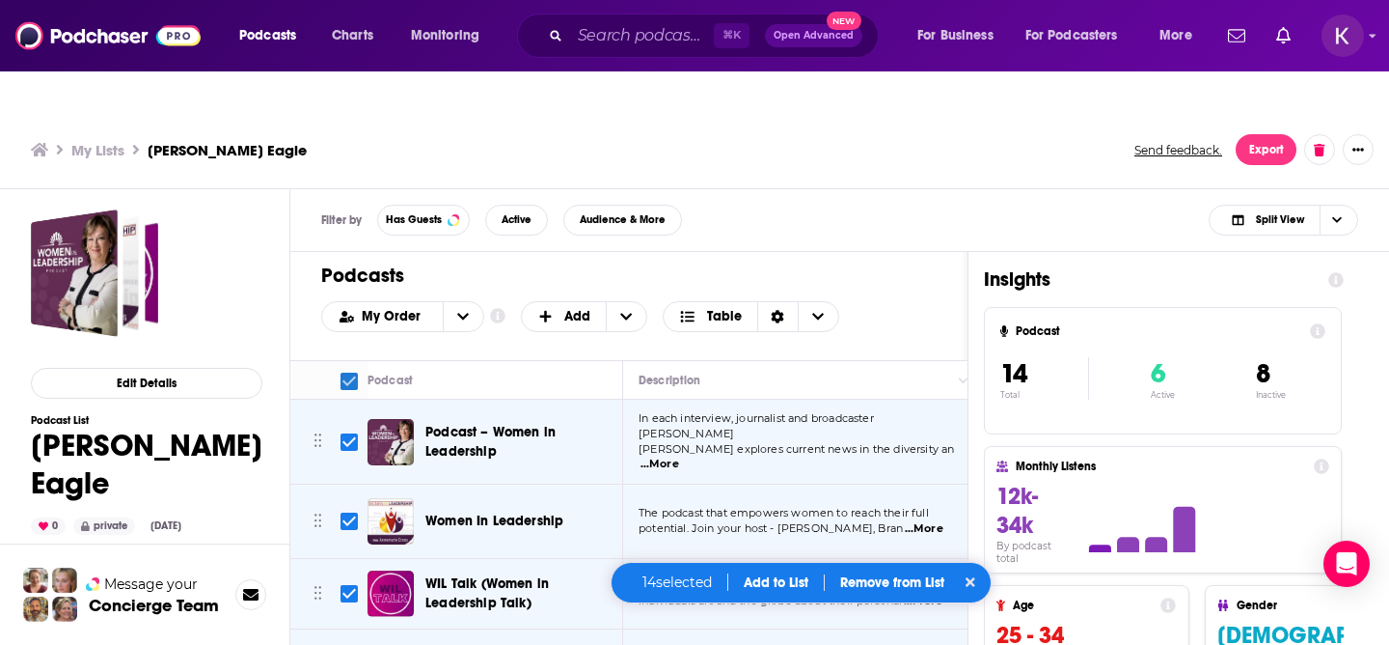
checkbox input "false"
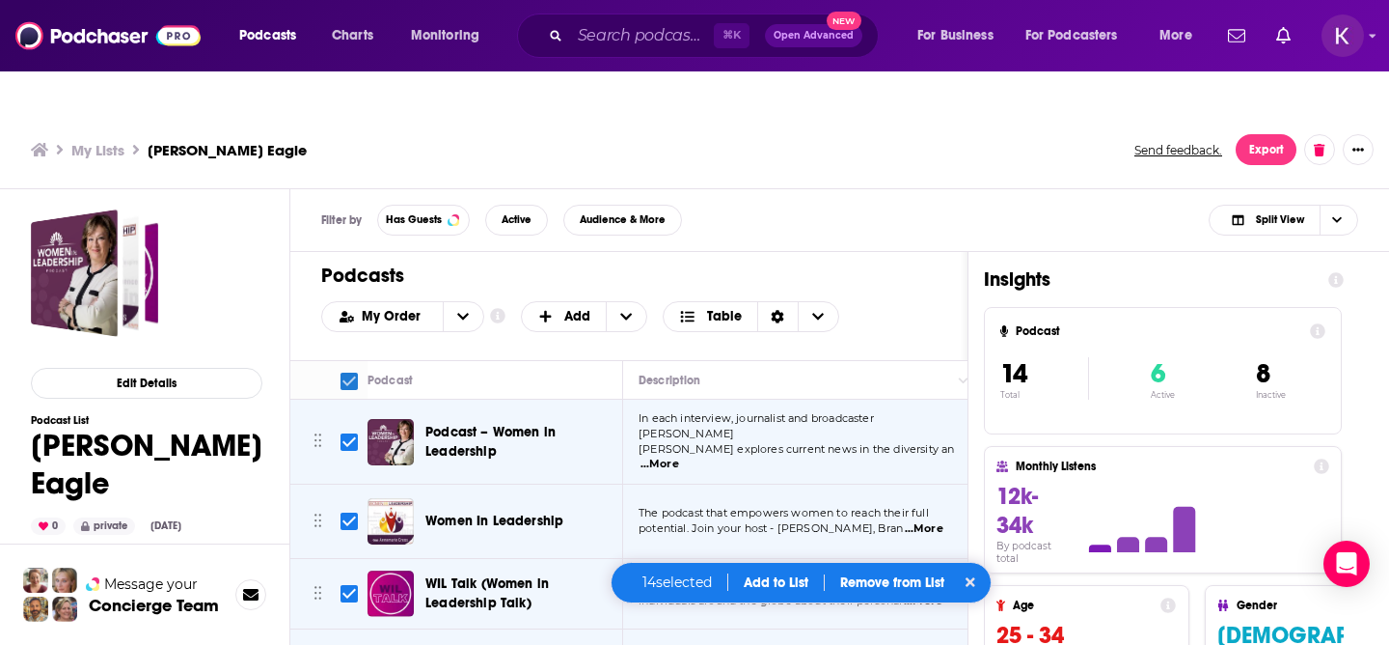
checkbox input "false"
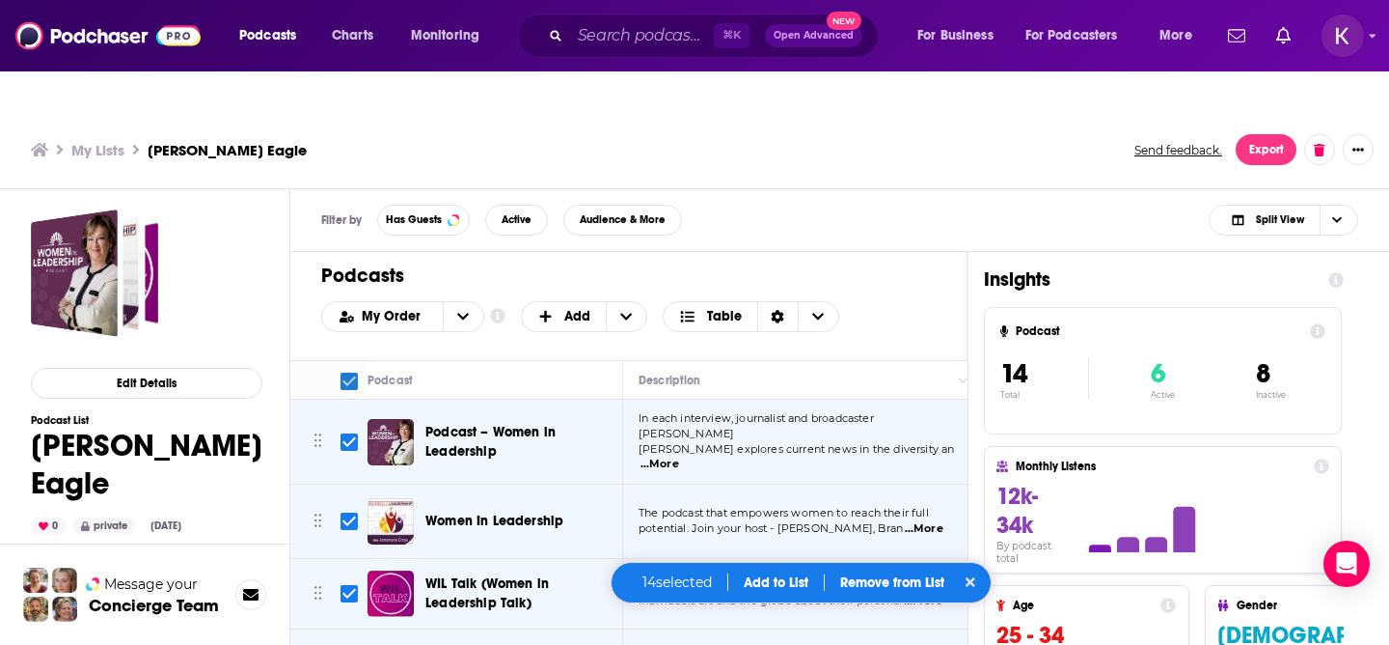
checkbox input "false"
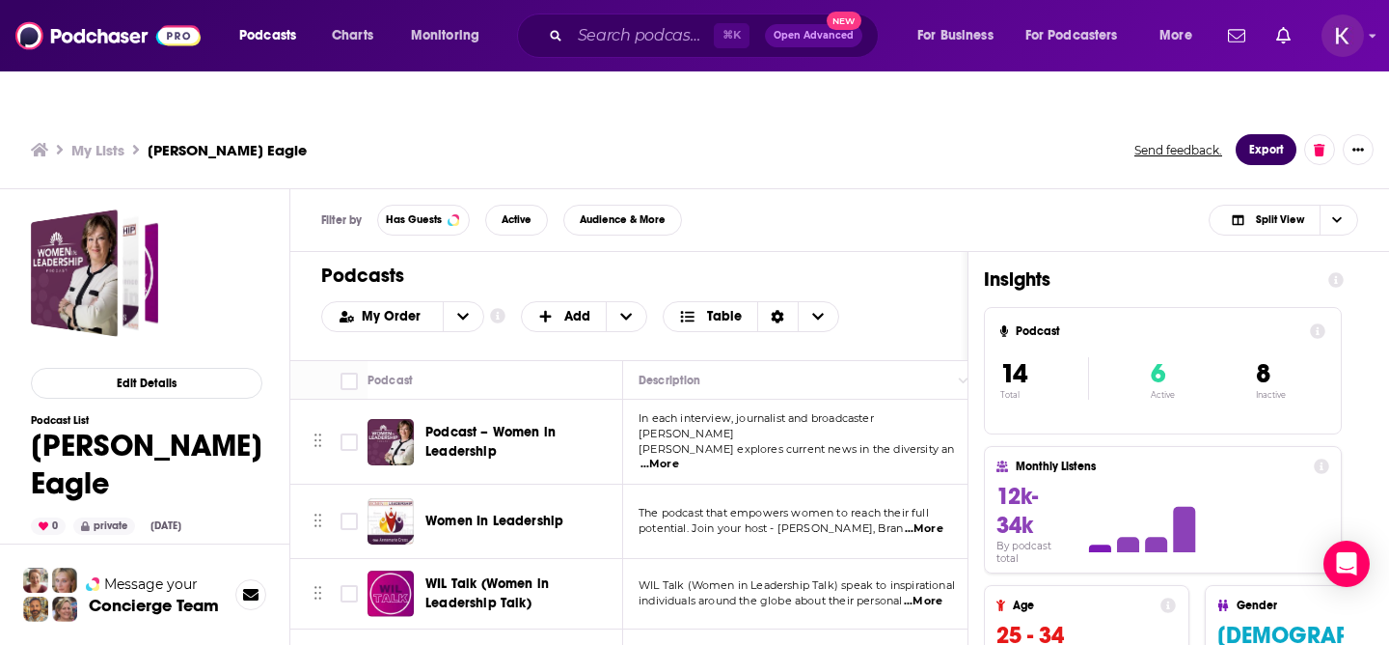
click at [1272, 134] on button "Export" at bounding box center [1266, 149] width 61 height 31
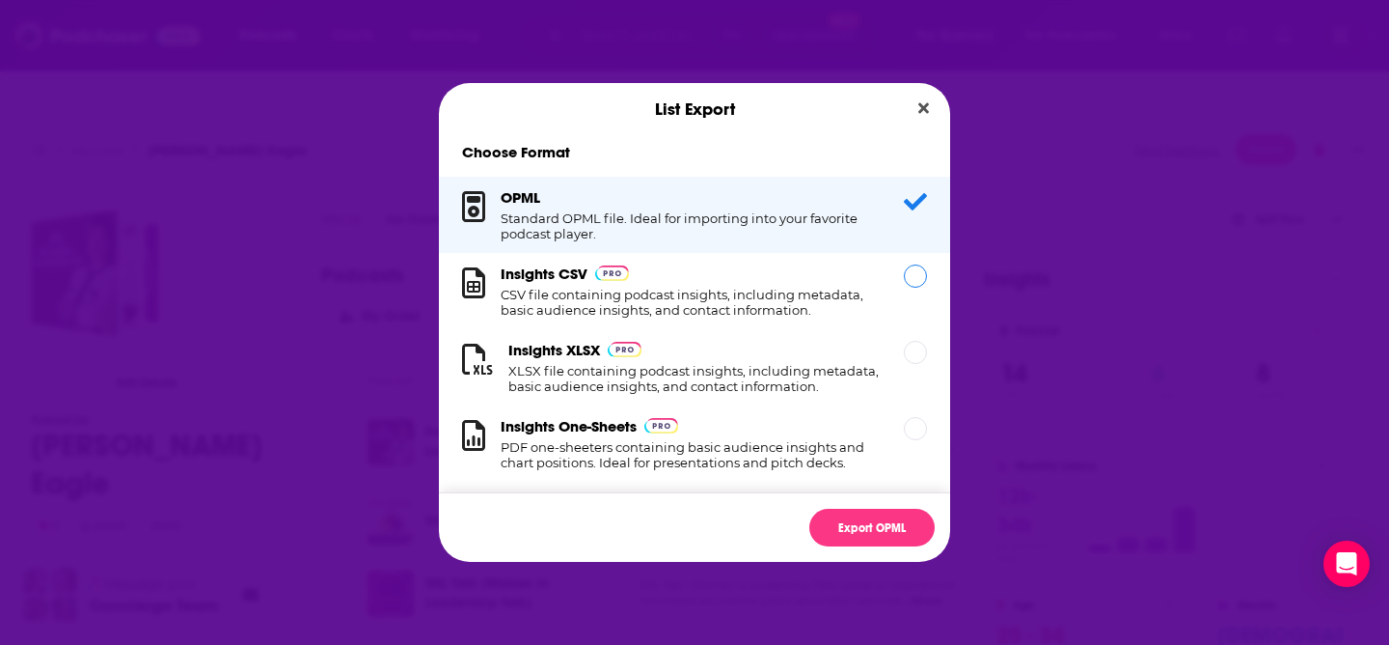
click at [732, 314] on h1 "CSV file containing podcast insights, including metadata, basic audience insigh…" at bounding box center [691, 302] width 380 height 31
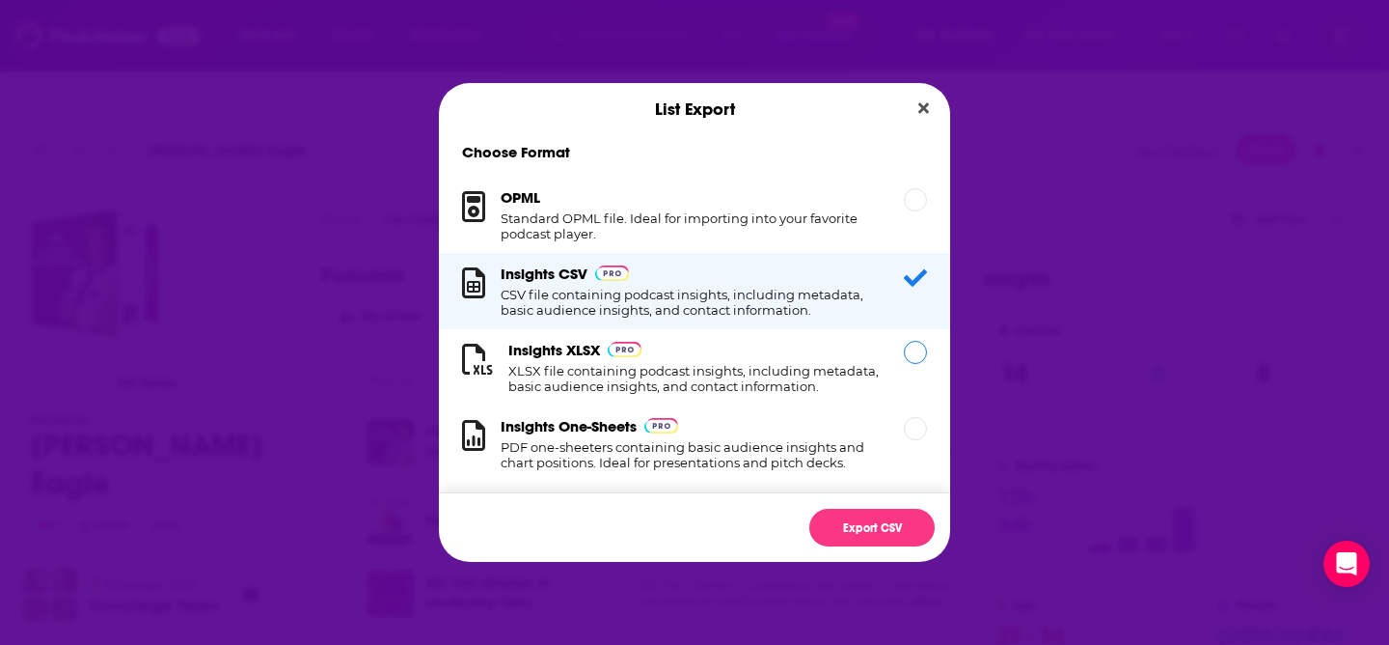
scroll to position [35, 0]
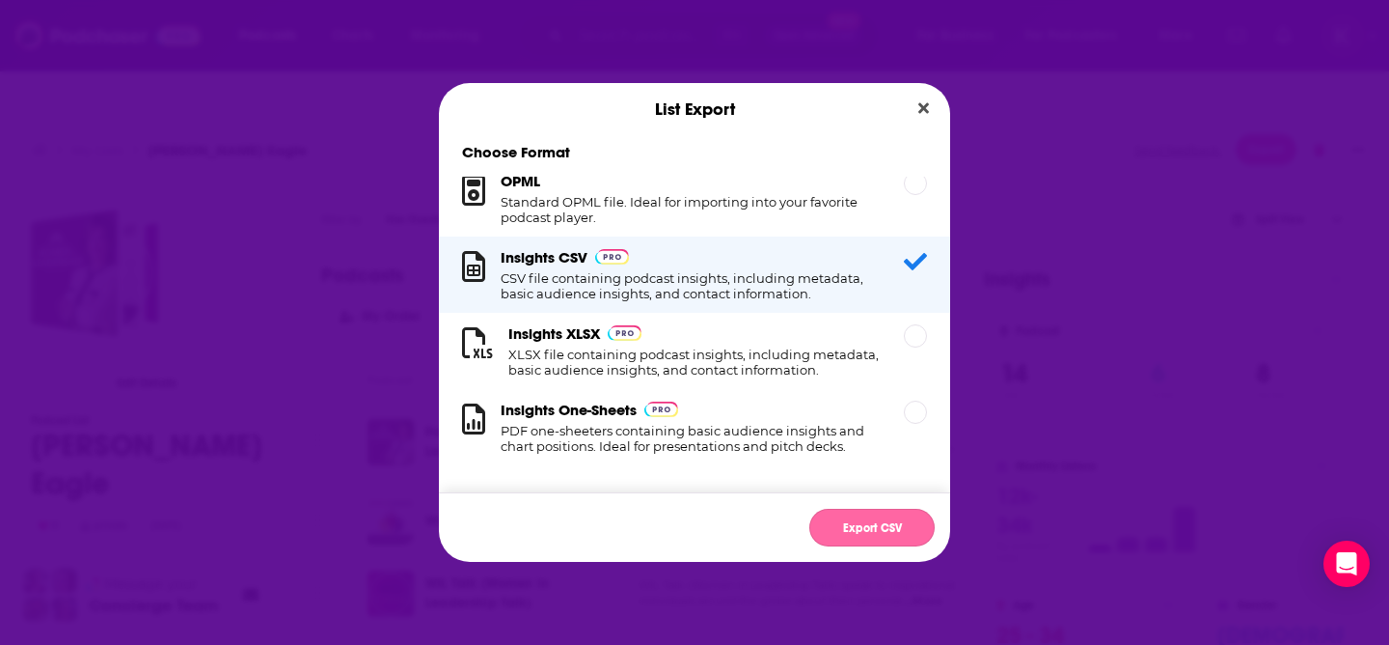
click at [850, 528] on button "Export CSV" at bounding box center [871, 527] width 125 height 38
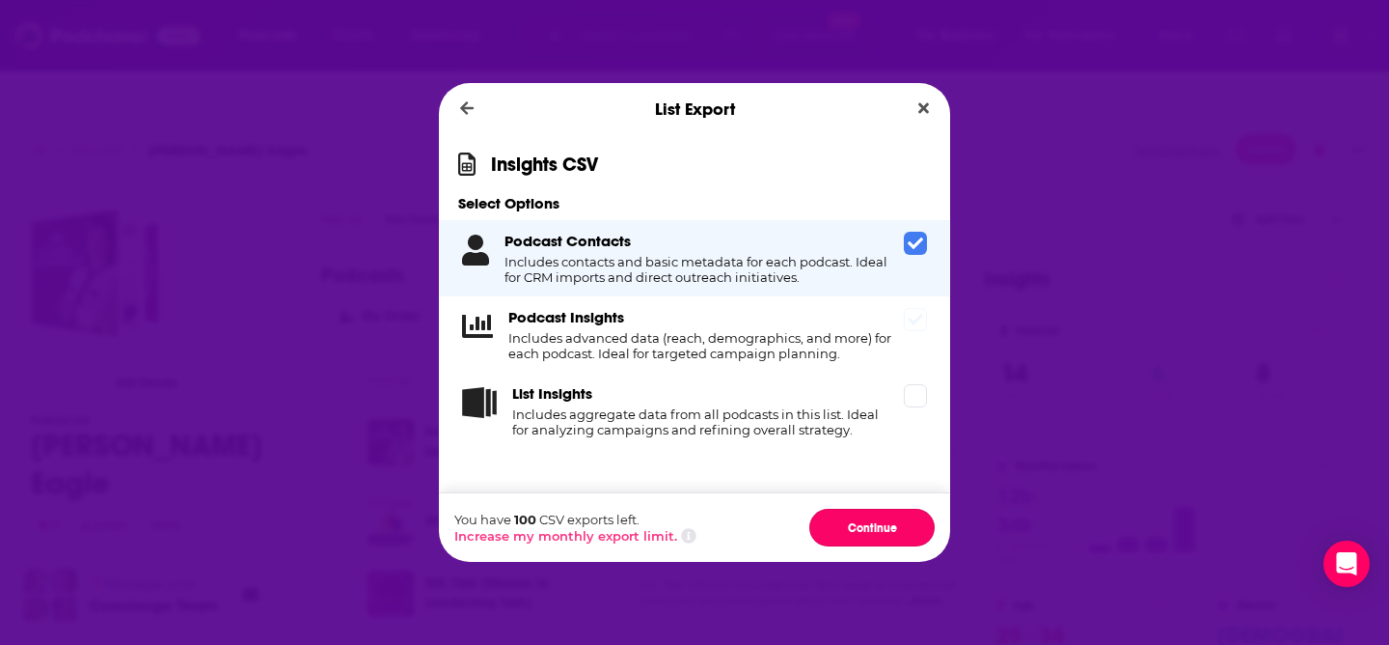
drag, startPoint x: 857, startPoint y: 520, endPoint x: 921, endPoint y: 328, distance: 202.6
click at [922, 328] on div "Insights CSV Select Options Podcast Contacts Includes contacts and basic metada…" at bounding box center [694, 348] width 511 height 426
click at [921, 328] on span "Dialog" at bounding box center [915, 319] width 23 height 23
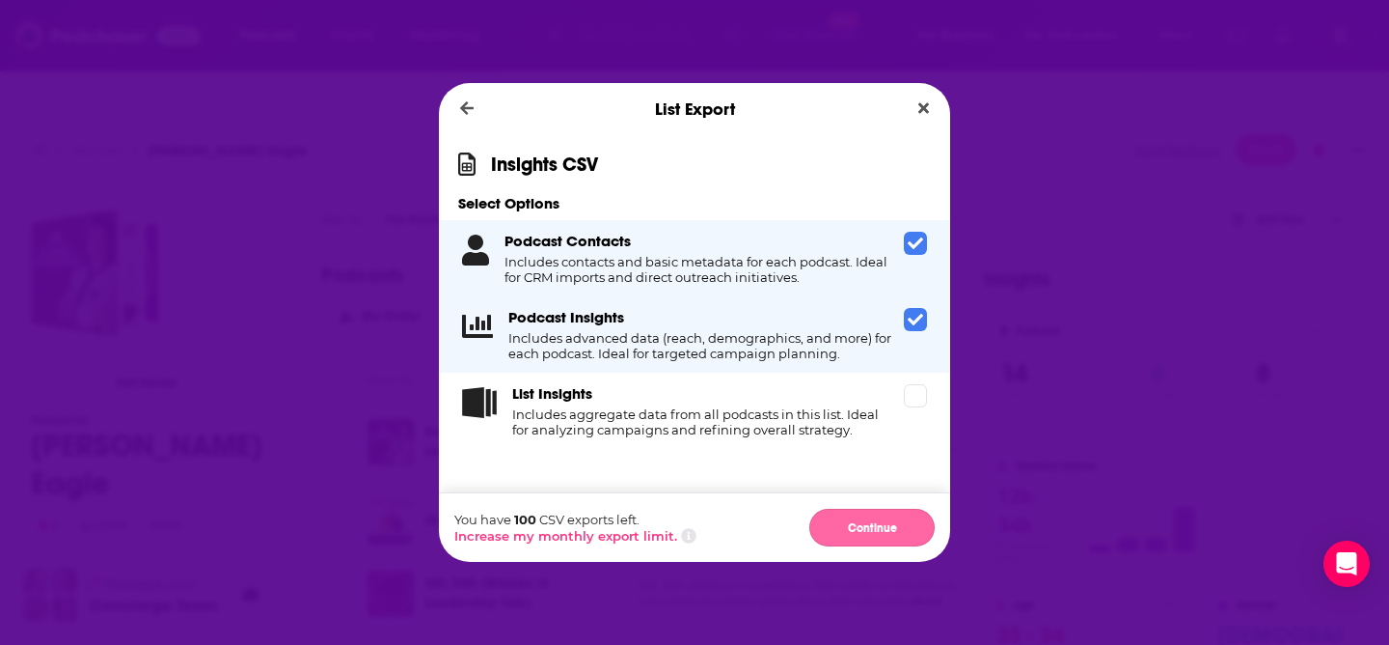
click at [852, 520] on button "Continue" at bounding box center [871, 527] width 125 height 38
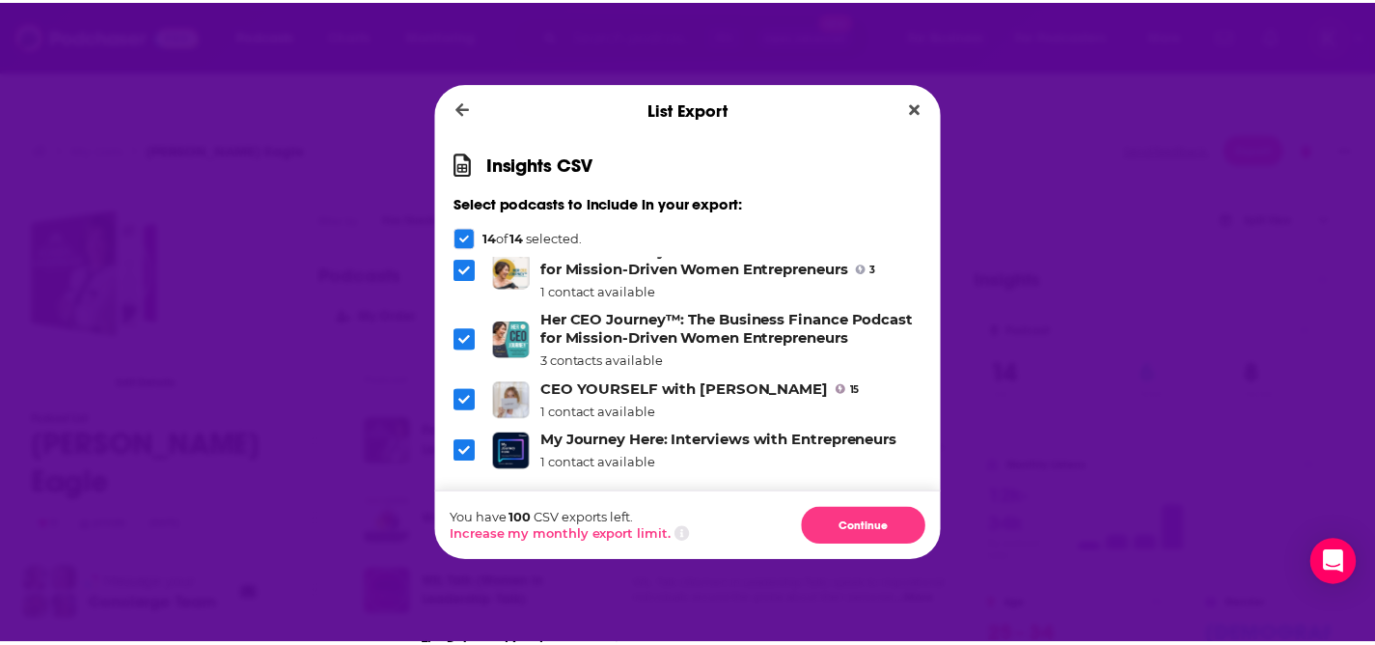
scroll to position [623, 0]
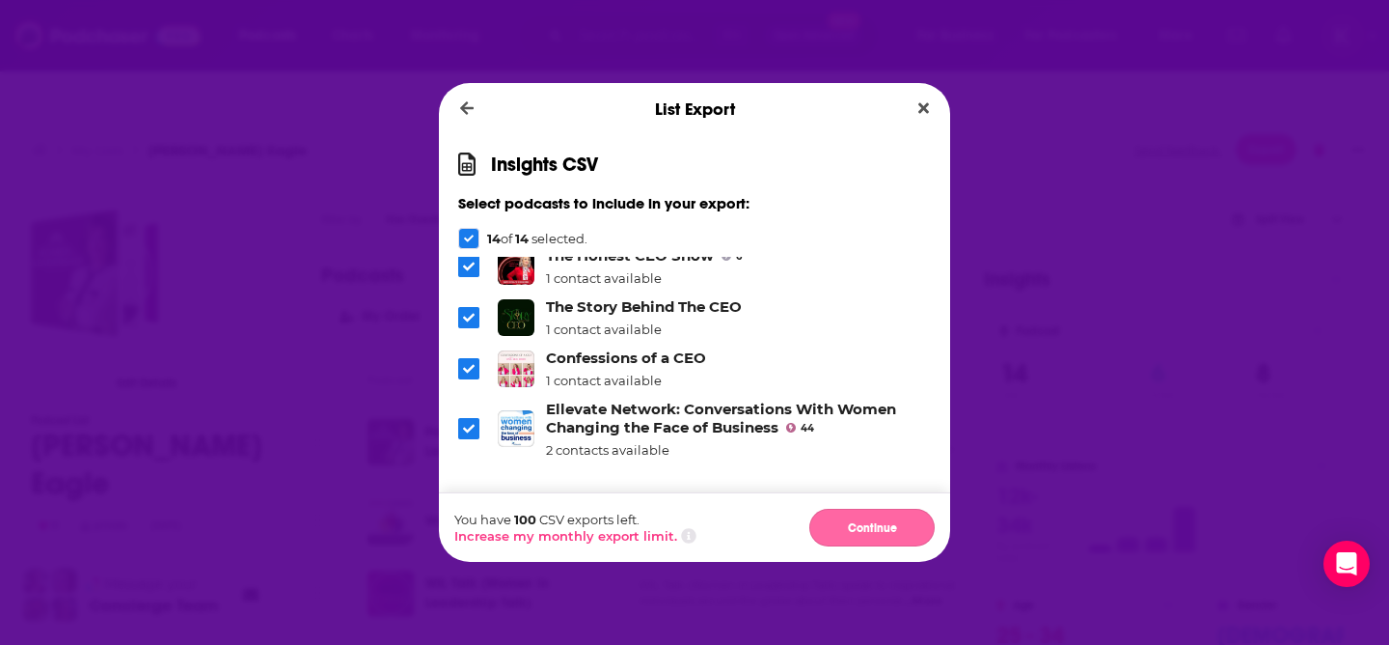
click at [859, 528] on button "Continue" at bounding box center [871, 527] width 125 height 38
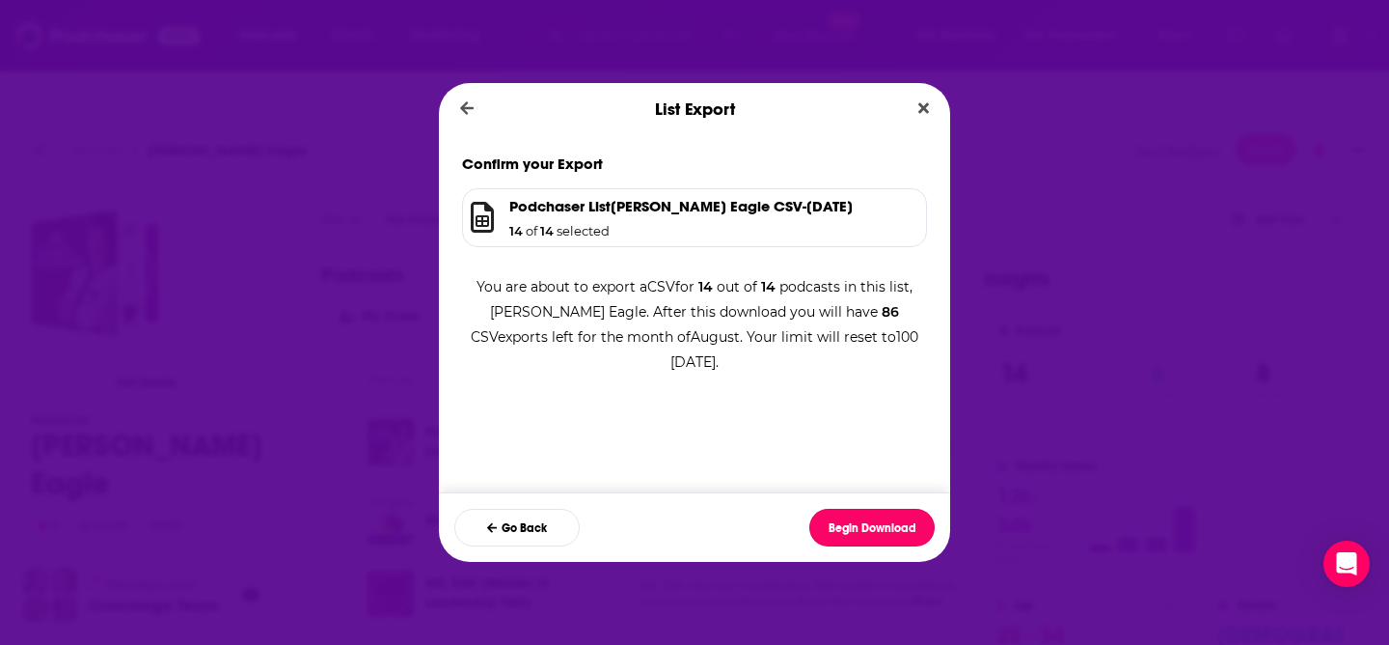
click at [859, 528] on button "Begin Download" at bounding box center [871, 527] width 125 height 38
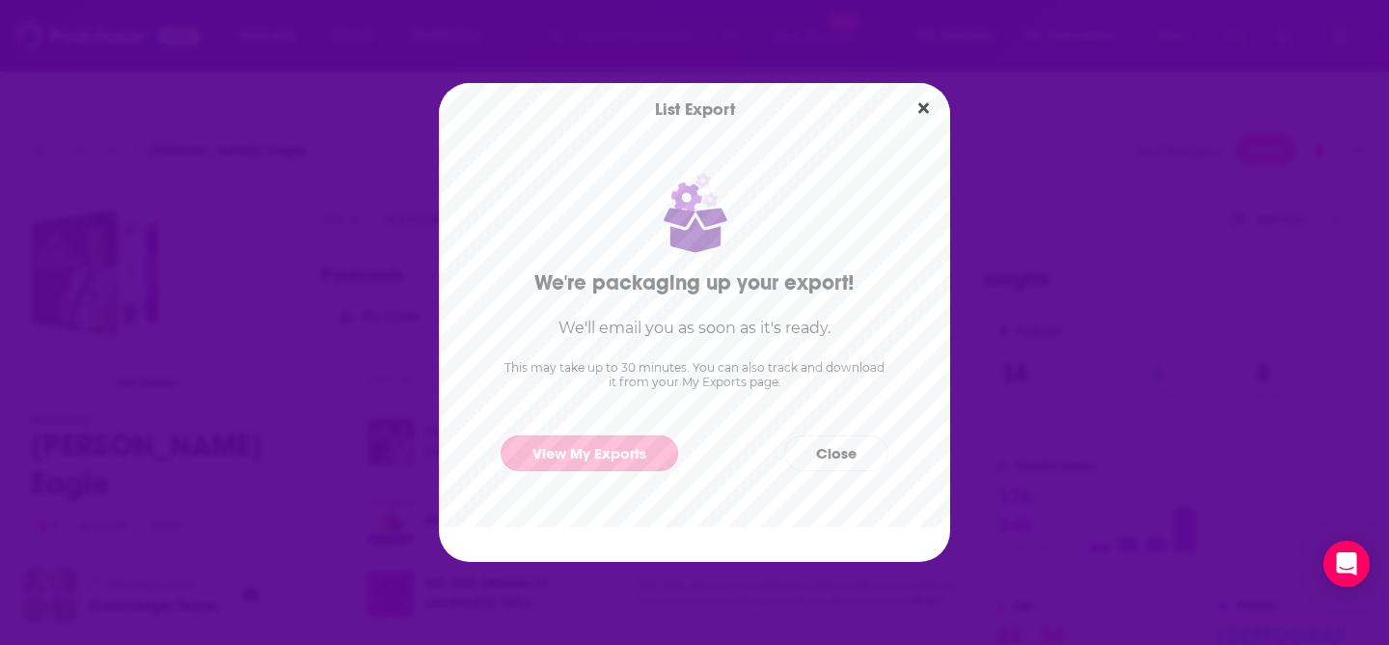
click at [593, 445] on link "View My Exports" at bounding box center [590, 453] width 178 height 36
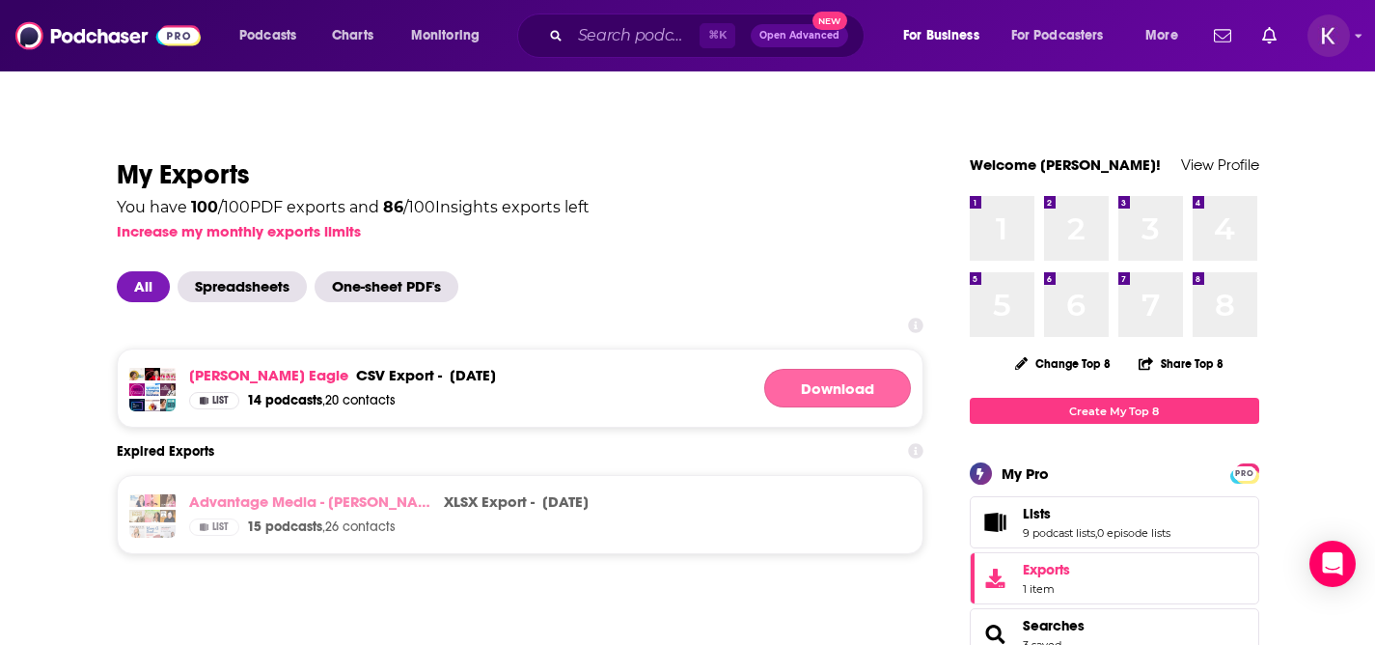
click at [812, 369] on link "Download" at bounding box center [837, 388] width 147 height 39
